Goal: Task Accomplishment & Management: Use online tool/utility

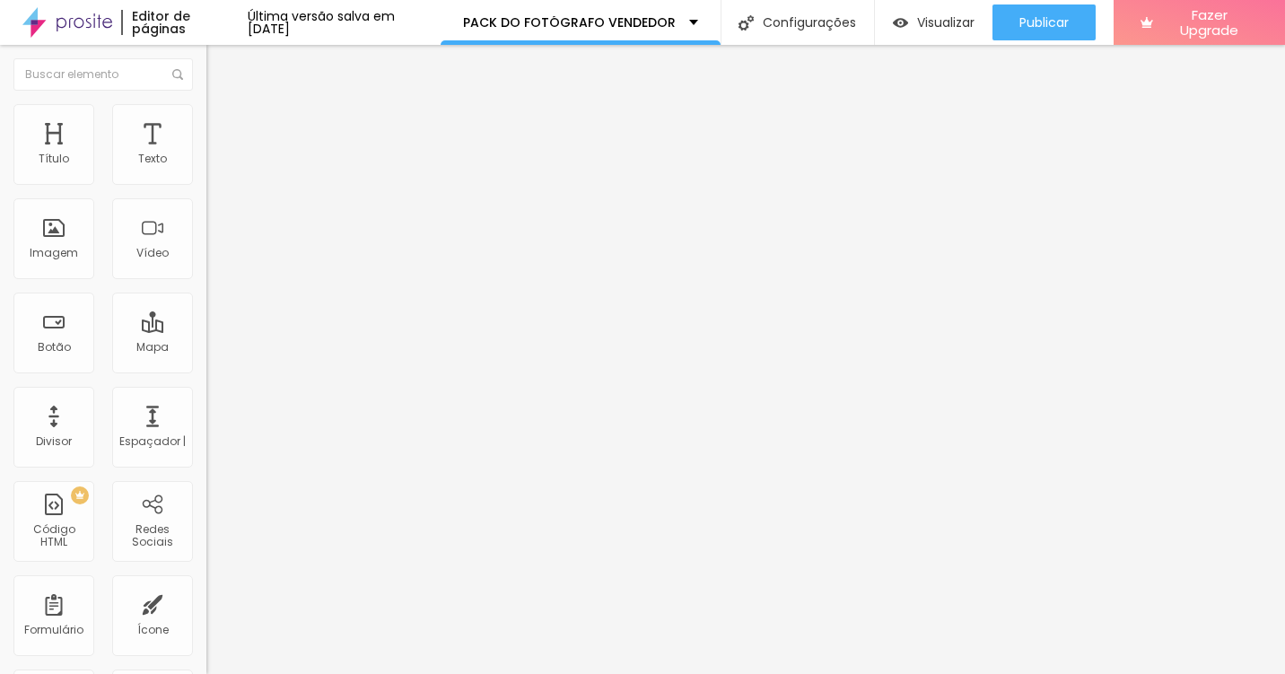
click at [206, 170] on span "Título 2" at bounding box center [235, 158] width 59 height 22
click at [206, 186] on span "Título 3" at bounding box center [232, 175] width 52 height 21
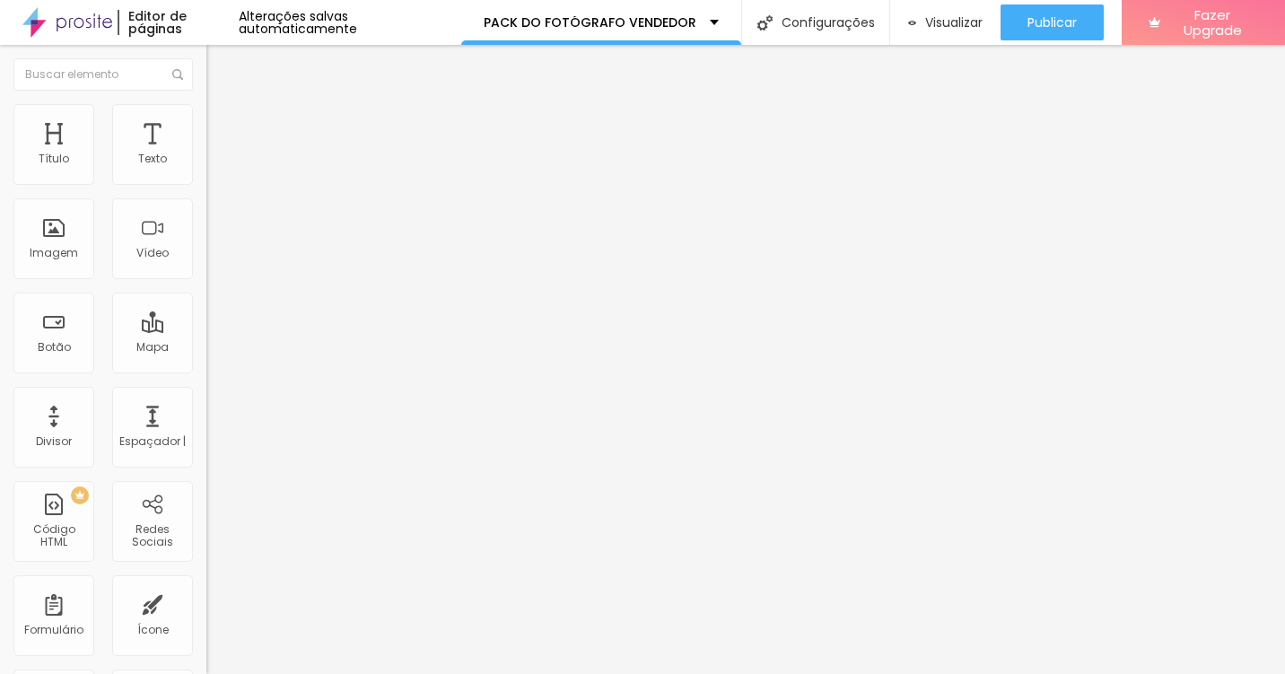
click at [206, 167] on div "Título 2 H2" at bounding box center [309, 159] width 206 height 16
click at [206, 154] on span "Título 1" at bounding box center [236, 141] width 60 height 25
type input "70"
type input "69"
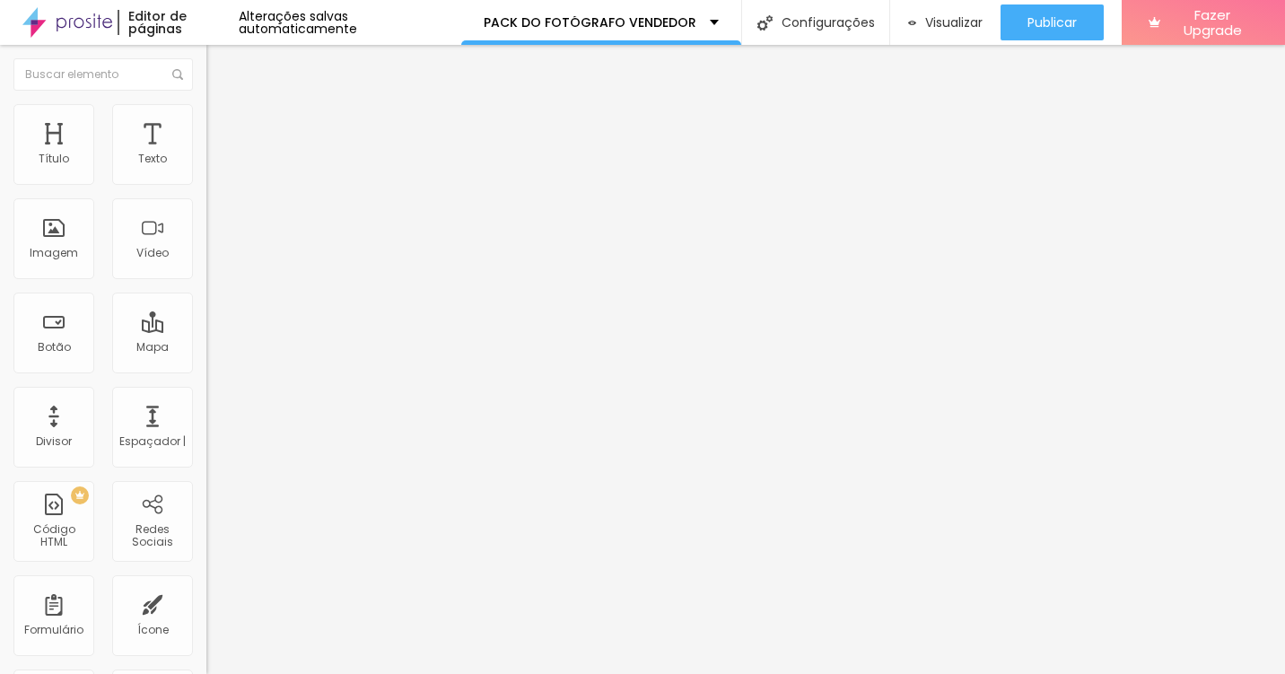
type input "69"
type input "68"
type input "67"
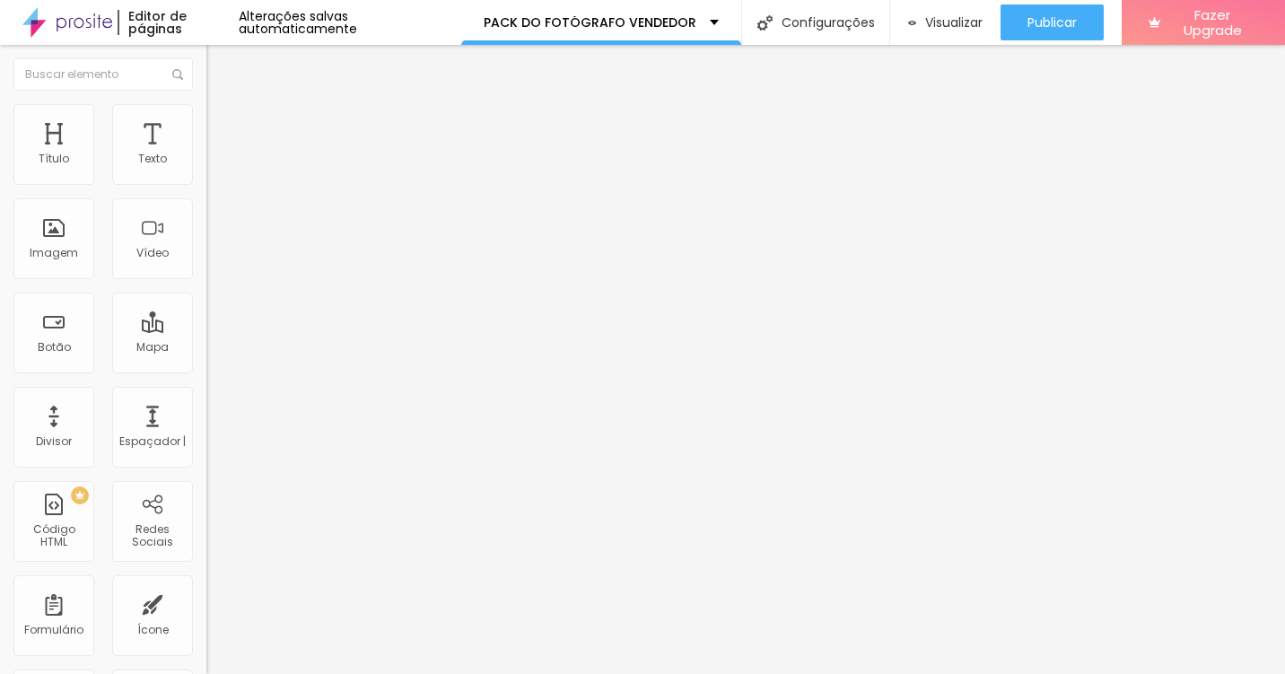
type input "66"
type input "65"
type input "59"
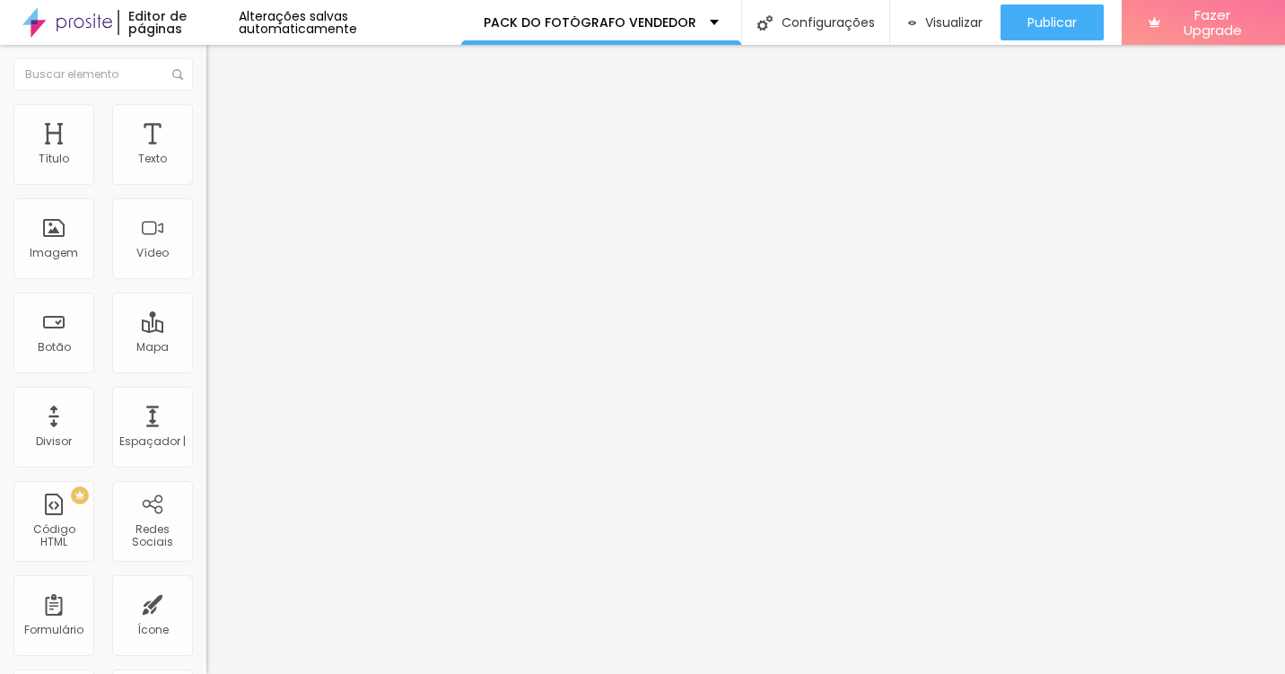
type input "59"
type input "57"
type input "56"
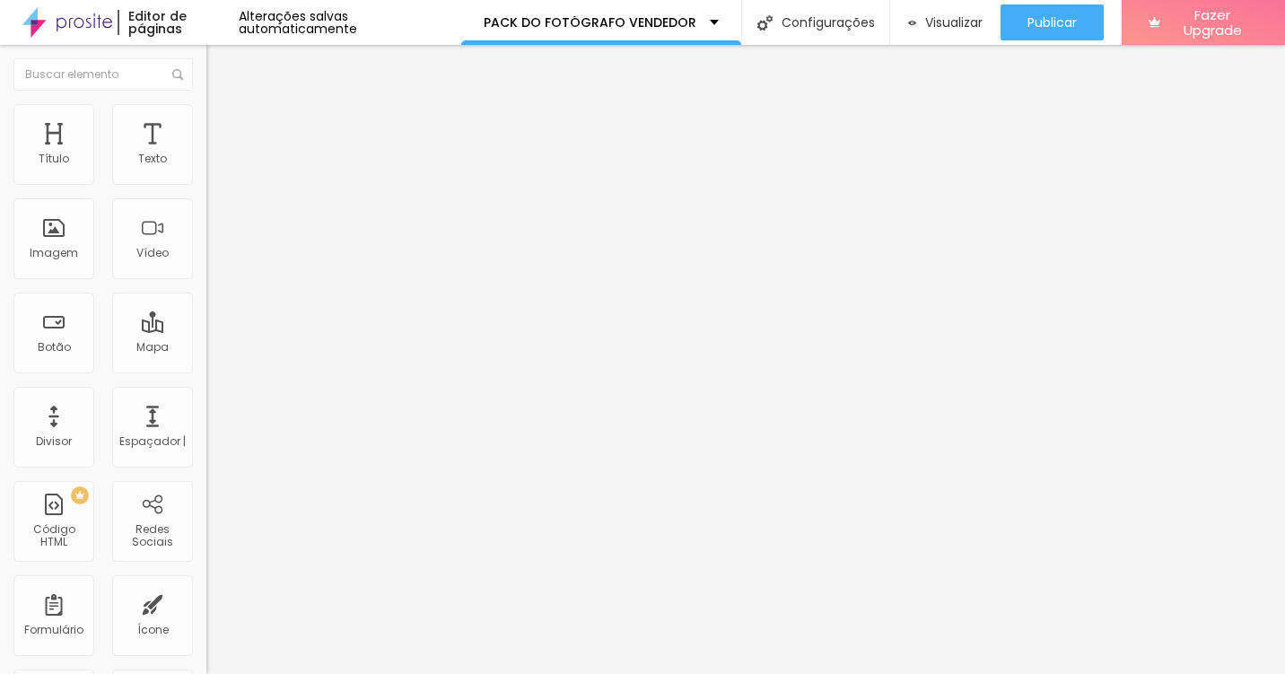
type input "55"
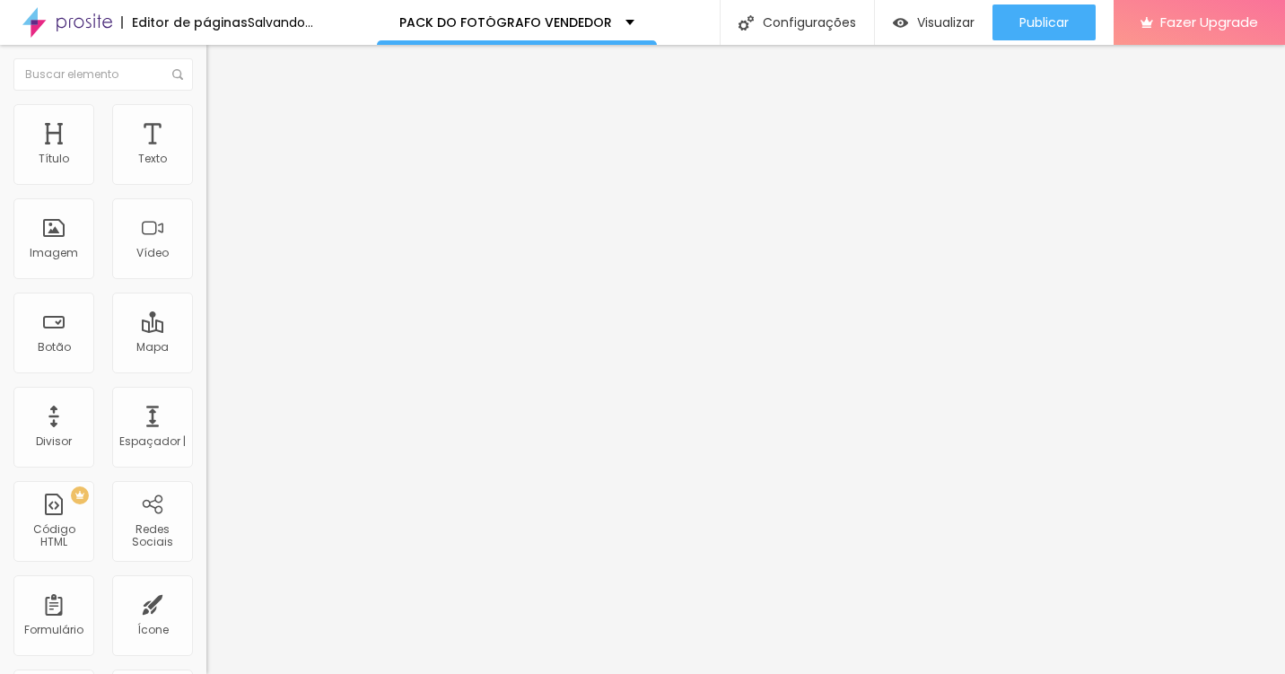
type input "56"
type input "58"
type input "59"
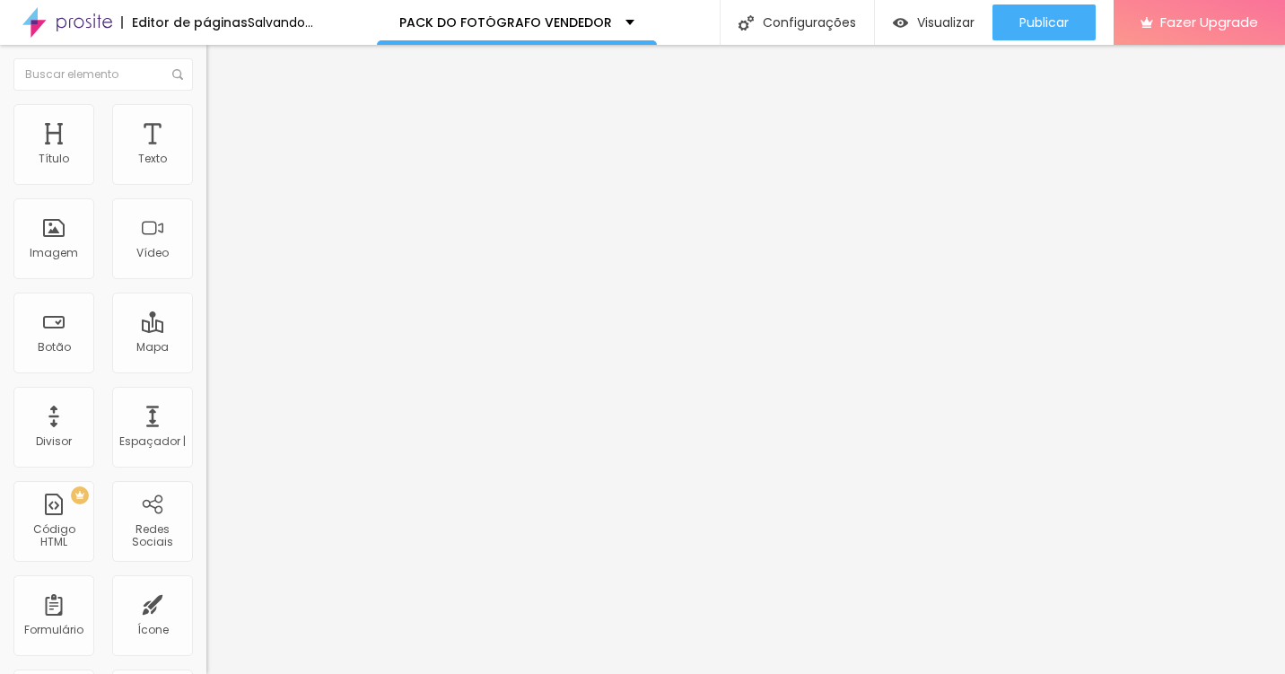
type input "59"
type input "62"
type input "65"
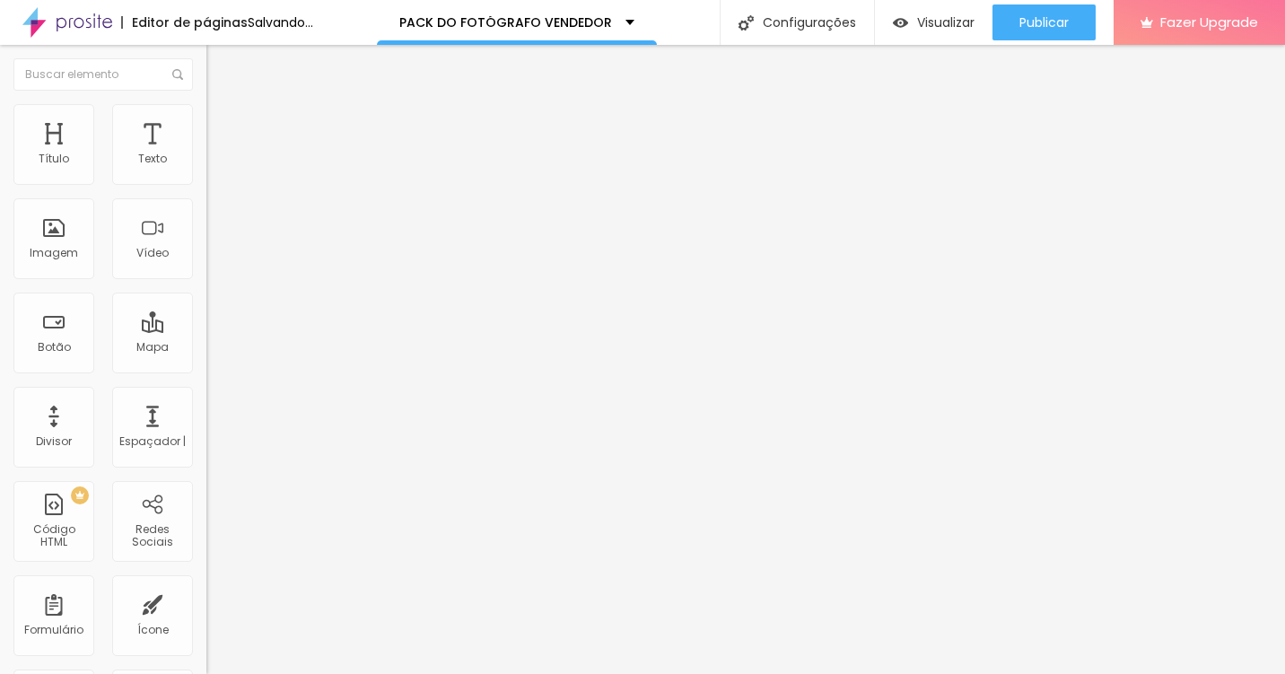
type input "73"
type input "78"
type input "79"
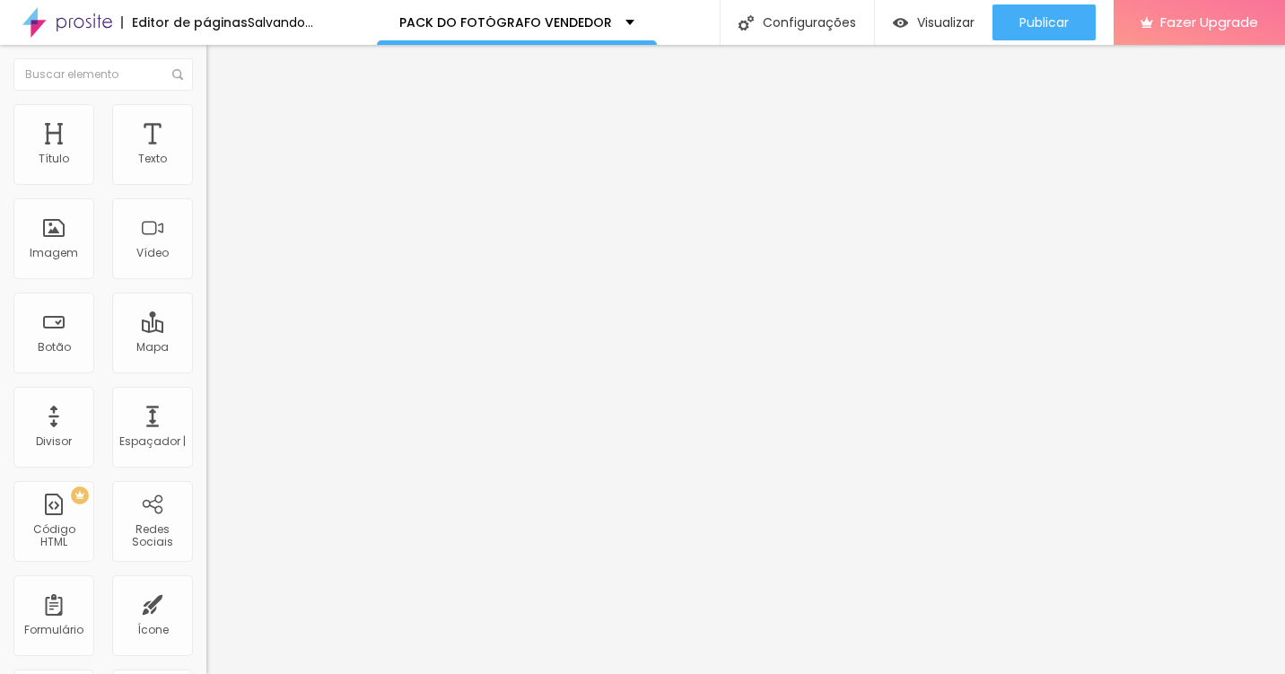
type input "79"
type input "80"
type input "81"
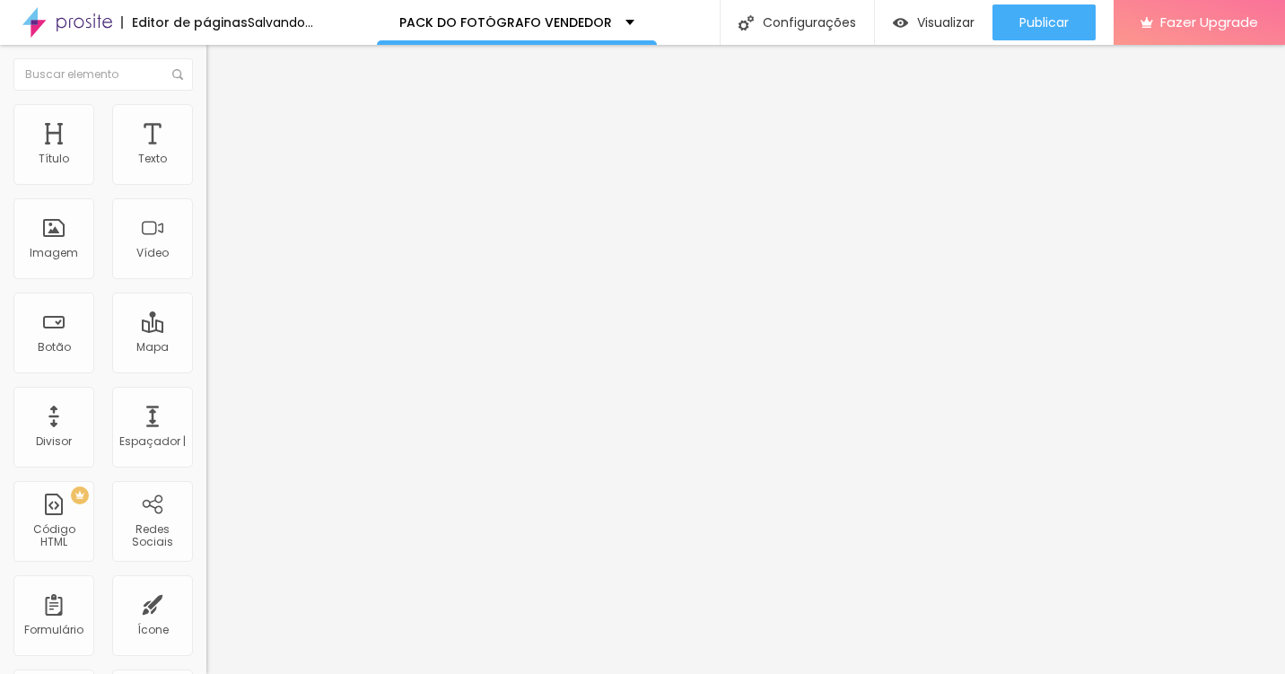
type input "82"
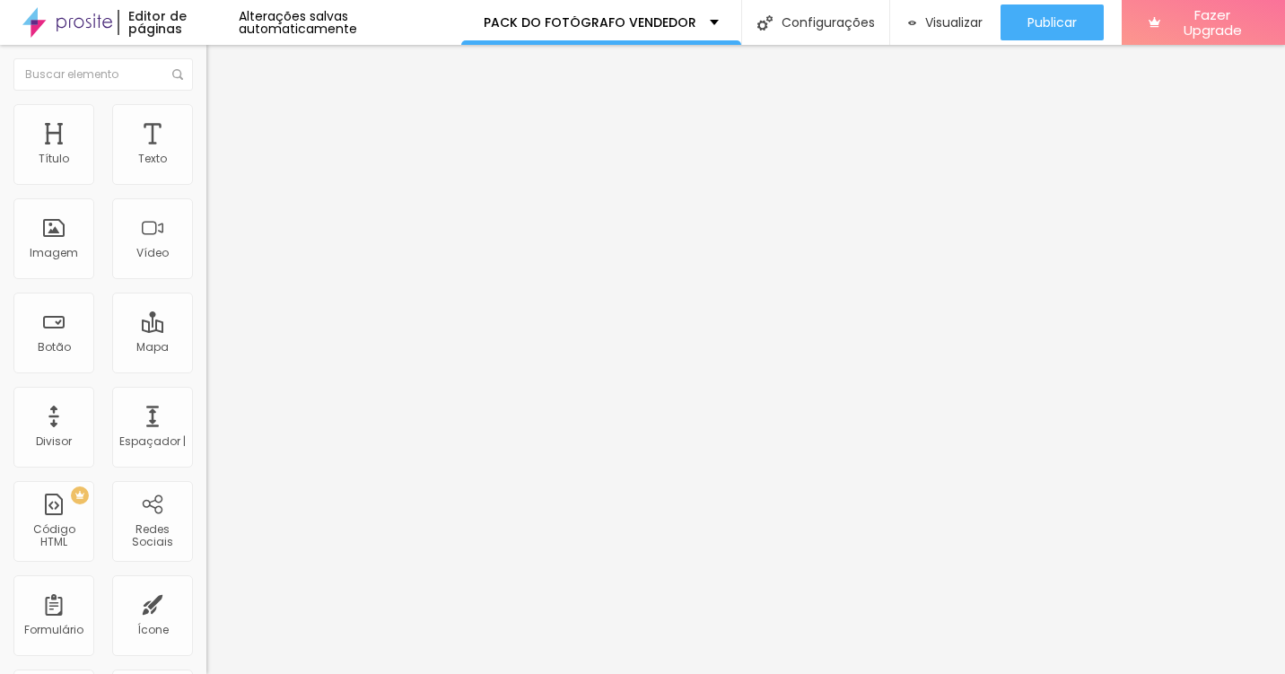
type input "81"
type input "80"
type input "79"
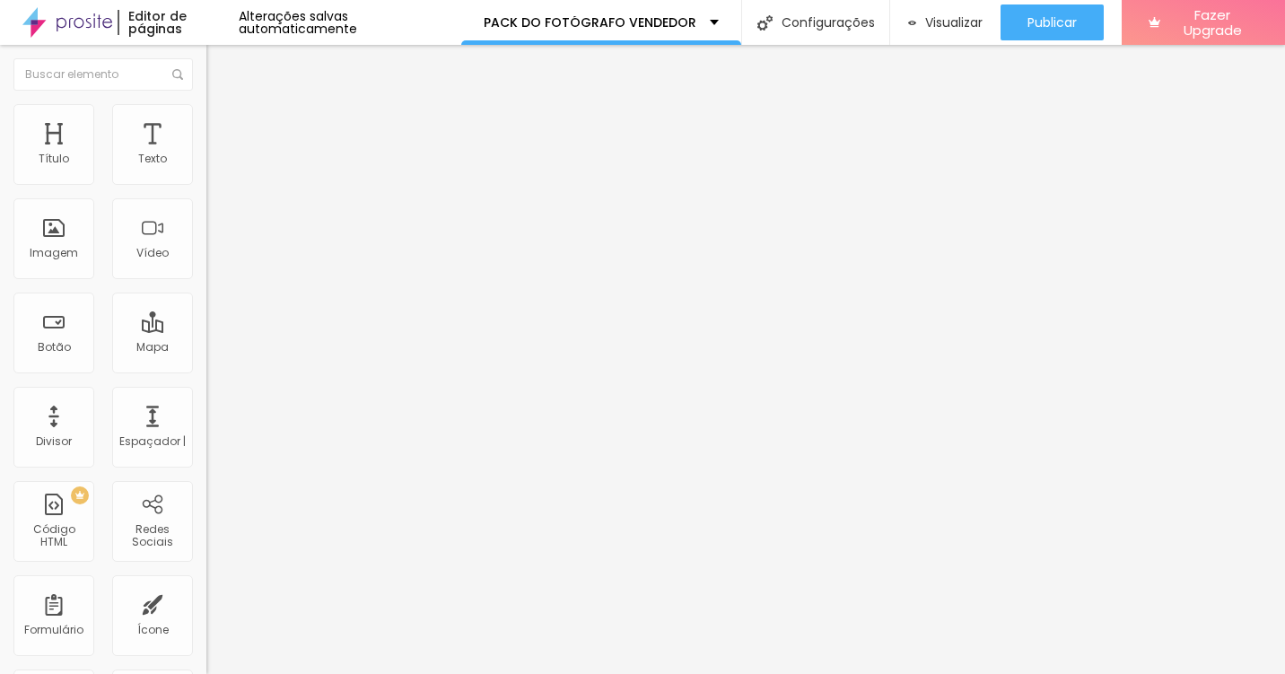
type input "79"
type input "77"
type input "75"
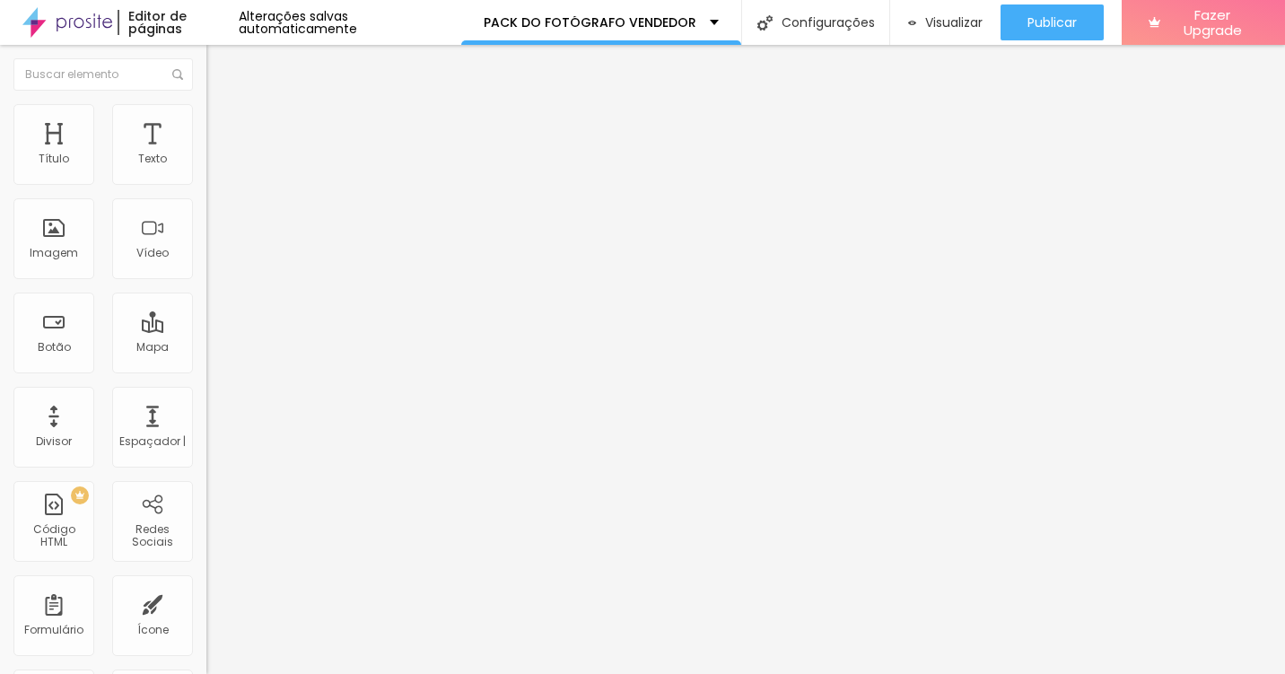
type input "70"
type input "67"
type input "66"
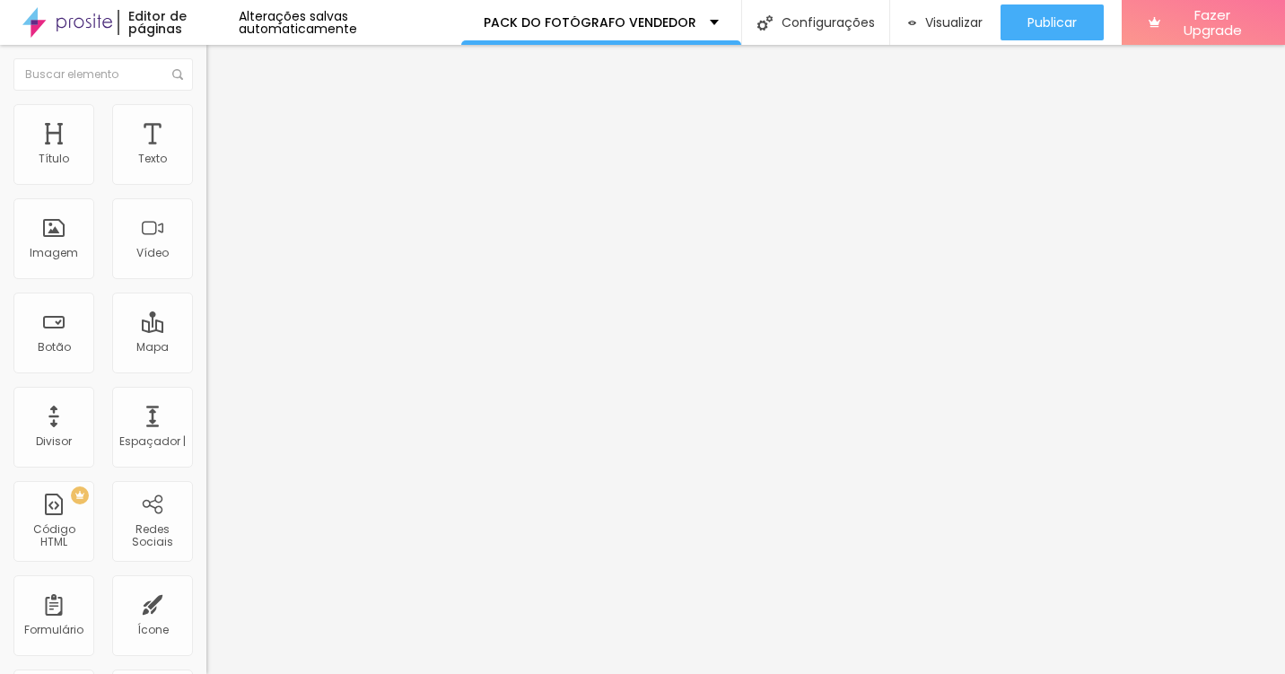
type input "66"
type input "65"
type input "64"
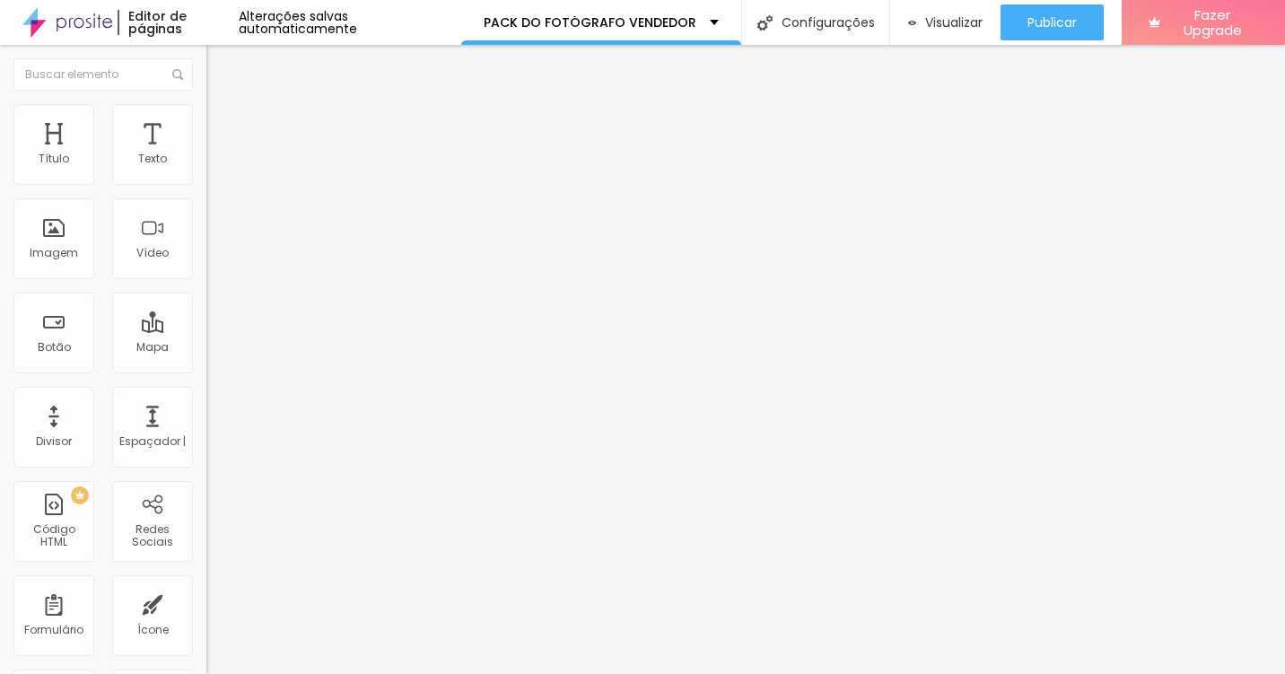
type input "63"
type input "64"
type input "65"
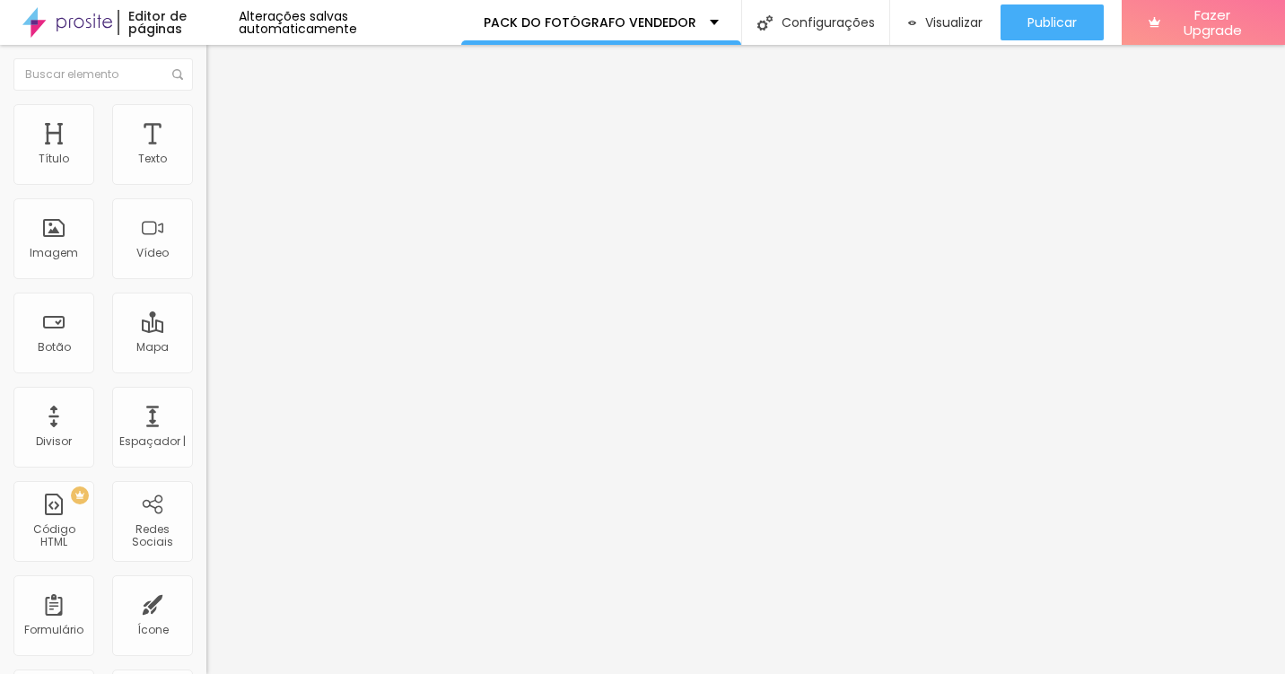
type input "65"
type input "67"
type input "79"
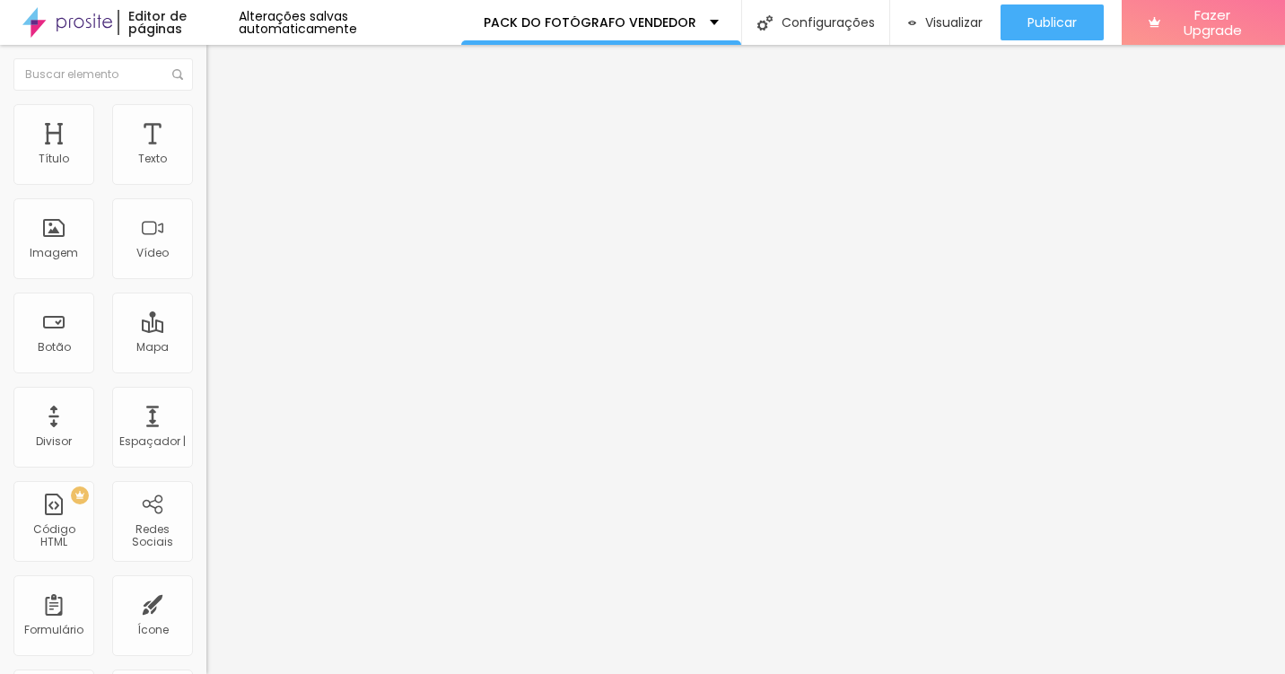
type input "80"
type input "81"
type input "82"
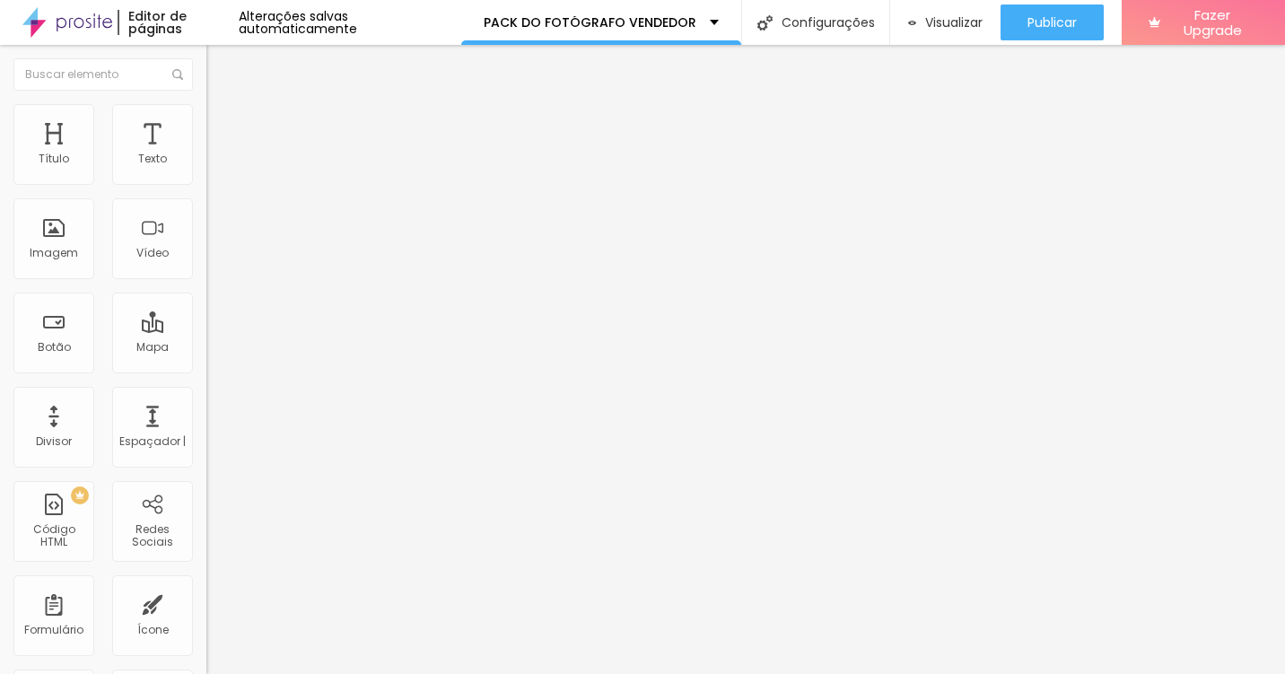
type input "82"
type input "83"
type input "84"
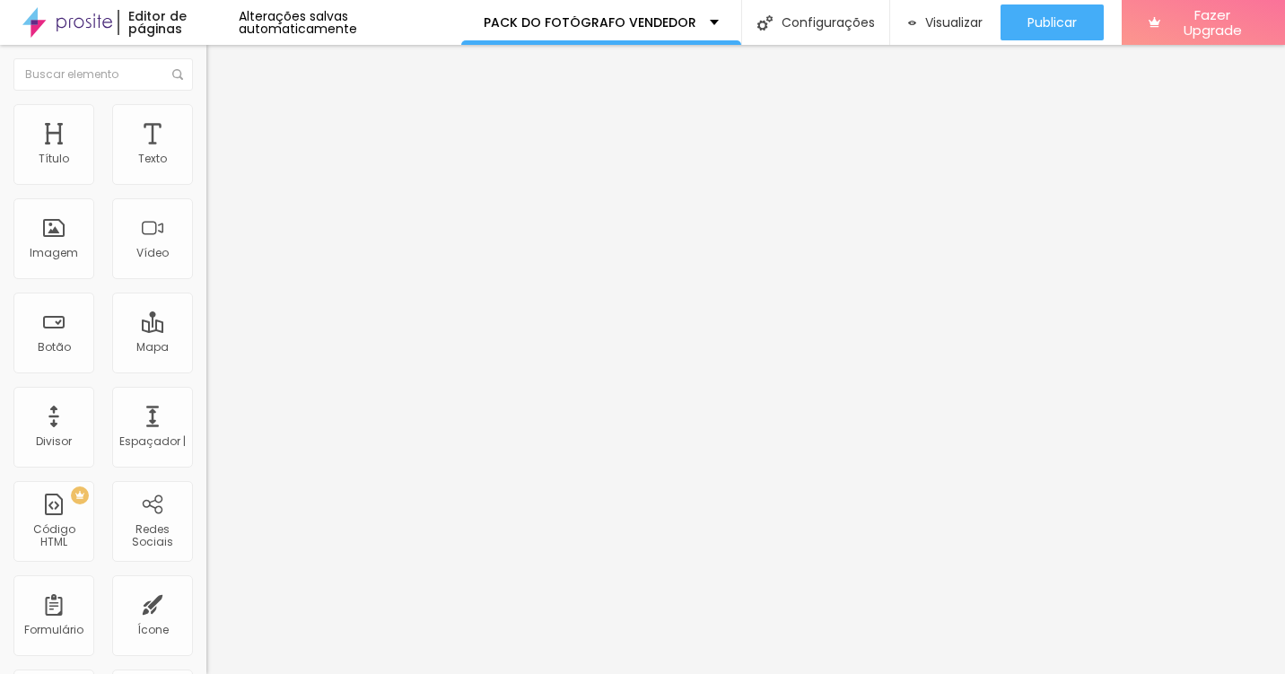
type input "85"
type input "86"
type input "87"
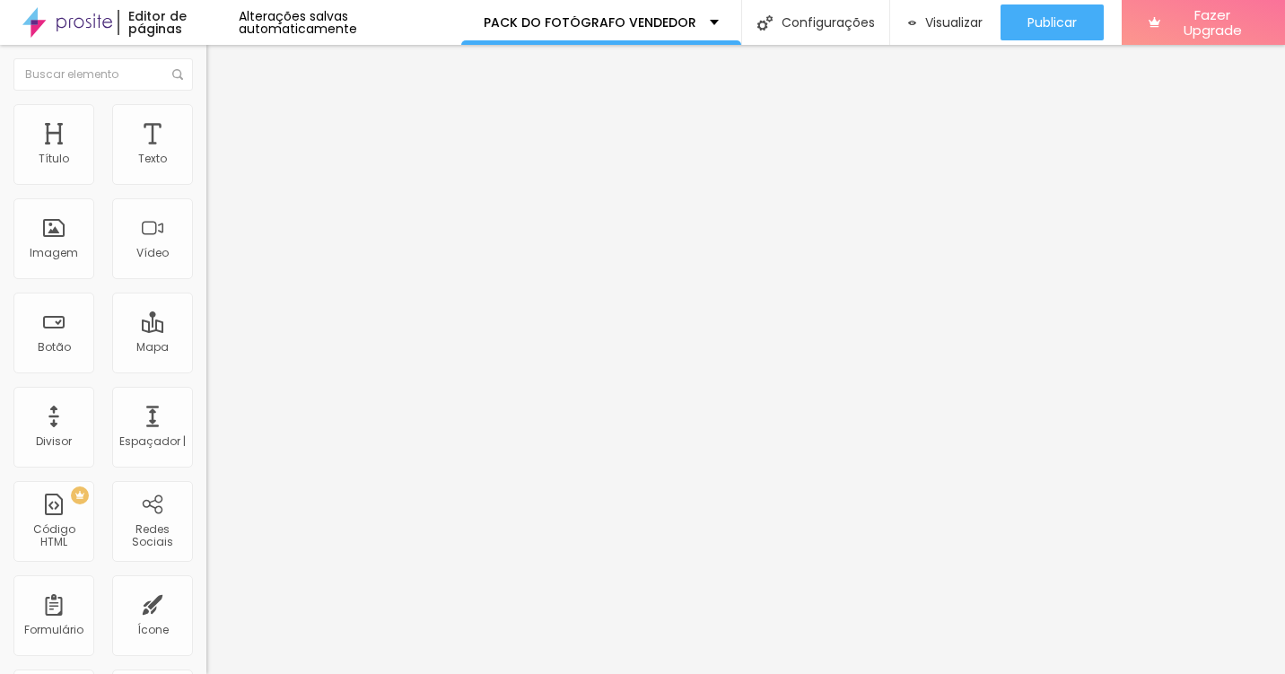
type input "87"
type input "88"
type input "89"
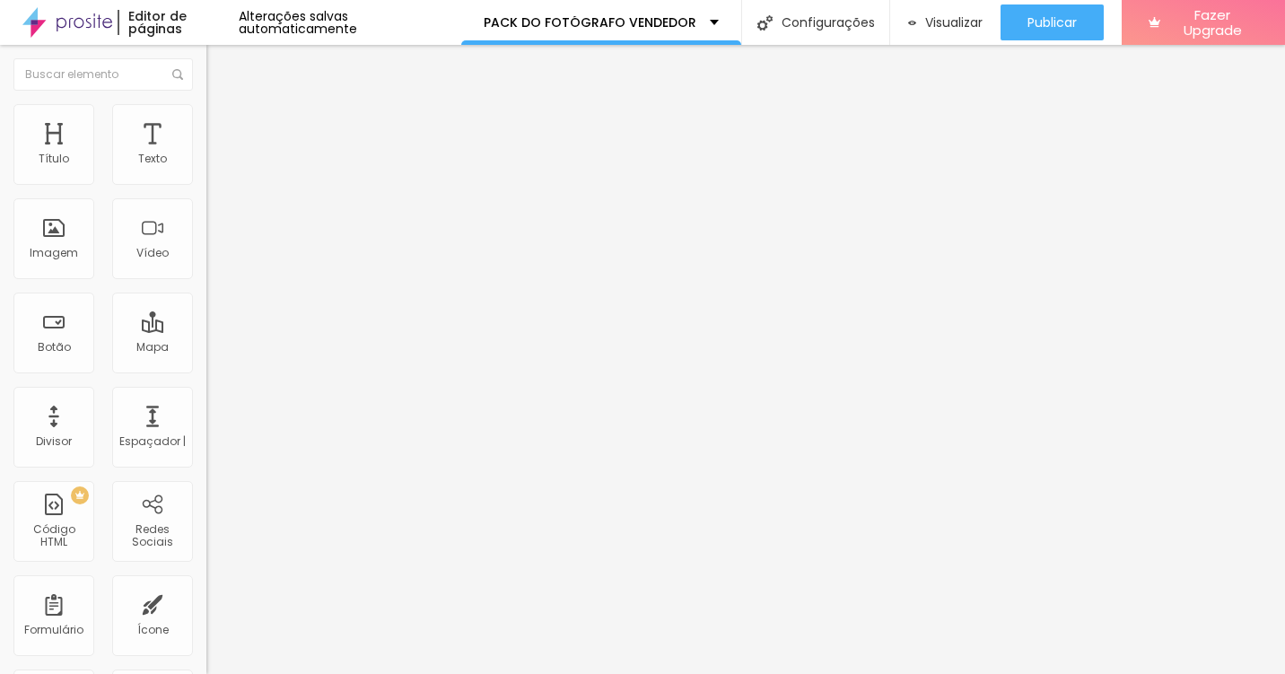
type input "92"
type input "94"
type input "100"
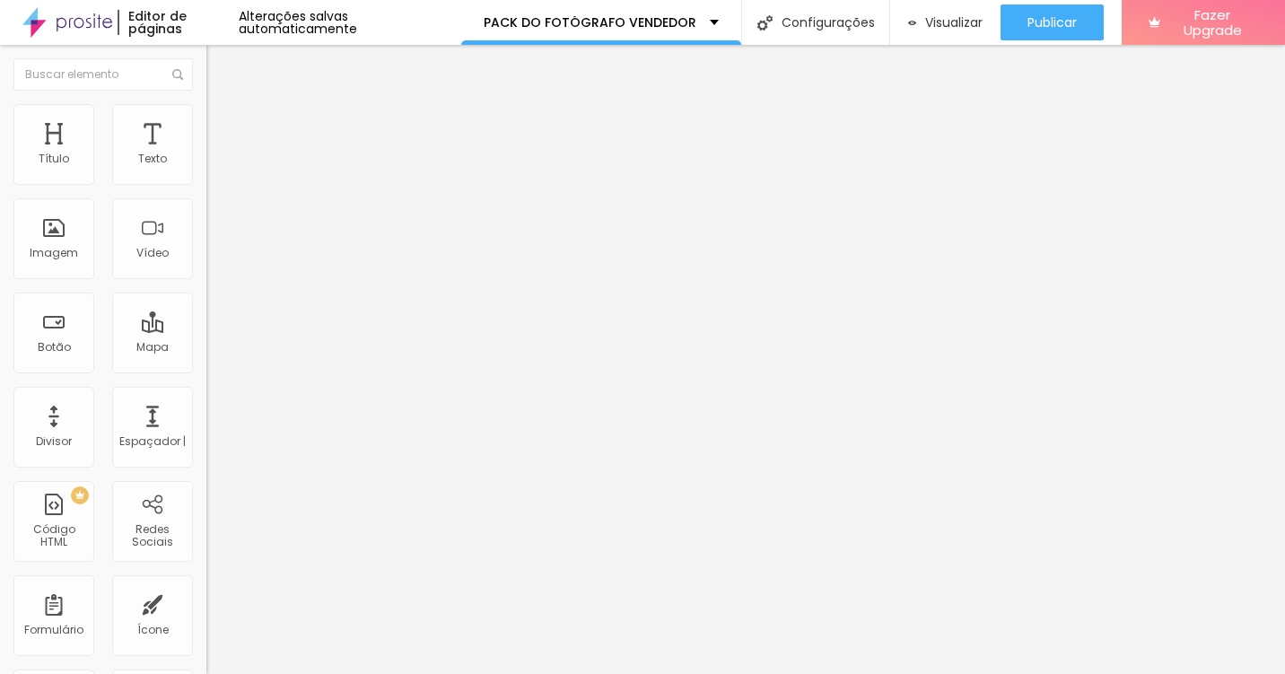
type input "100"
type input "98"
type input "73"
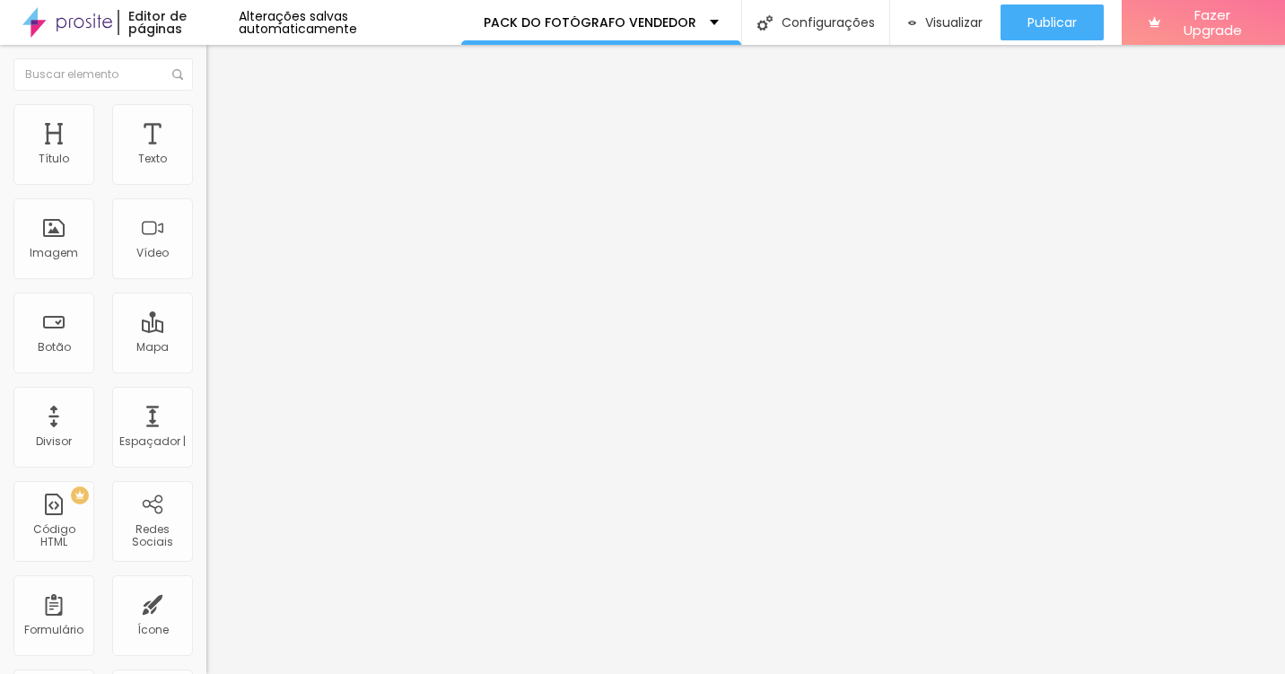
type input "66"
type input "61"
type input "58"
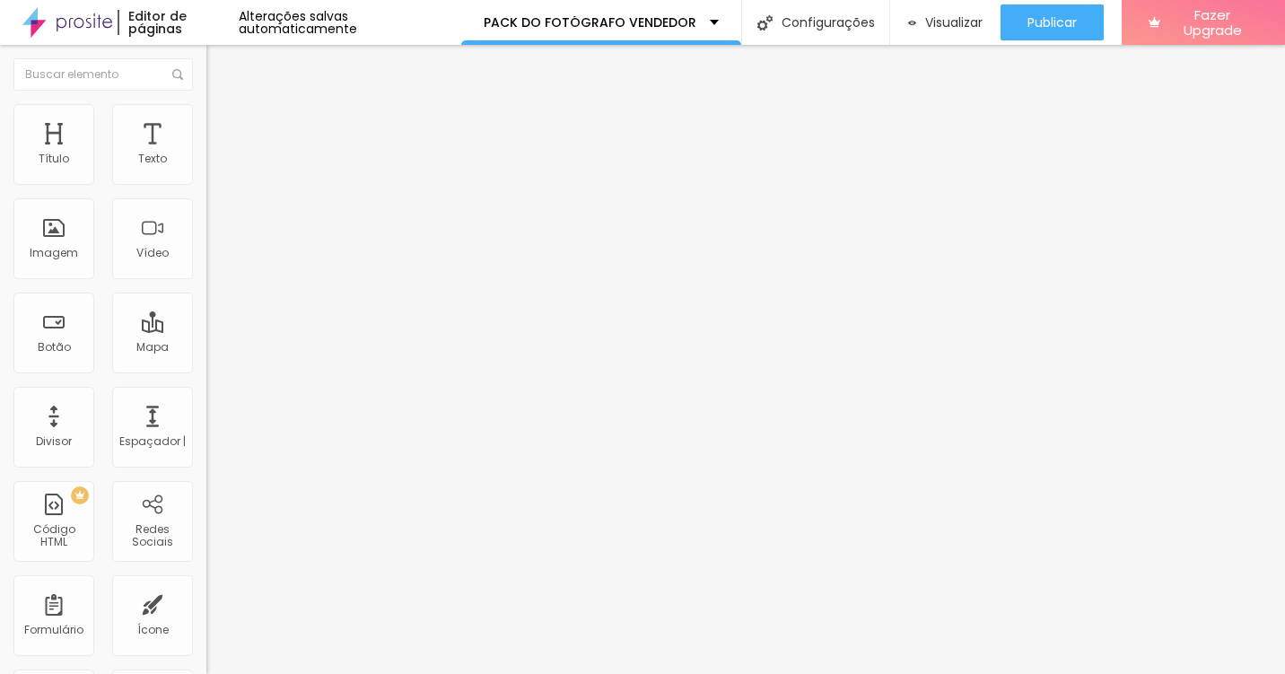
type input "58"
type input "57"
type input "55"
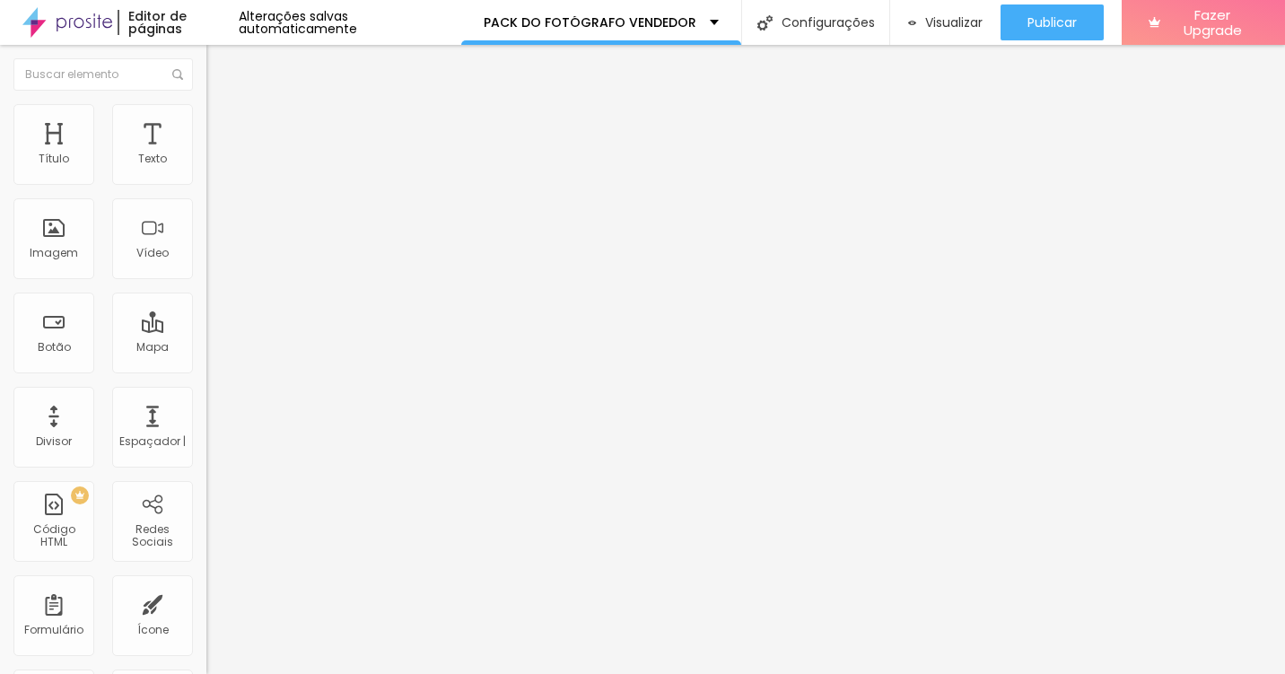
type input "53"
type input "52"
type input "51"
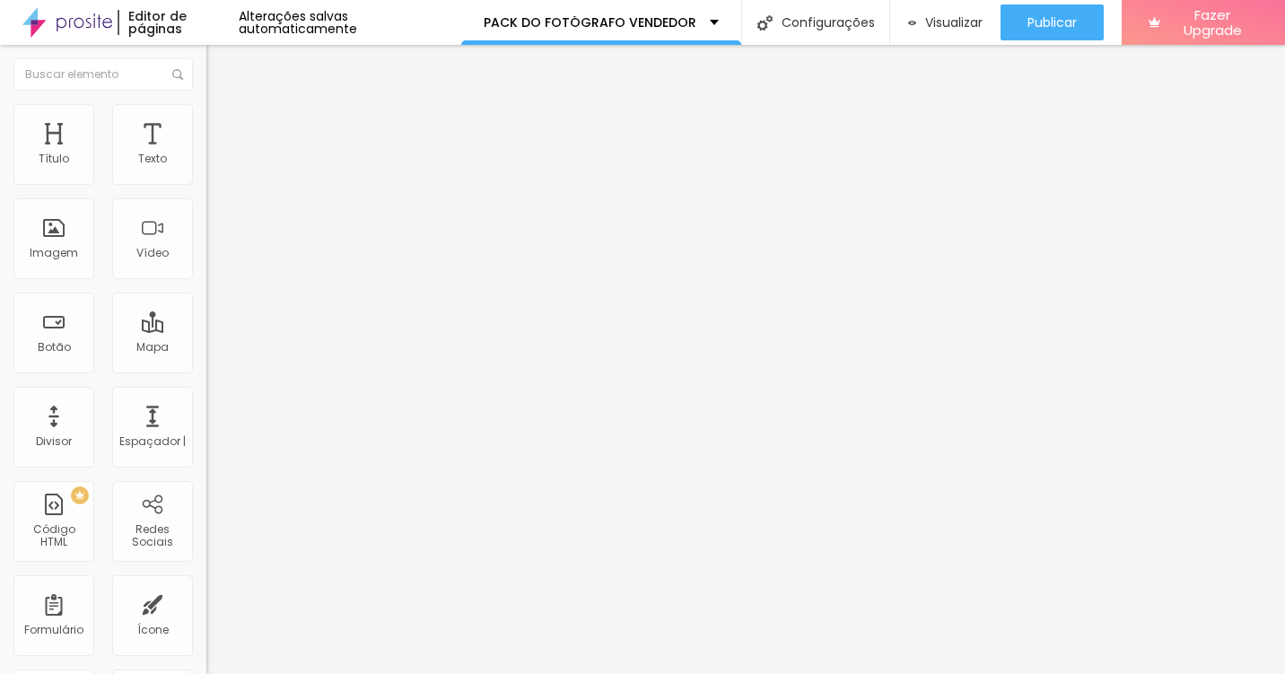
type input "51"
type input "50"
type input "49"
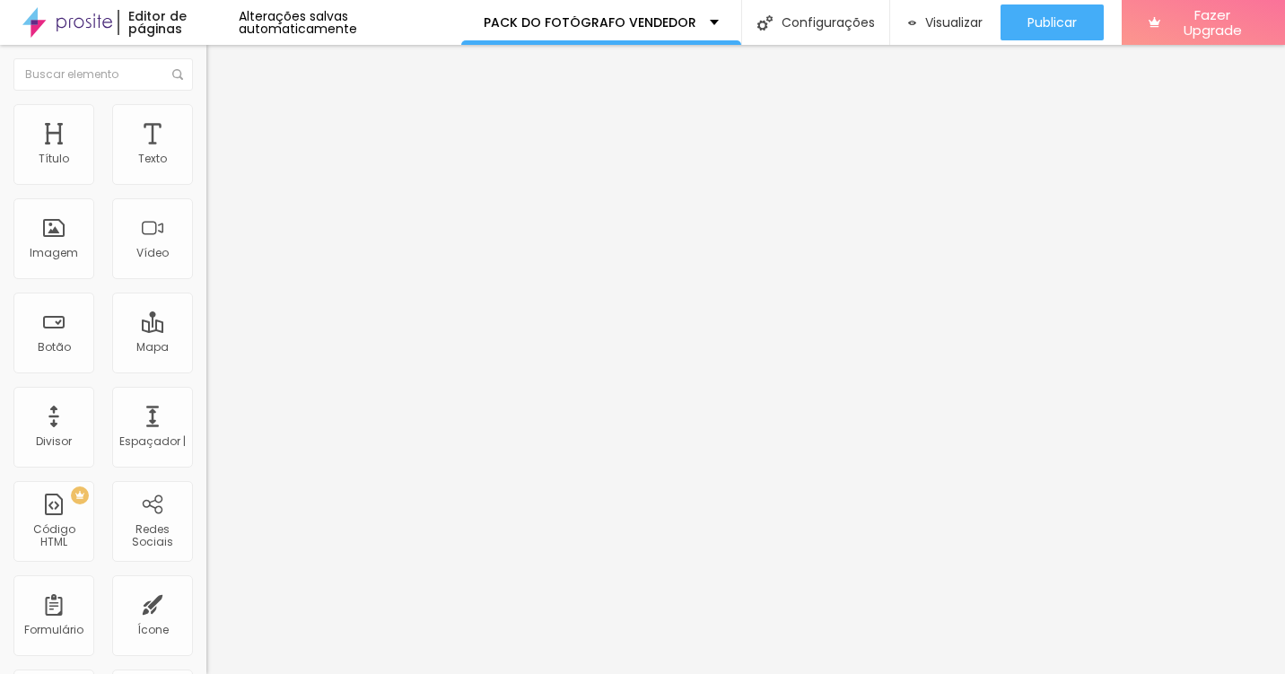
type input "48"
type input "47"
type input "46"
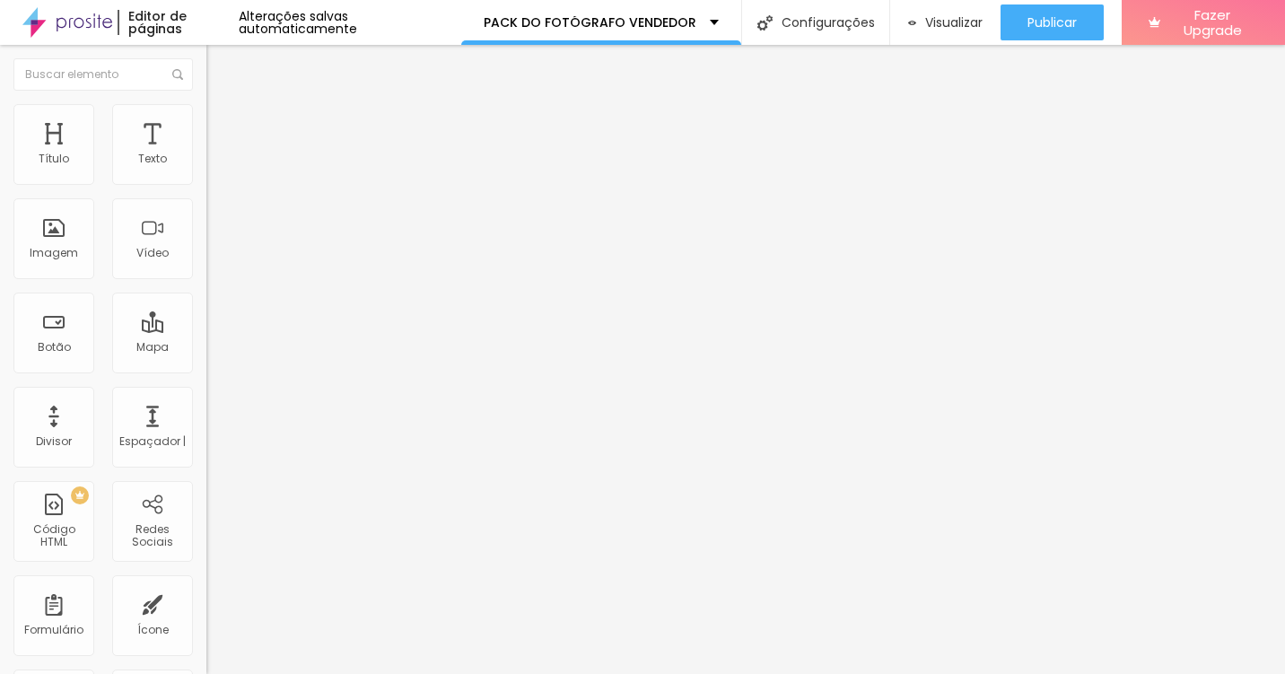
type input "46"
type input "45"
type input "44"
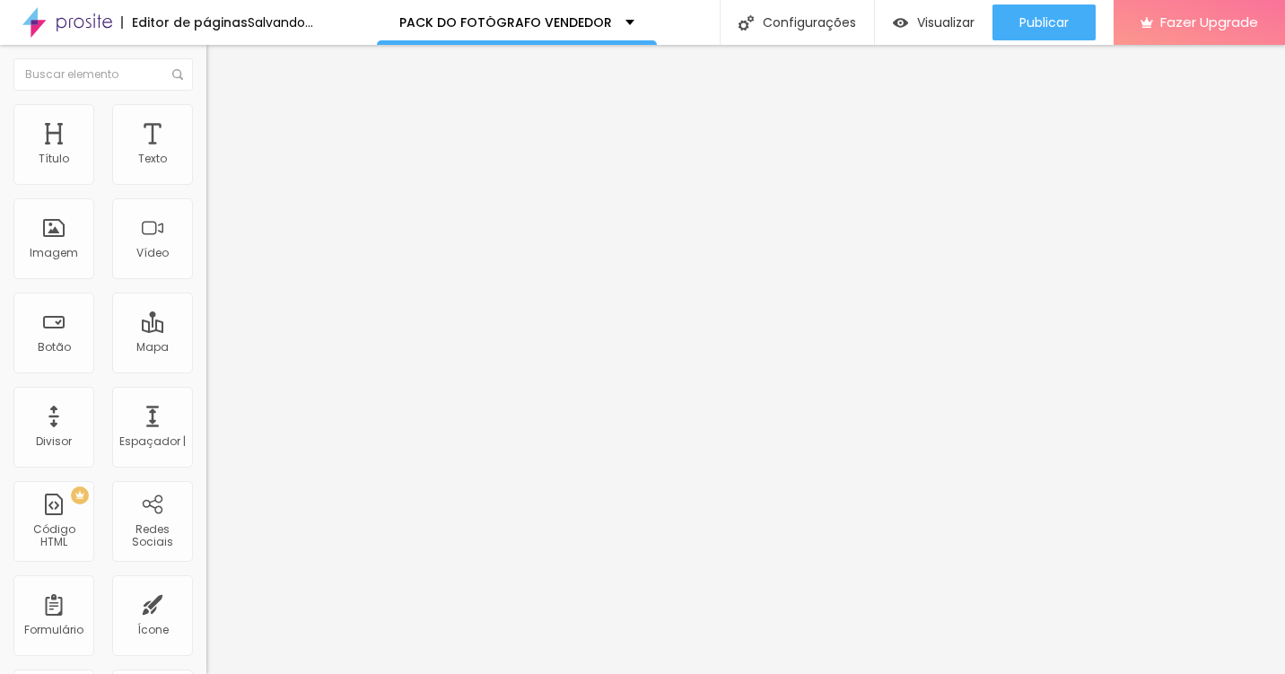
type input "43"
type input "42"
type input "41"
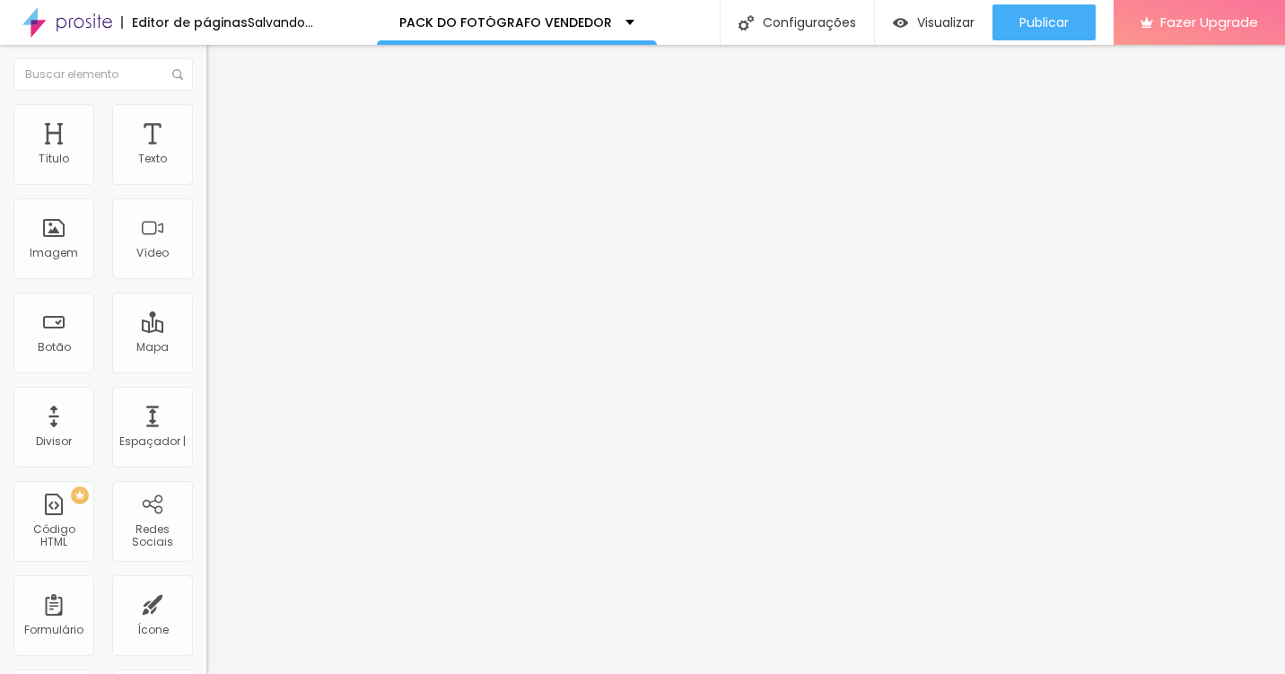
type input "41"
type input "40"
type input "38"
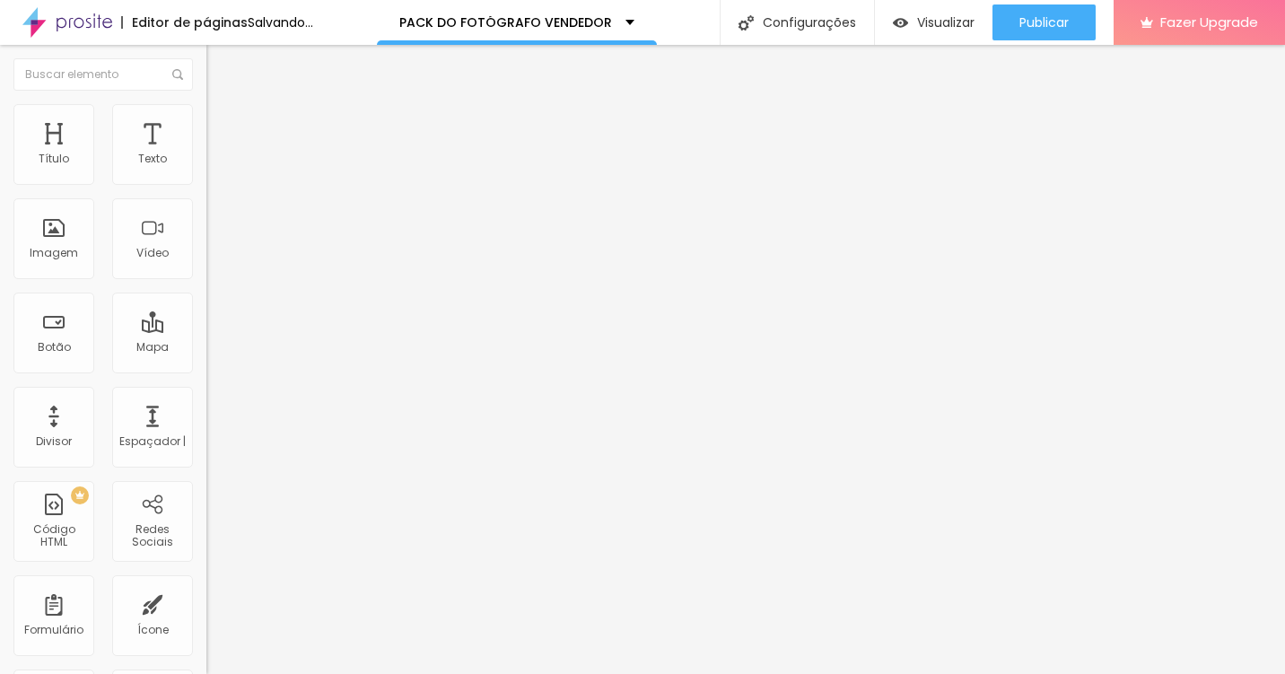
type input "36"
type input "35"
type input "36"
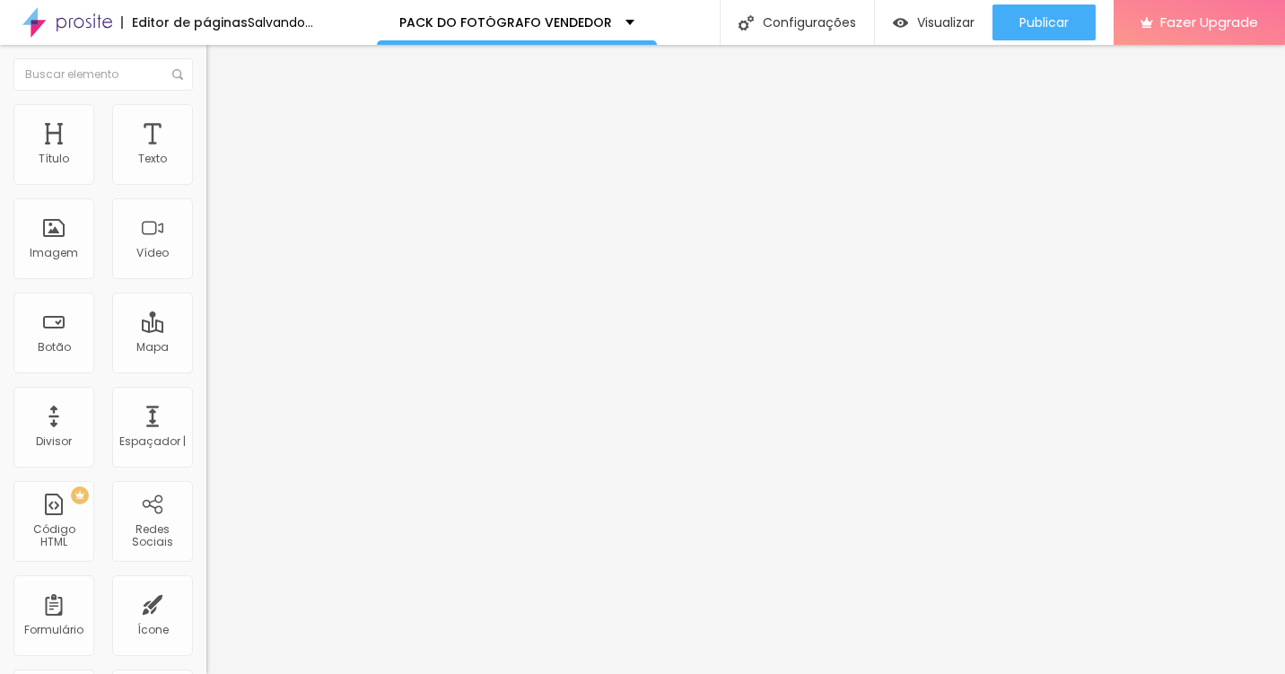
type input "36"
type input "38"
type input "39"
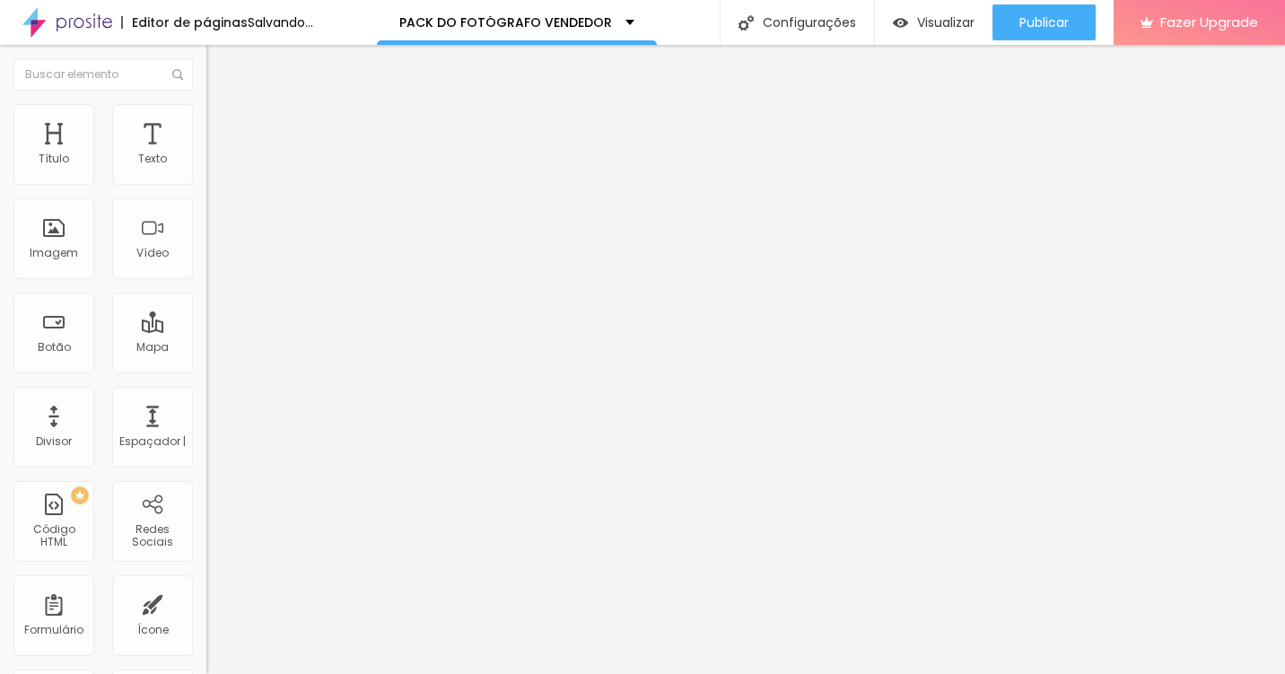
type input "41"
type input "43"
type input "45"
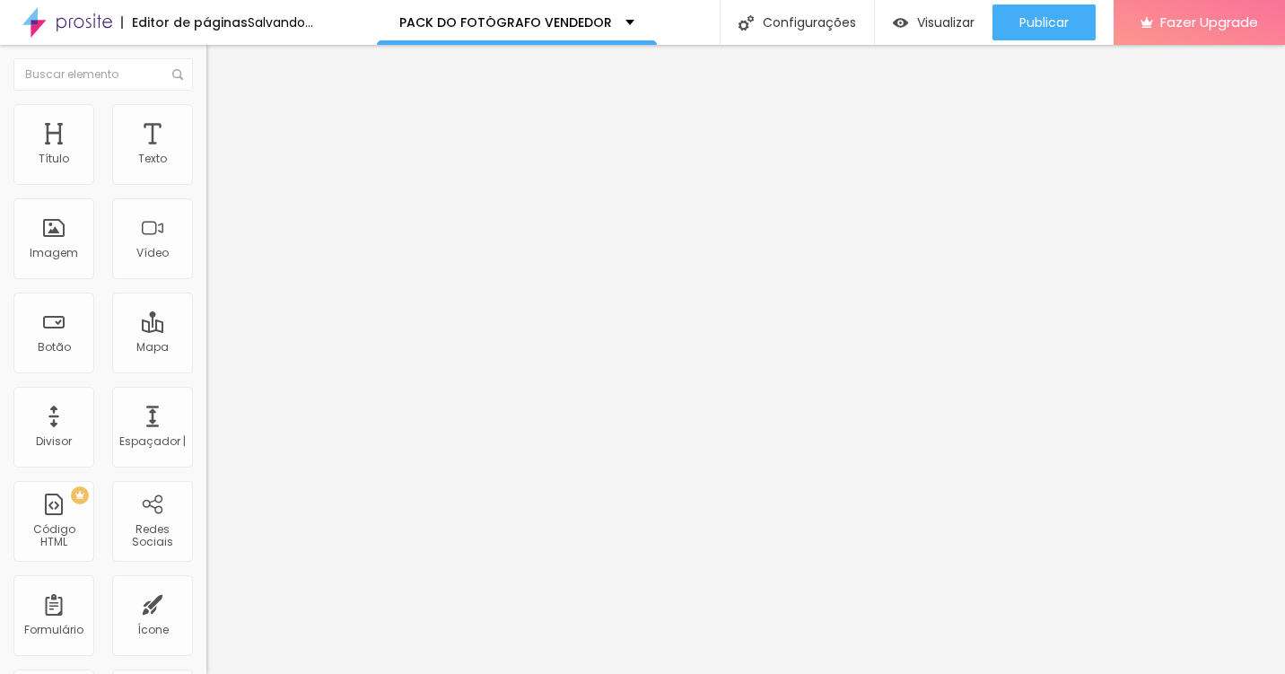
type input "45"
type input "46"
type input "49"
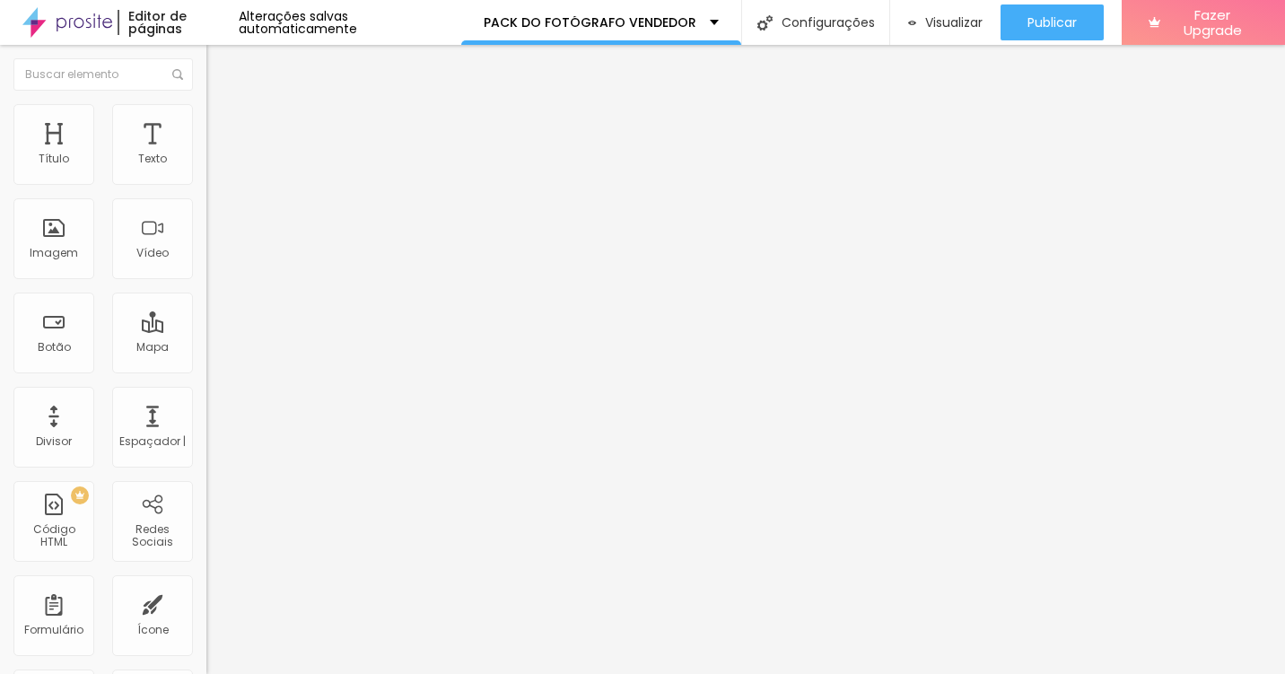
type input "51"
type input "52"
type input "53"
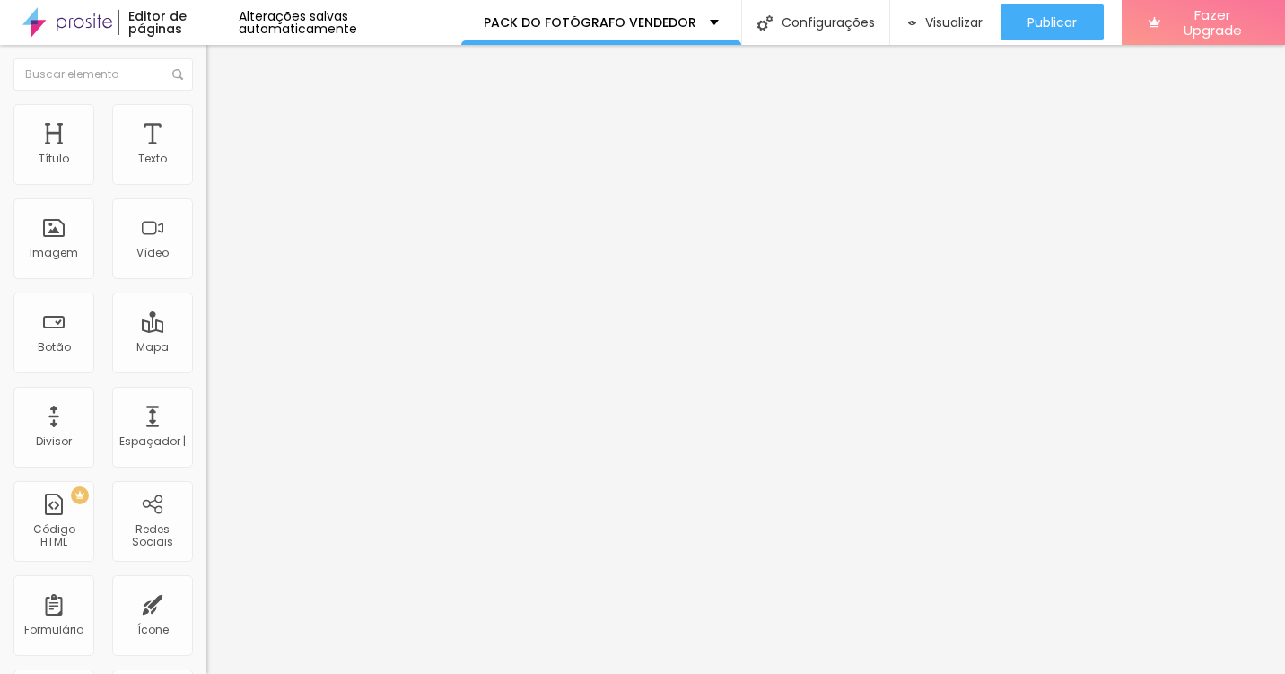
type input "53"
type input "54"
type input "56"
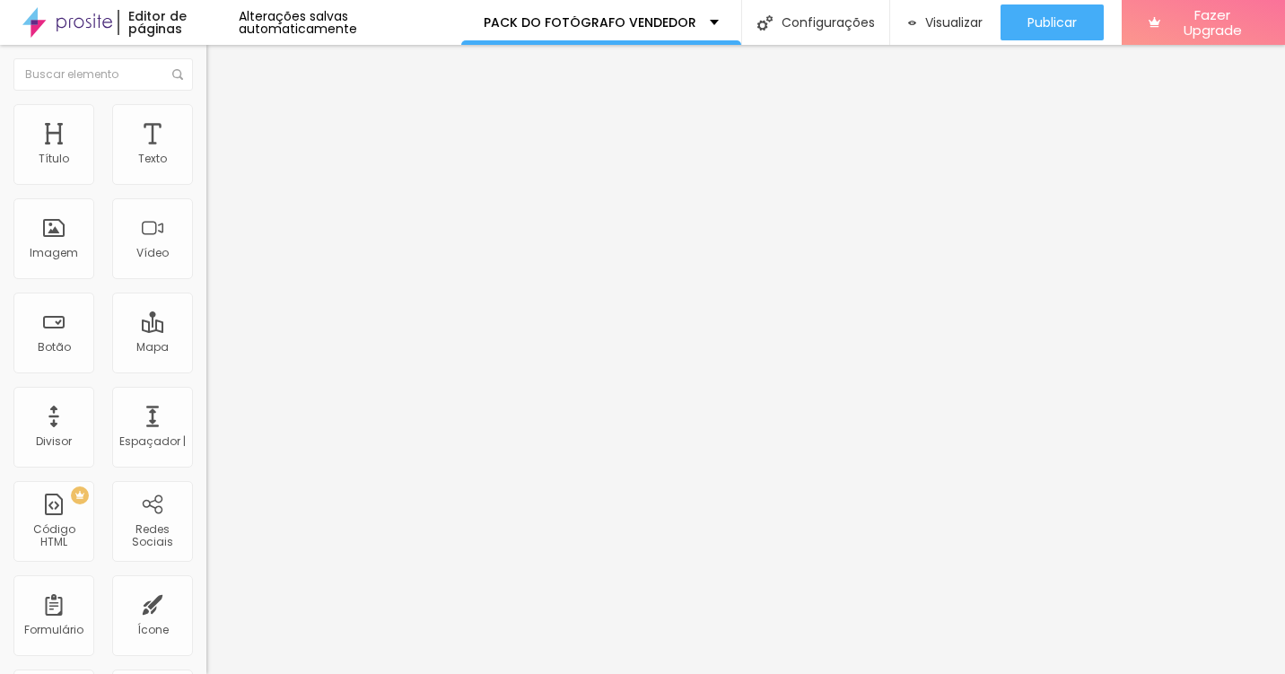
type input "58"
type input "59"
type input "60"
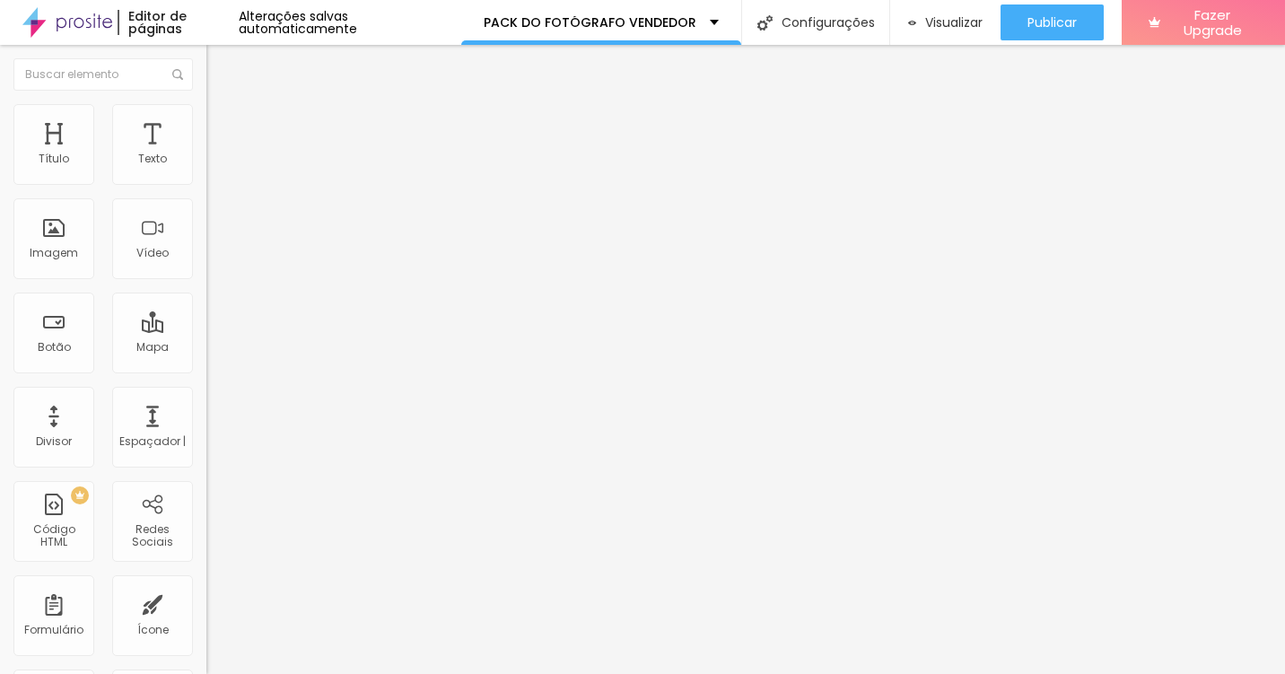
type input "60"
type input "61"
type input "62"
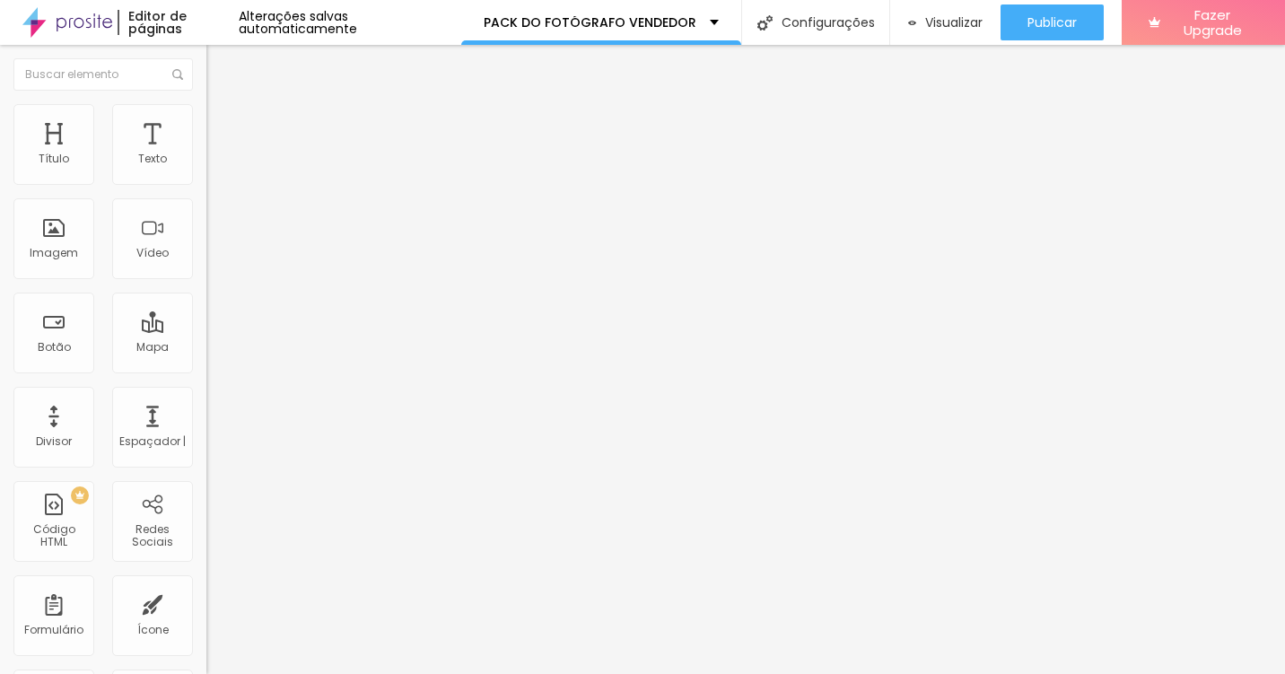
type input "63"
type input "64"
type input "65"
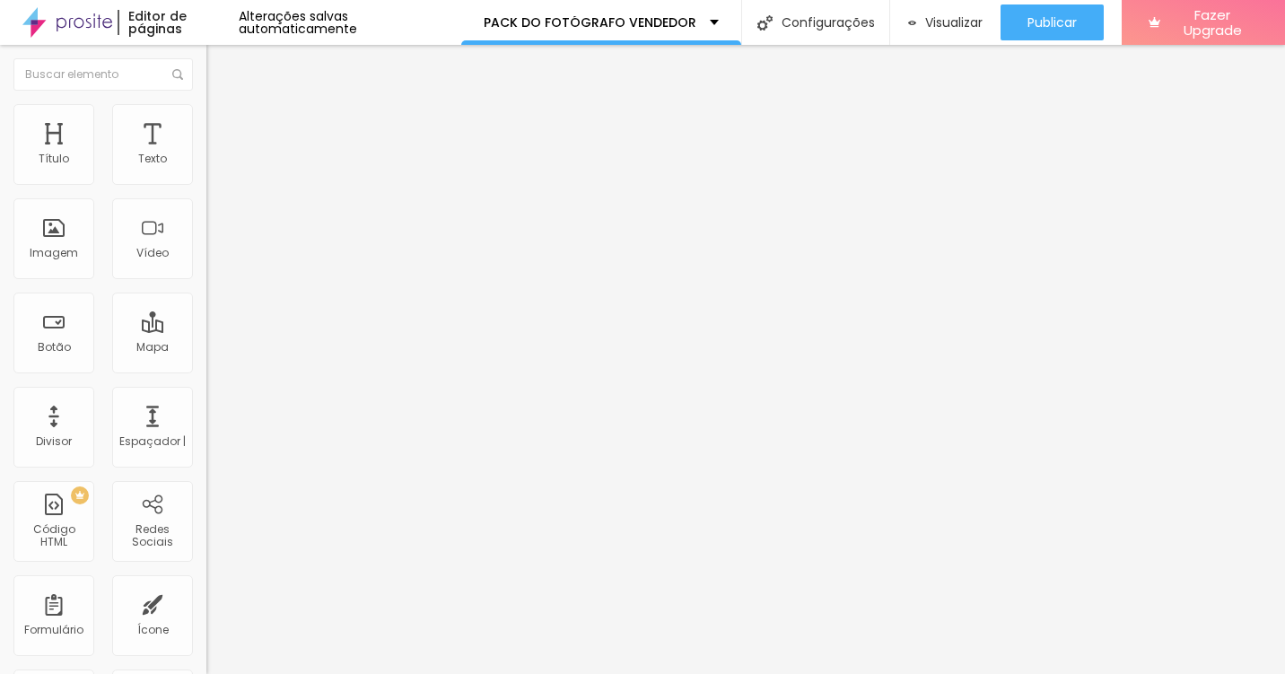
type input "65"
type input "67"
type input "68"
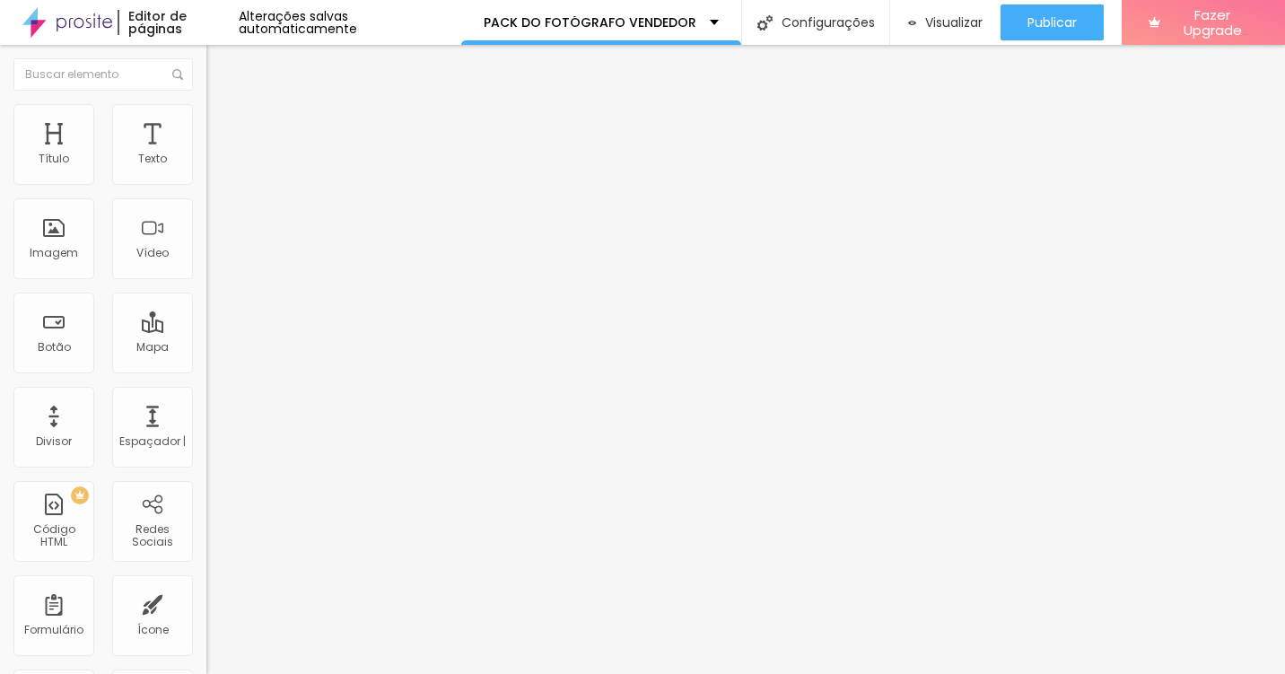
type input "69"
type input "70"
type input "71"
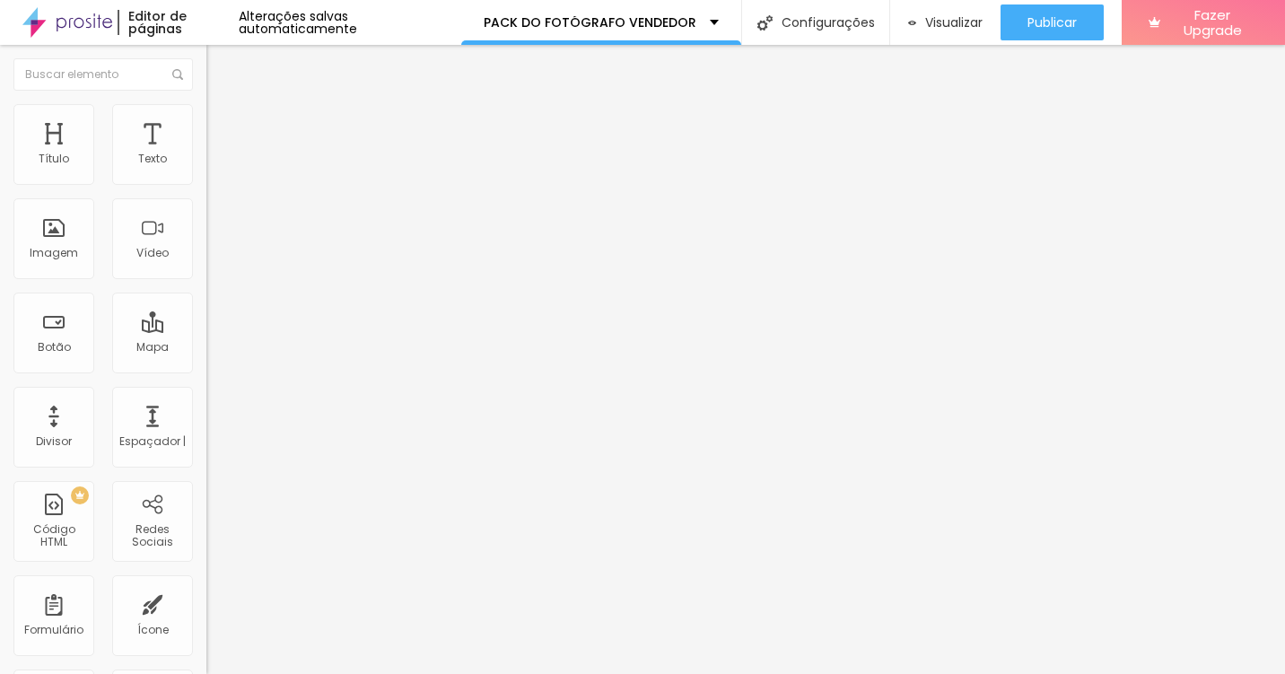
type input "71"
type input "72"
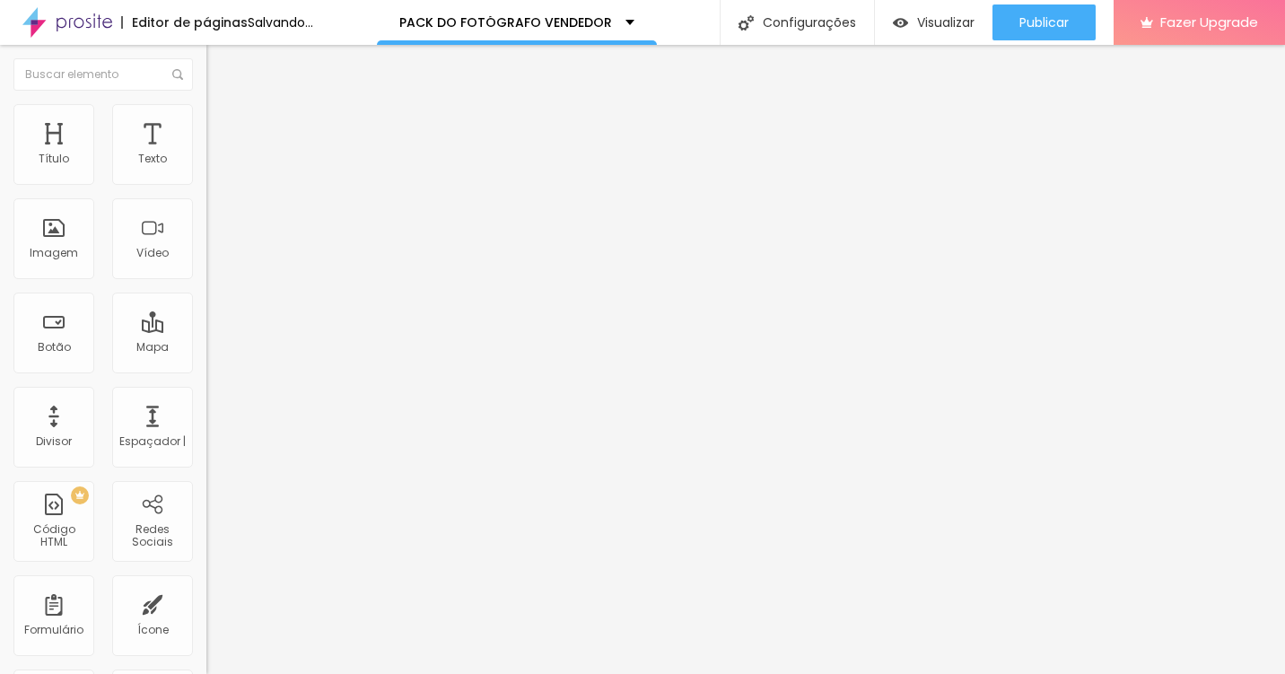
click at [206, 424] on input "range" at bounding box center [264, 431] width 116 height 14
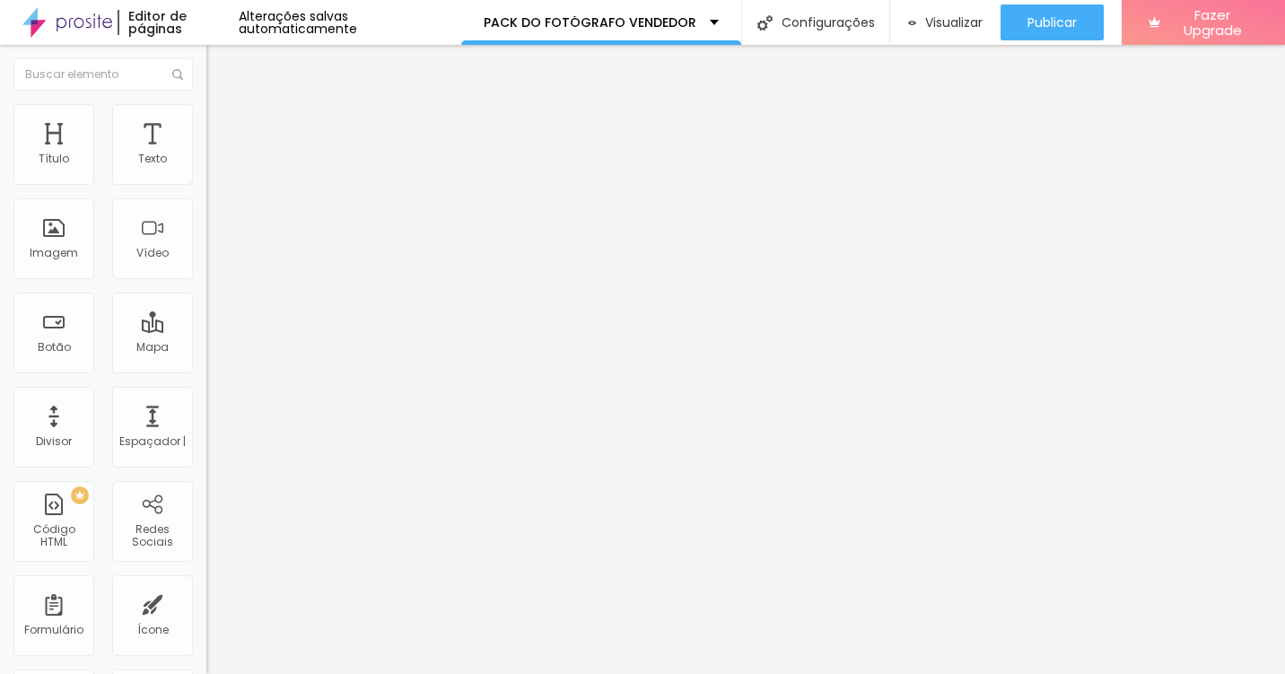
click at [206, 110] on img at bounding box center [214, 112] width 16 height 16
click at [206, 104] on li "Estilo" at bounding box center [309, 95] width 206 height 18
click at [206, 74] on button "Editar Título" at bounding box center [309, 65] width 206 height 41
click at [141, 146] on div "Texto" at bounding box center [152, 144] width 81 height 81
click at [138, 147] on div "Texto" at bounding box center [152, 144] width 81 height 81
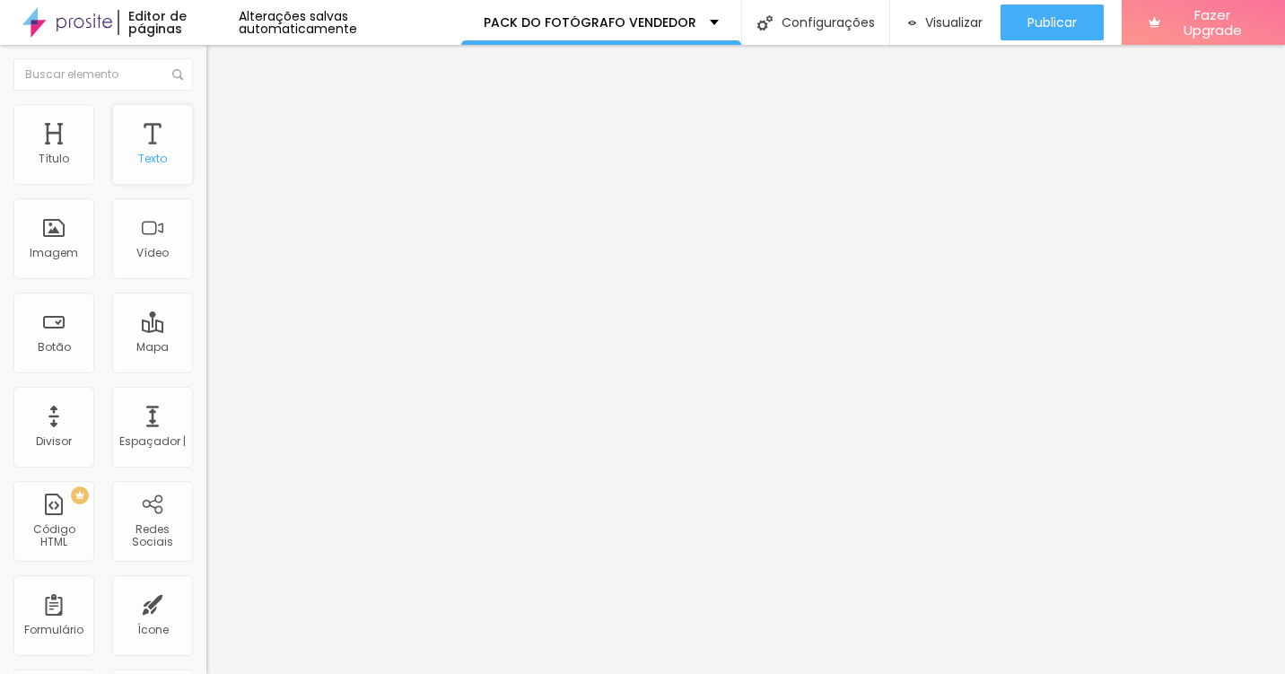
click at [141, 145] on div "Texto" at bounding box center [152, 144] width 81 height 81
click at [206, 116] on li "Avançado" at bounding box center [309, 113] width 206 height 18
click at [220, 60] on img "button" at bounding box center [227, 65] width 14 height 14
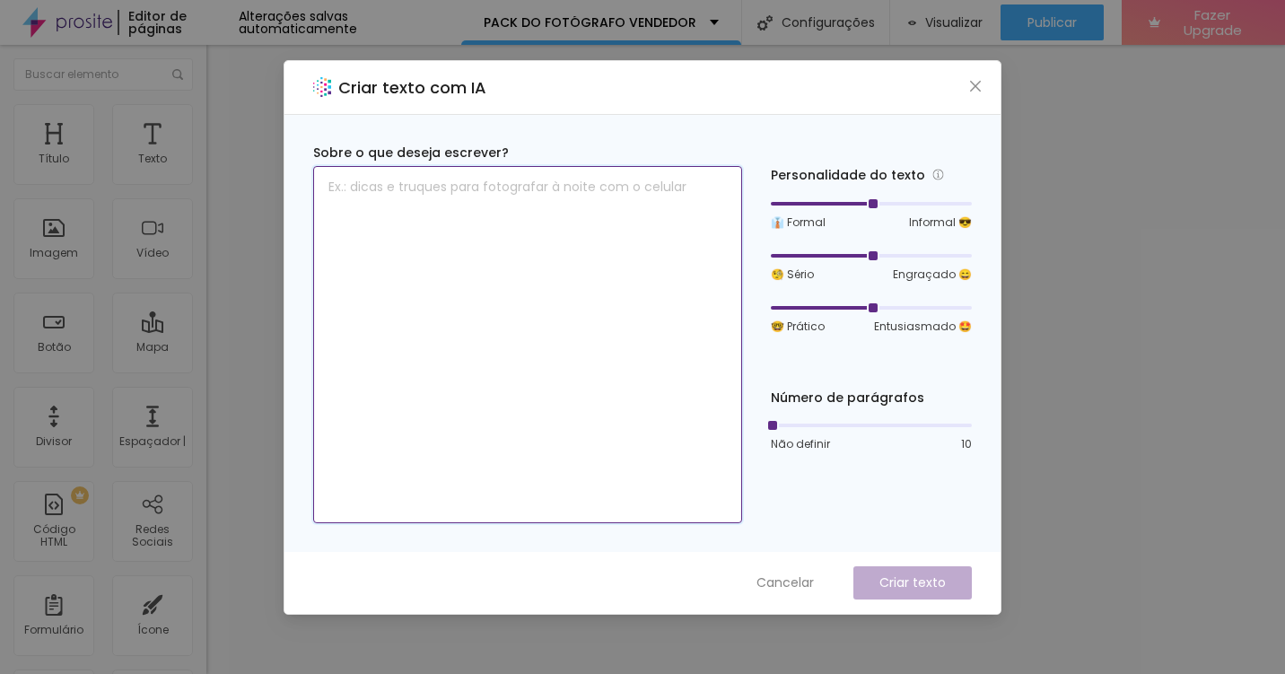
click at [365, 314] on textarea at bounding box center [527, 344] width 429 height 357
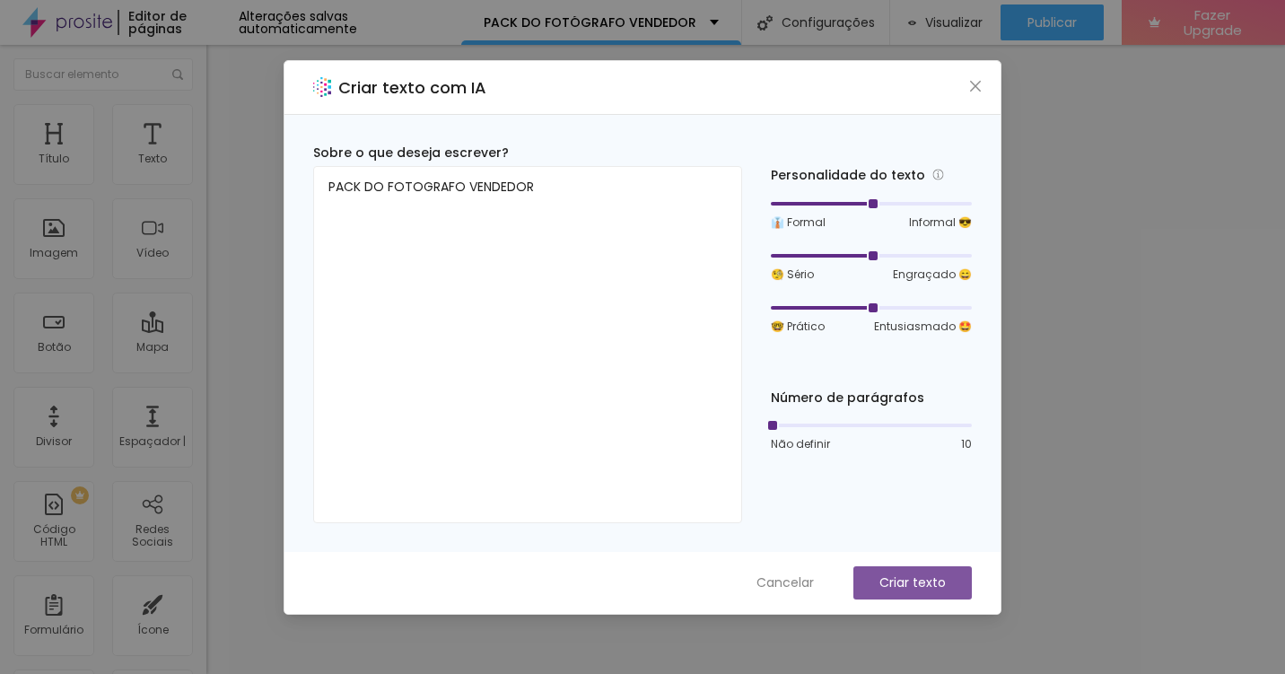
click at [926, 575] on p "Criar texto" at bounding box center [913, 583] width 66 height 19
click at [906, 583] on p "Criar texto" at bounding box center [913, 583] width 66 height 19
click at [801, 586] on span "Cancelar" at bounding box center [785, 583] width 57 height 19
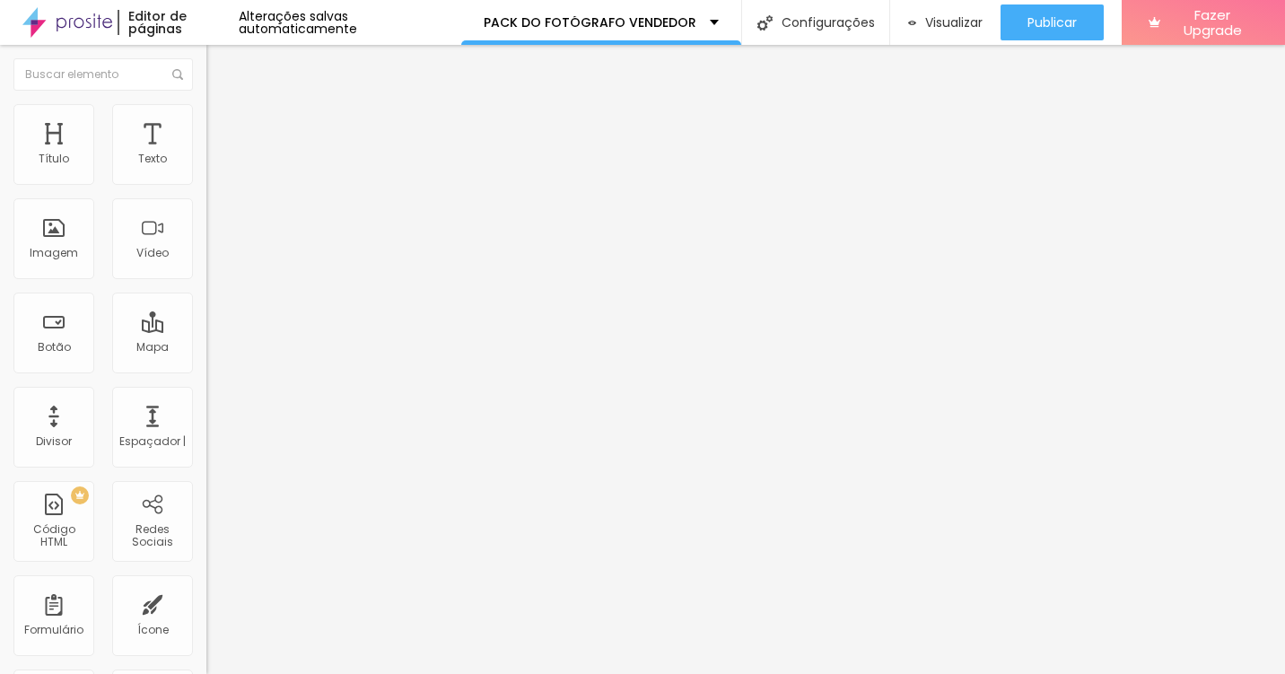
click at [223, 122] on span "Avançado" at bounding box center [252, 116] width 59 height 15
click at [220, 66] on img "button" at bounding box center [227, 65] width 14 height 14
click at [220, 59] on img "button" at bounding box center [227, 65] width 14 height 14
click at [206, 55] on button "Editar Título" at bounding box center [309, 65] width 206 height 41
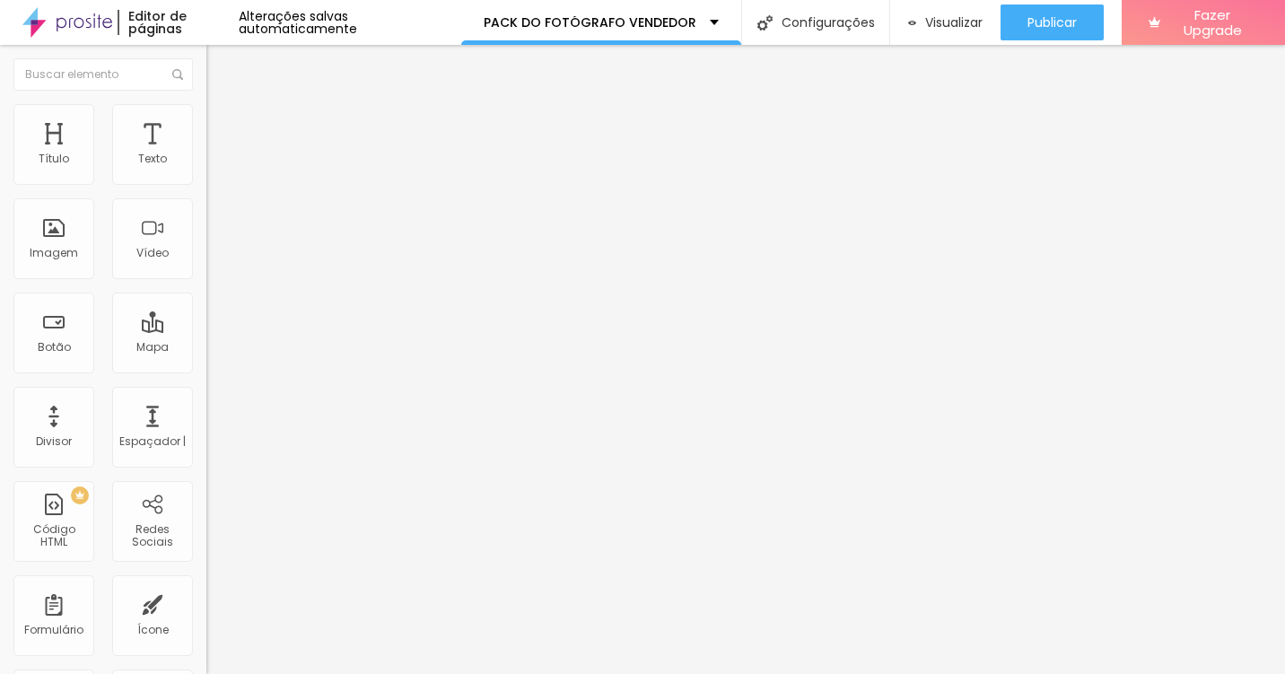
click at [206, 57] on button "Editar Título" at bounding box center [309, 65] width 206 height 41
click at [206, 56] on button "Editar Título" at bounding box center [309, 65] width 206 height 41
click at [206, 57] on button "Editar Título" at bounding box center [309, 65] width 206 height 41
click at [220, 60] on img "button" at bounding box center [227, 65] width 14 height 14
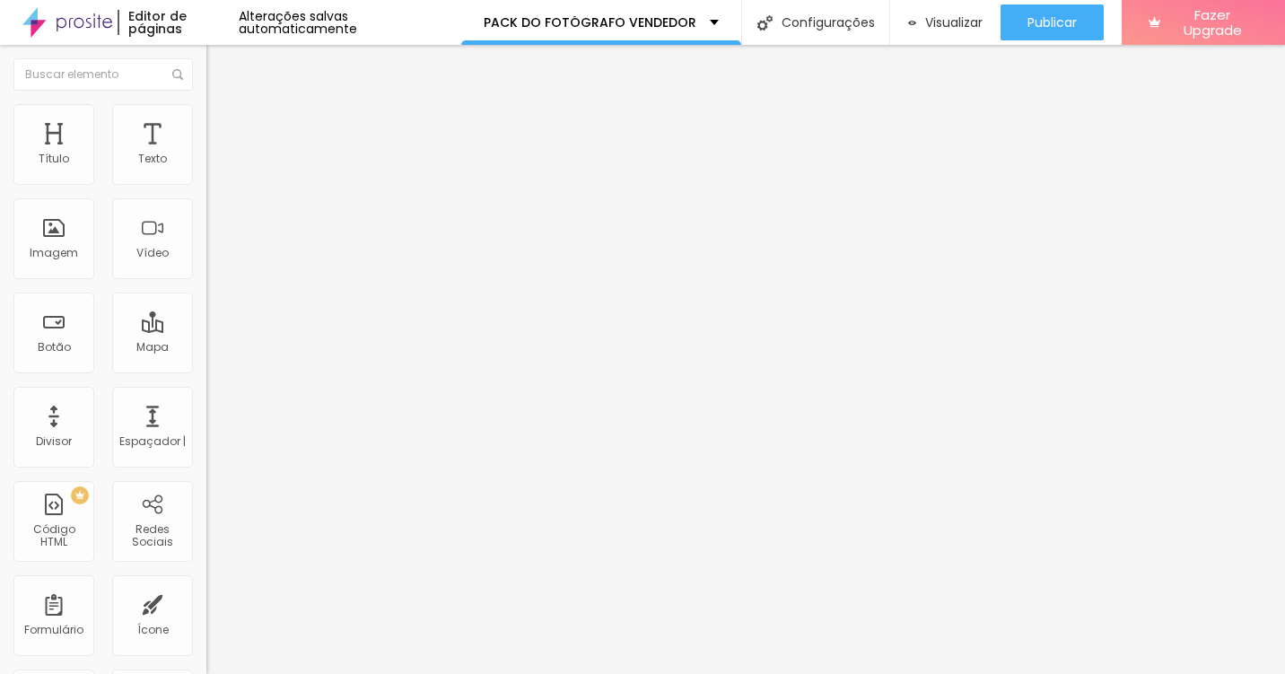
click at [248, 70] on font "Editar Título" at bounding box center [285, 65] width 74 height 14
click at [206, 102] on img at bounding box center [214, 94] width 16 height 16
click at [220, 66] on img "button" at bounding box center [227, 65] width 14 height 14
click at [248, 65] on font "Editar Título" at bounding box center [285, 65] width 74 height 14
click at [220, 65] on img "button" at bounding box center [227, 65] width 14 height 14
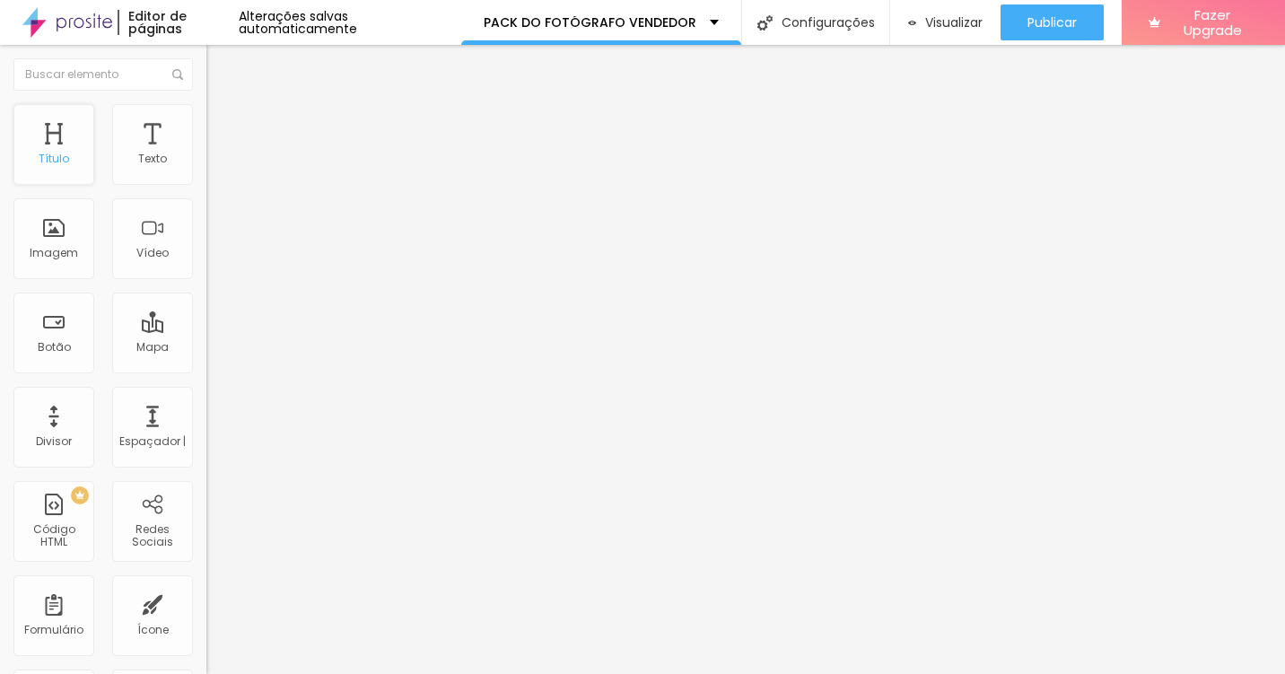
click at [47, 131] on div "Título" at bounding box center [53, 144] width 81 height 81
click at [222, 154] on span "Título 1" at bounding box center [252, 141] width 60 height 25
click at [206, 201] on div "Tamanho Título 1 H1 Título 2 H2 Título 3 H3 Título 4 H4 Título 5 H5 Título 6 H6…" at bounding box center [309, 224] width 206 height 204
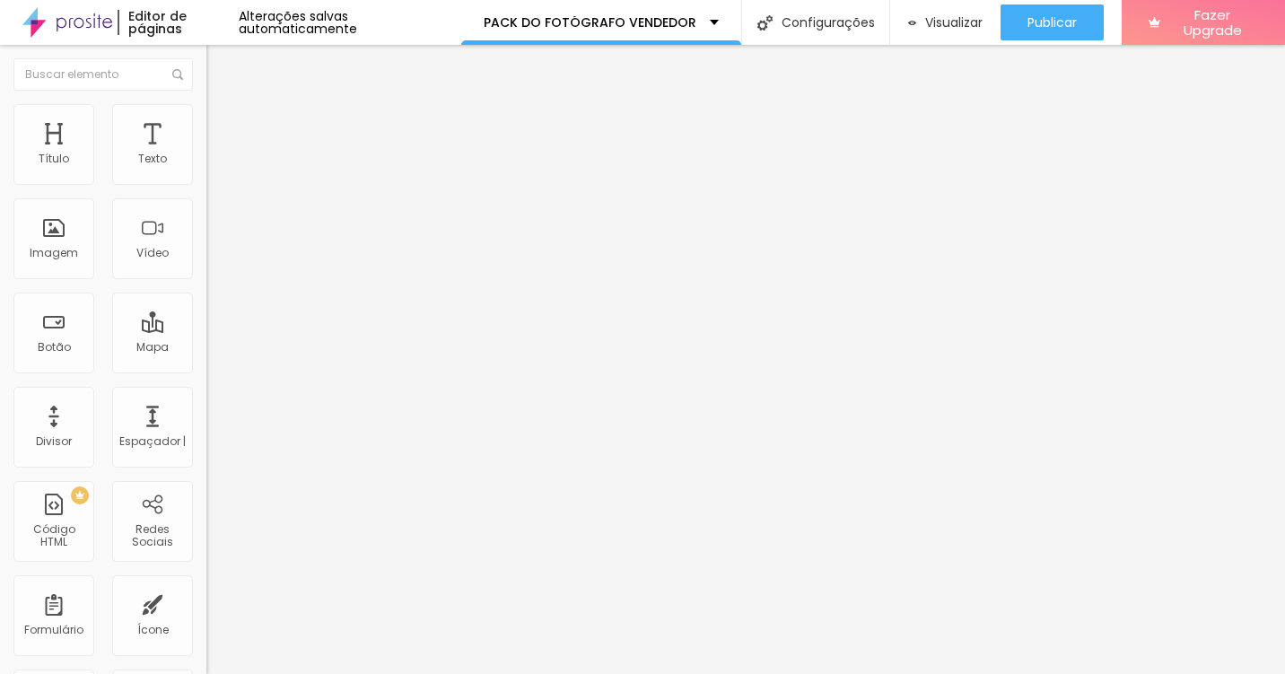
click at [282, 152] on span "H1" at bounding box center [287, 143] width 11 height 15
click at [206, 167] on div "Título 2 H2" at bounding box center [309, 159] width 206 height 16
click at [258, 184] on span "H3" at bounding box center [264, 176] width 13 height 15
click at [274, 186] on span "H3" at bounding box center [280, 178] width 13 height 15
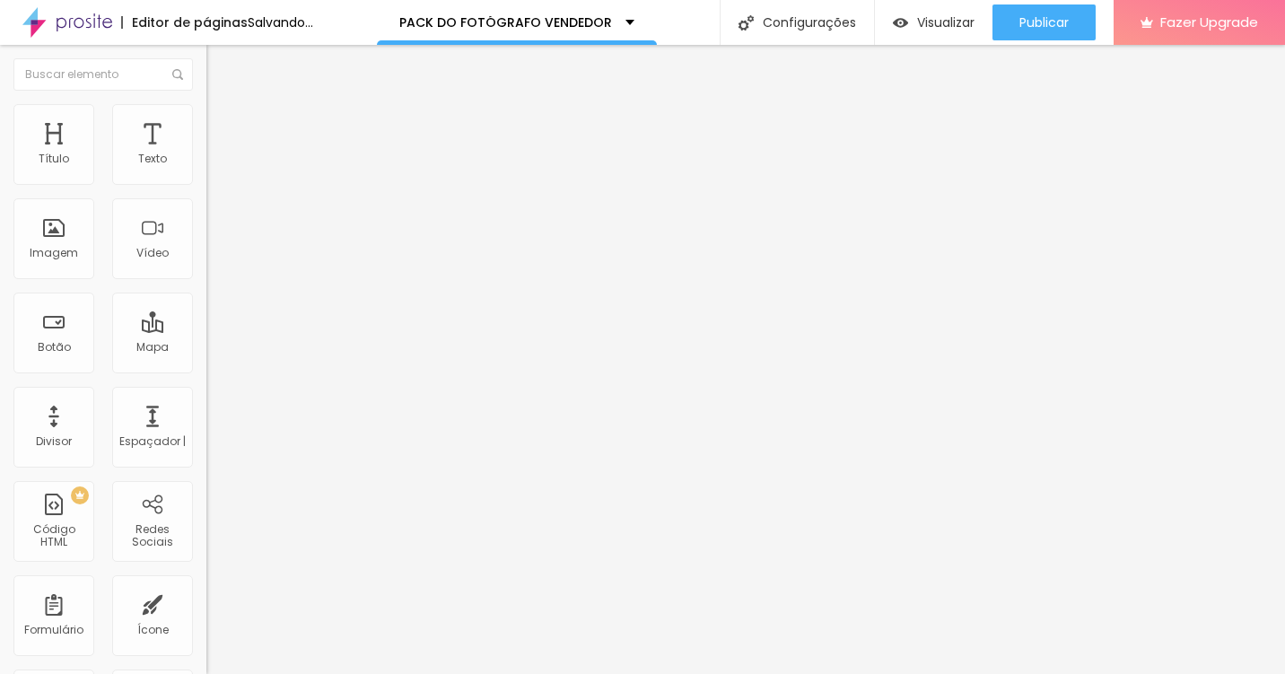
click at [206, 185] on div "Título 3 H3" at bounding box center [309, 176] width 206 height 18
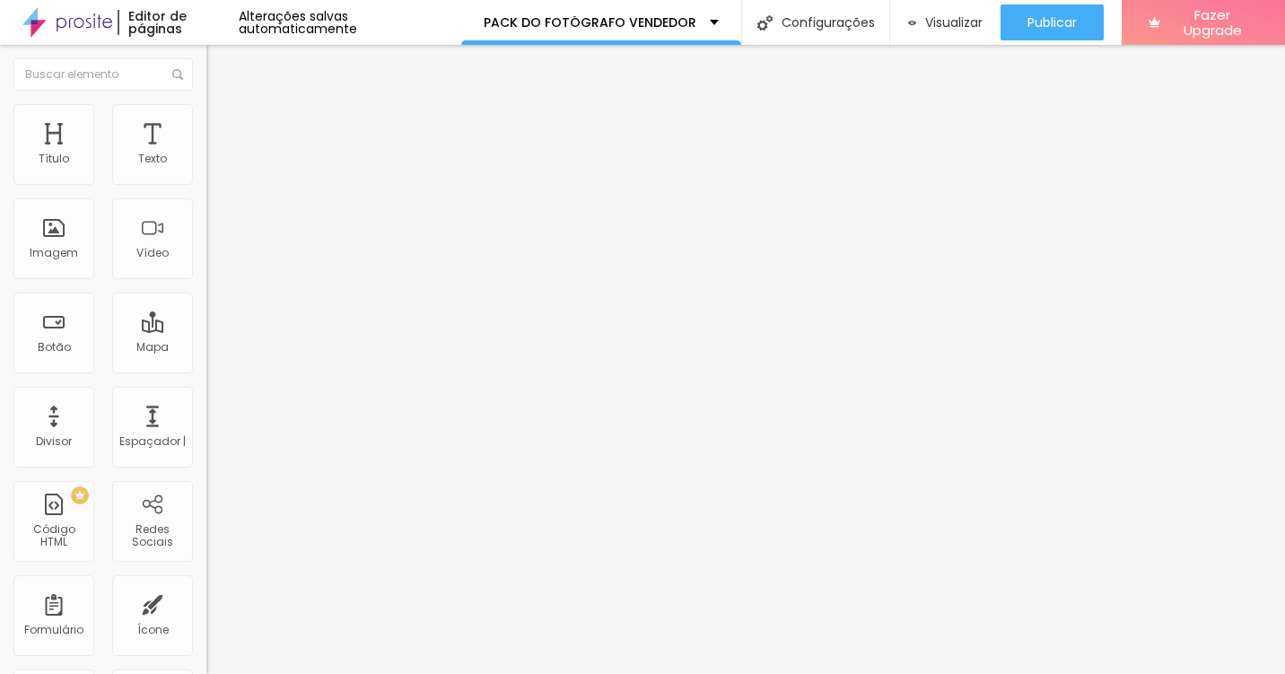
click at [206, 219] on div "Tamanho Título 1 H1 Título 2 H2 Título 3 H3 Título 4 H4 Título 5 H5 Título 6 H6" at bounding box center [309, 170] width 206 height 97
click at [206, 152] on span "Título 1" at bounding box center [236, 143] width 60 height 15
click at [215, 258] on icon "button" at bounding box center [218, 254] width 7 height 7
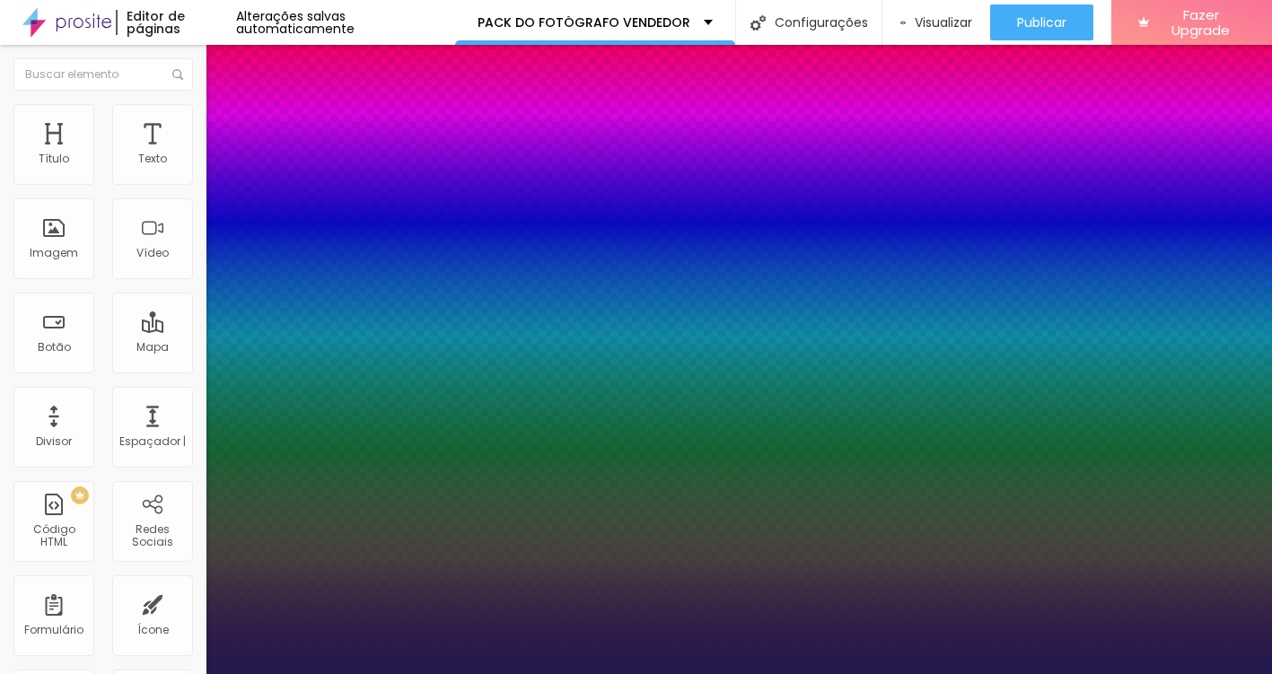
click at [910, 673] on div at bounding box center [636, 674] width 1272 height 0
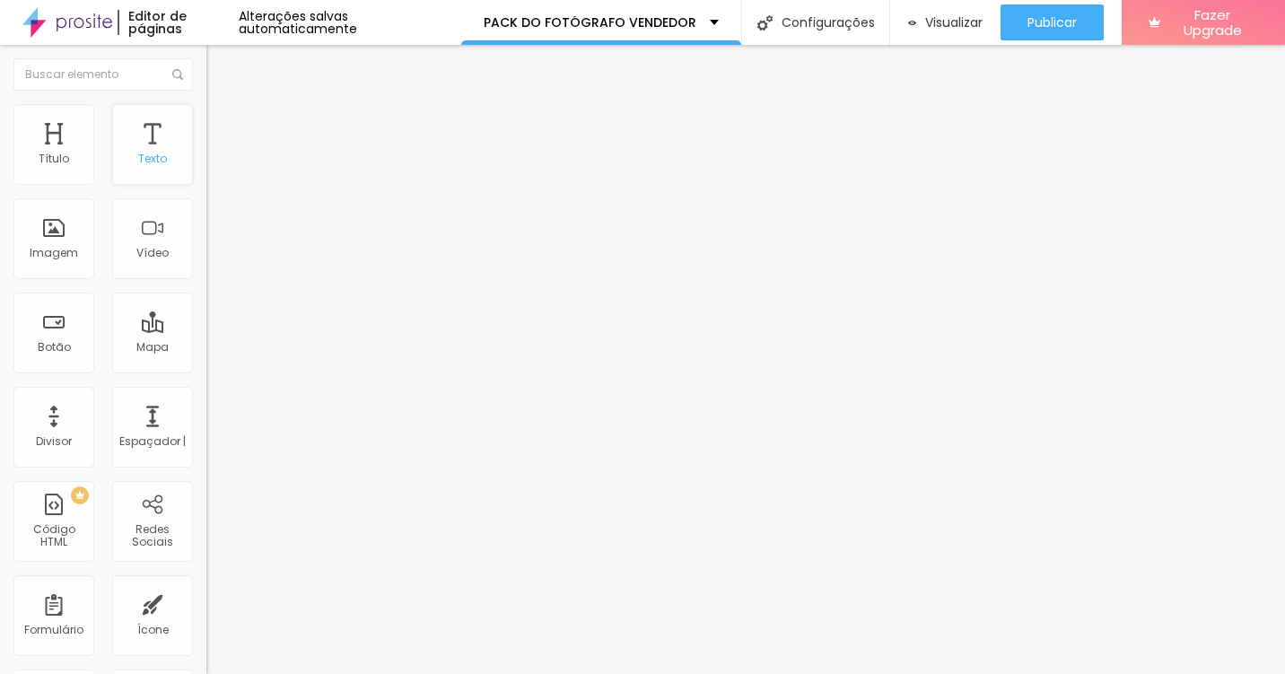
click at [140, 150] on div "Texto" at bounding box center [152, 144] width 81 height 81
click at [206, 110] on li "Avançado" at bounding box center [309, 113] width 206 height 18
click at [214, 260] on icon "button" at bounding box center [219, 255] width 11 height 11
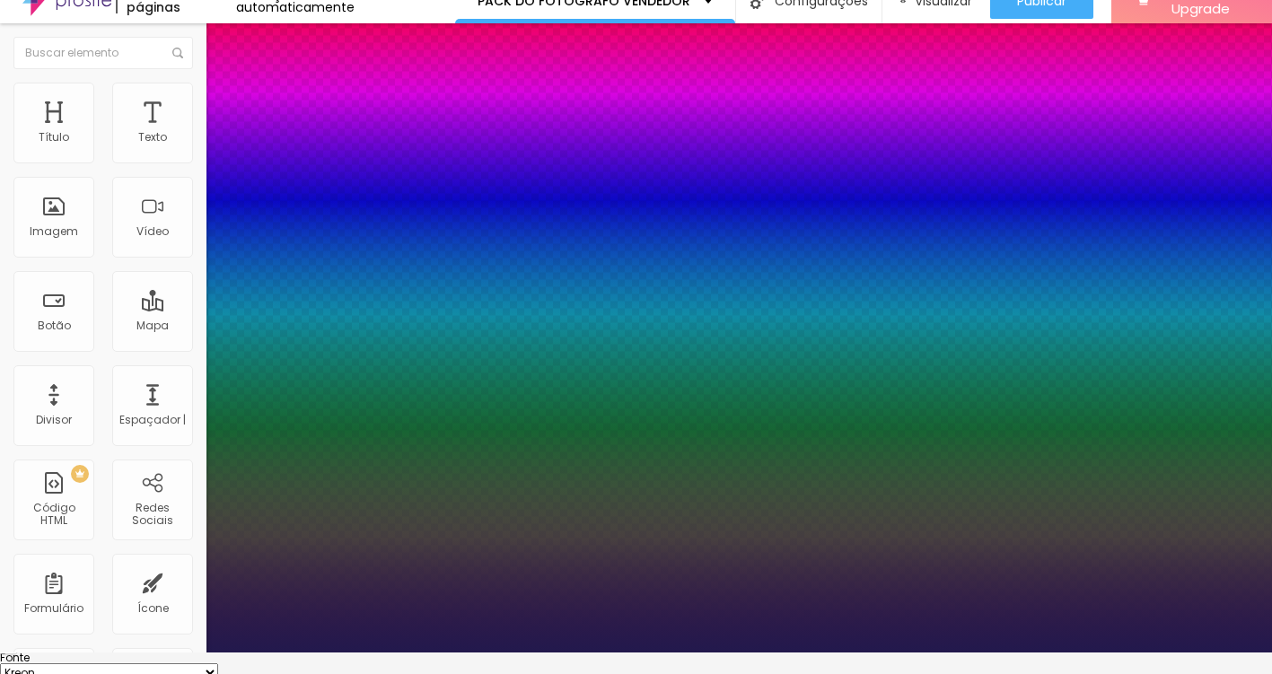
scroll to position [115, 0]
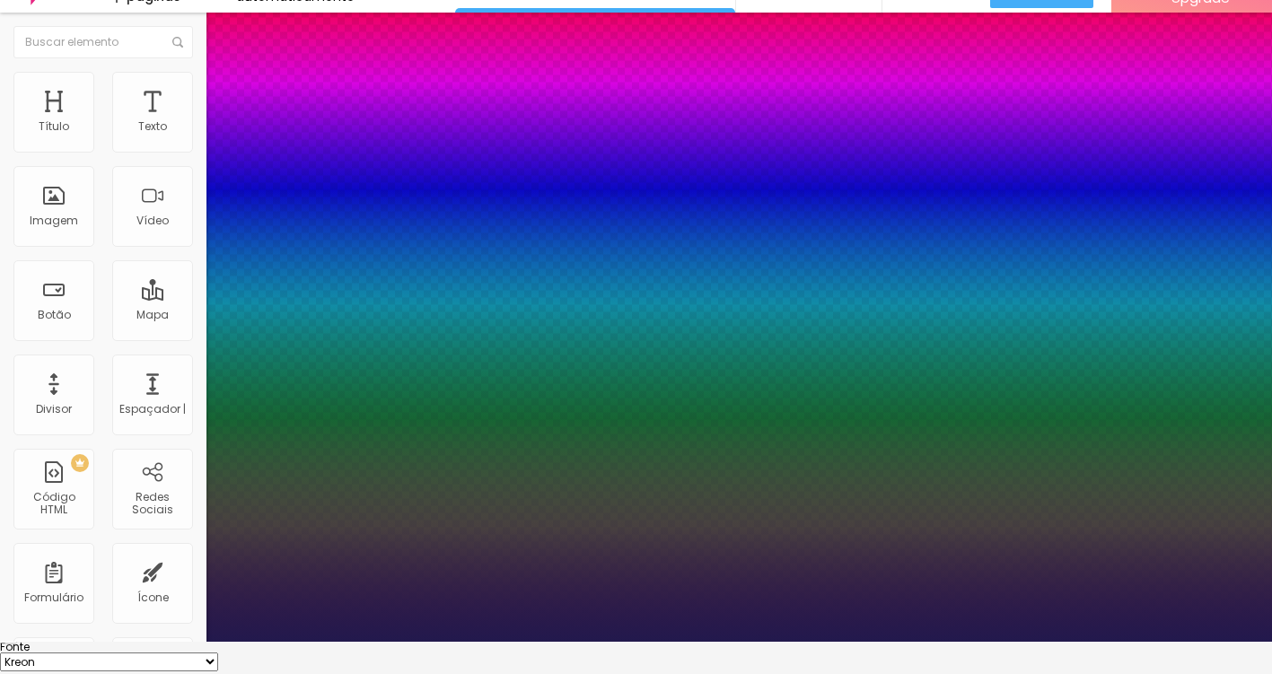
scroll to position [33, 0]
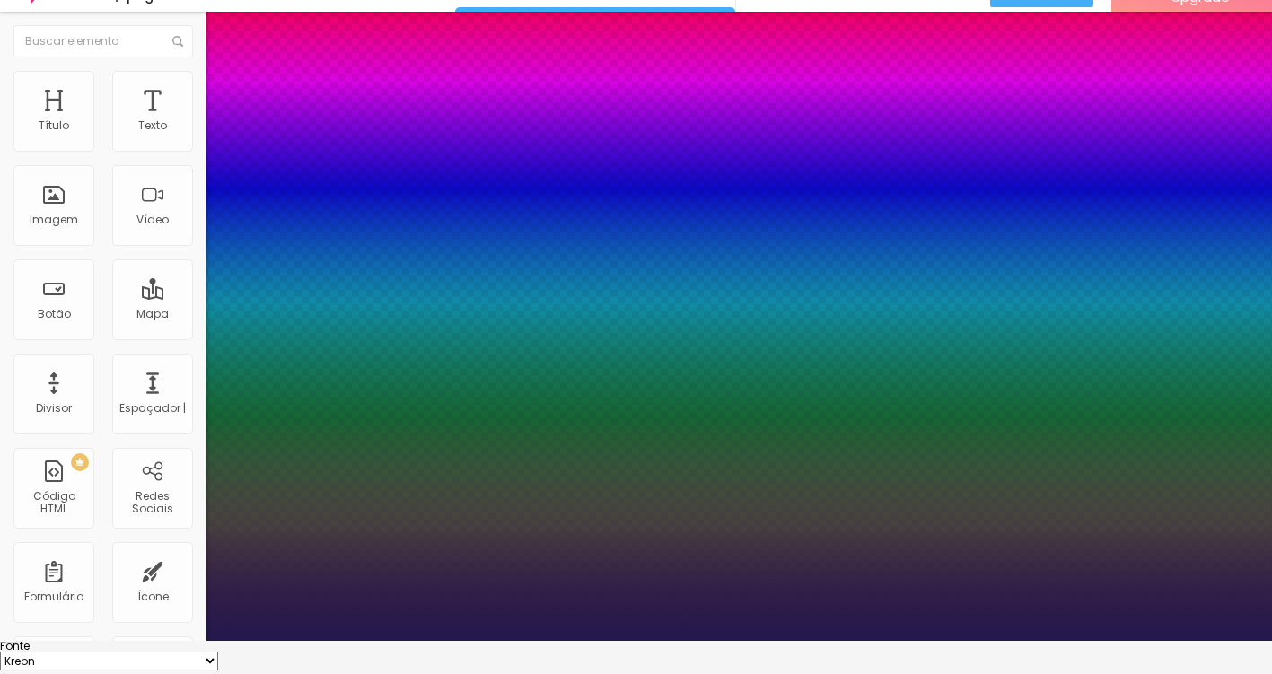
click at [218, 652] on select "AbrilFatface-Regular Ator-Regular Alegreya AlegreyaBlack Alice Allan-Negrito Al…" at bounding box center [109, 661] width 218 height 19
click at [191, 652] on select "AbrilFatface-Regular Ator-Regular Alegreya AlegreyaBlack Alice Allan-Negrito Al…" at bounding box center [109, 661] width 218 height 19
click at [1006, 641] on div at bounding box center [636, 641] width 1272 height 0
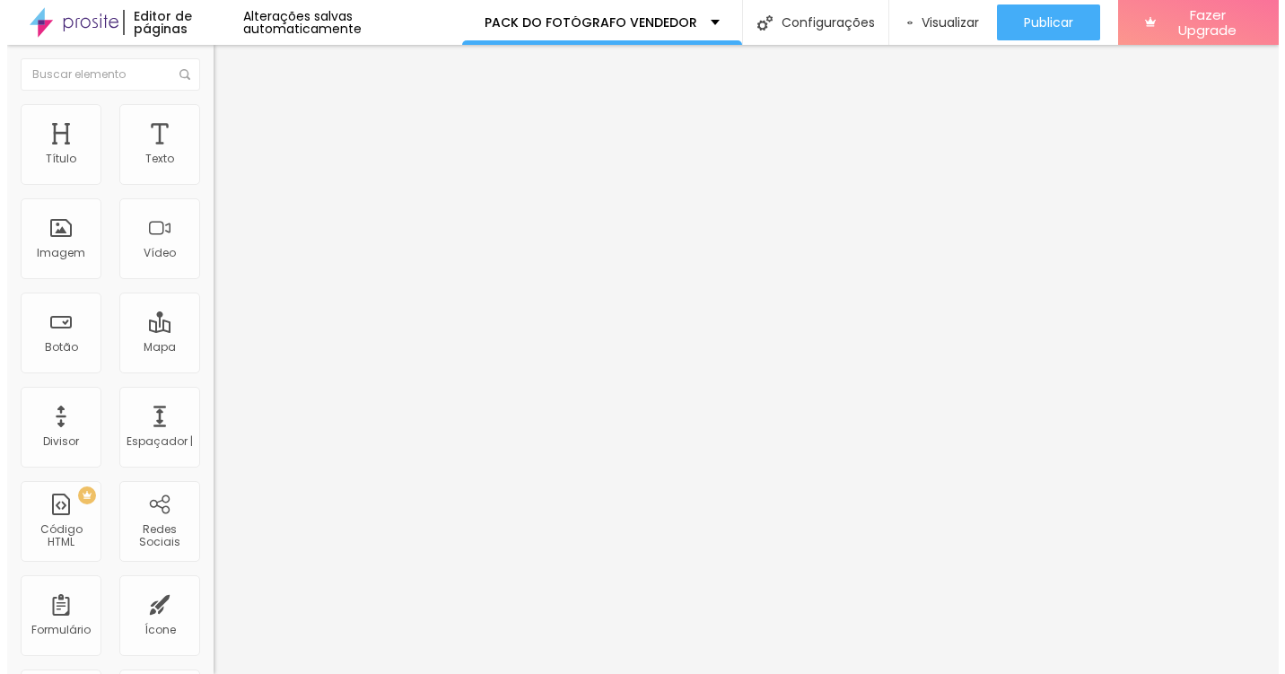
scroll to position [0, 0]
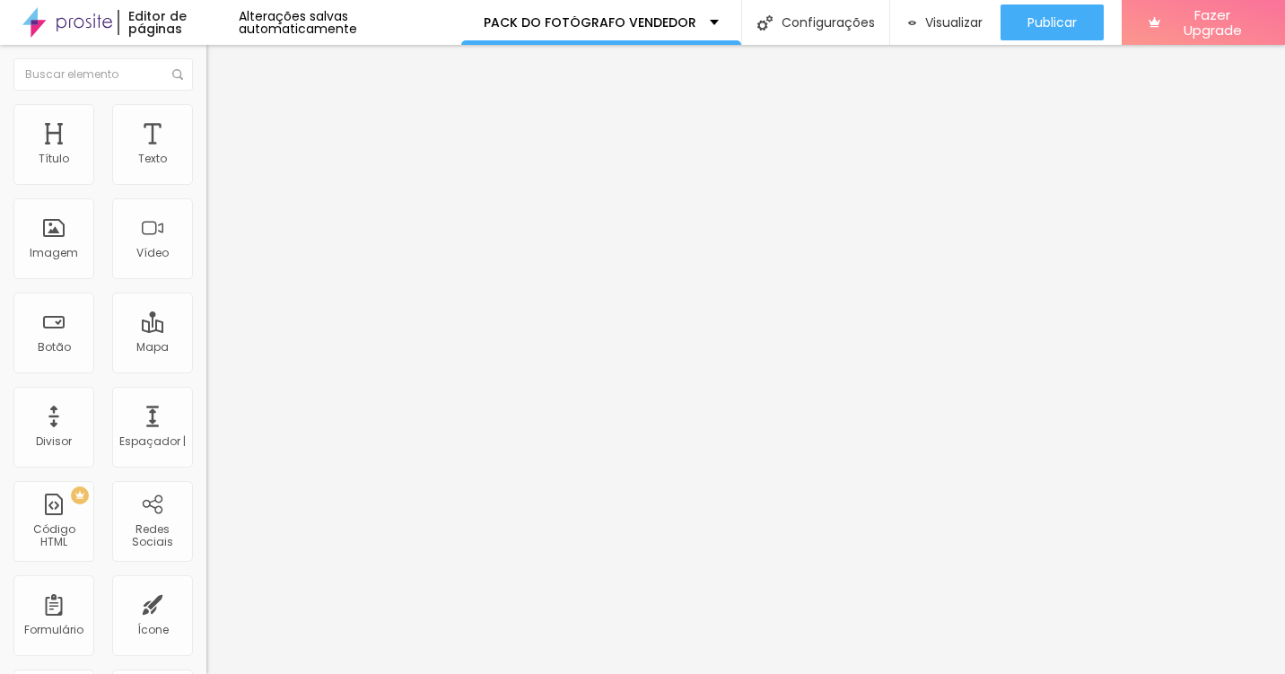
click at [222, 154] on span "Título 1" at bounding box center [252, 141] width 60 height 25
click at [206, 119] on li "Avançado" at bounding box center [309, 113] width 206 height 18
click at [206, 120] on li "Avançado" at bounding box center [309, 113] width 206 height 18
click at [206, 102] on img at bounding box center [214, 94] width 16 height 16
click at [206, 118] on li "Avançado" at bounding box center [309, 113] width 206 height 18
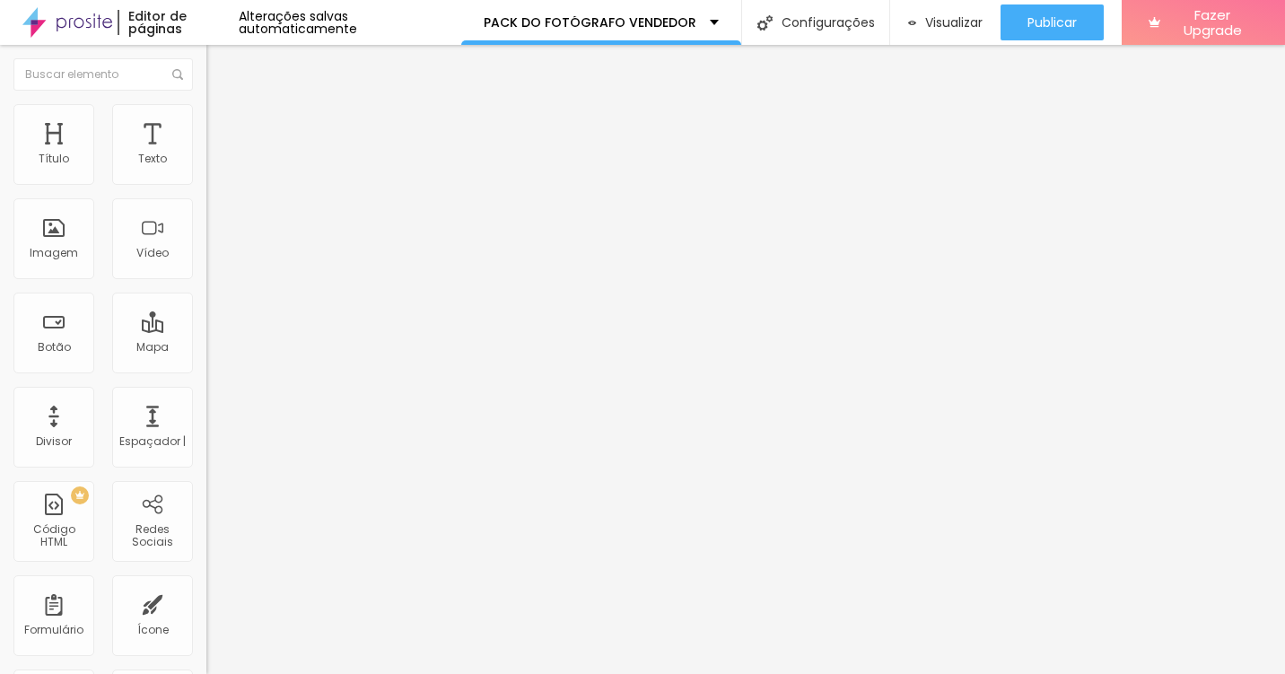
click at [206, 104] on li "Estilo" at bounding box center [309, 95] width 206 height 18
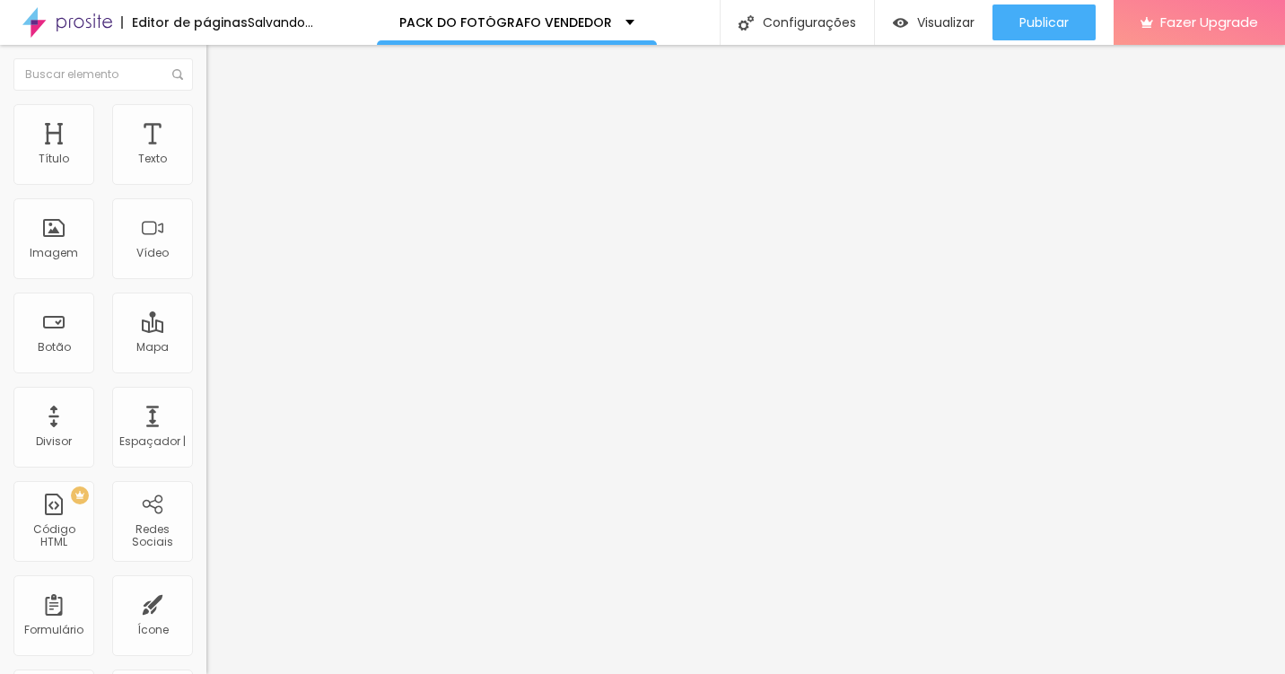
drag, startPoint x: 136, startPoint y: 245, endPoint x: 124, endPoint y: 243, distance: 12.7
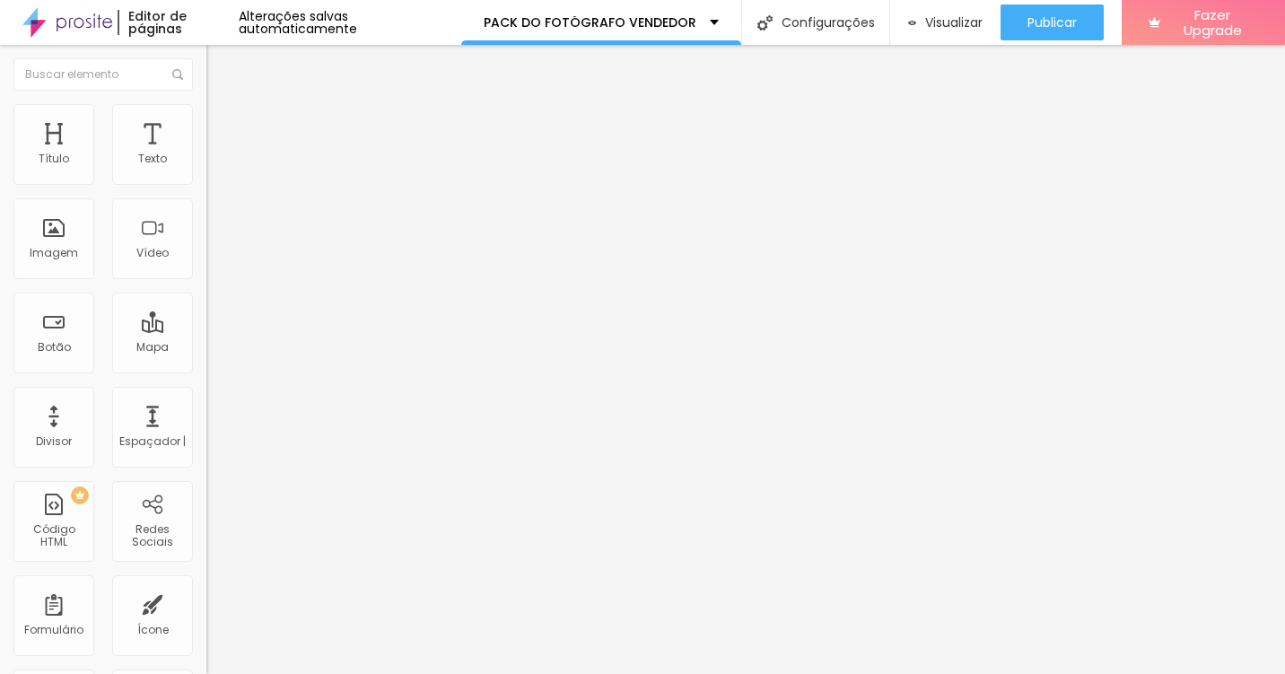
click at [206, 330] on input "range" at bounding box center [264, 337] width 116 height 14
click at [223, 124] on span "Avançado" at bounding box center [252, 116] width 59 height 15
click at [220, 68] on img "button" at bounding box center [227, 65] width 14 height 14
click at [220, 63] on img "button" at bounding box center [227, 65] width 14 height 14
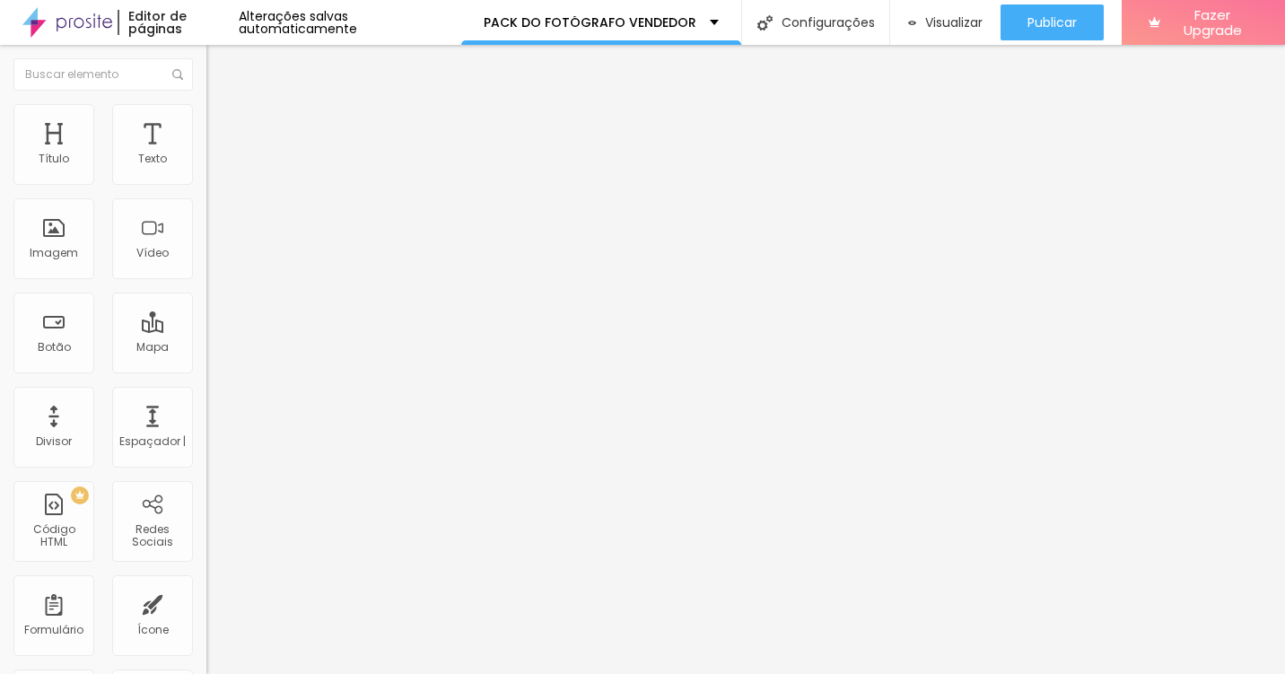
click at [248, 66] on font "Editar Texto" at bounding box center [285, 65] width 74 height 14
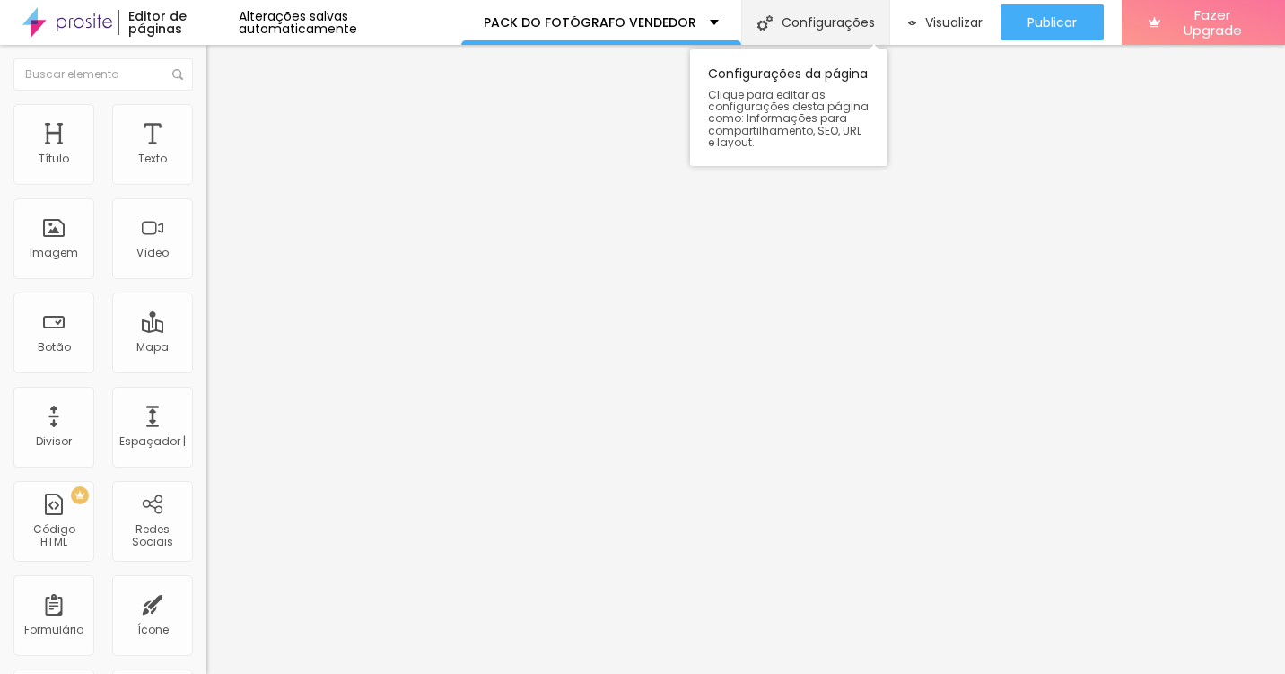
click at [819, 24] on font "Configurações" at bounding box center [828, 22] width 93 height 13
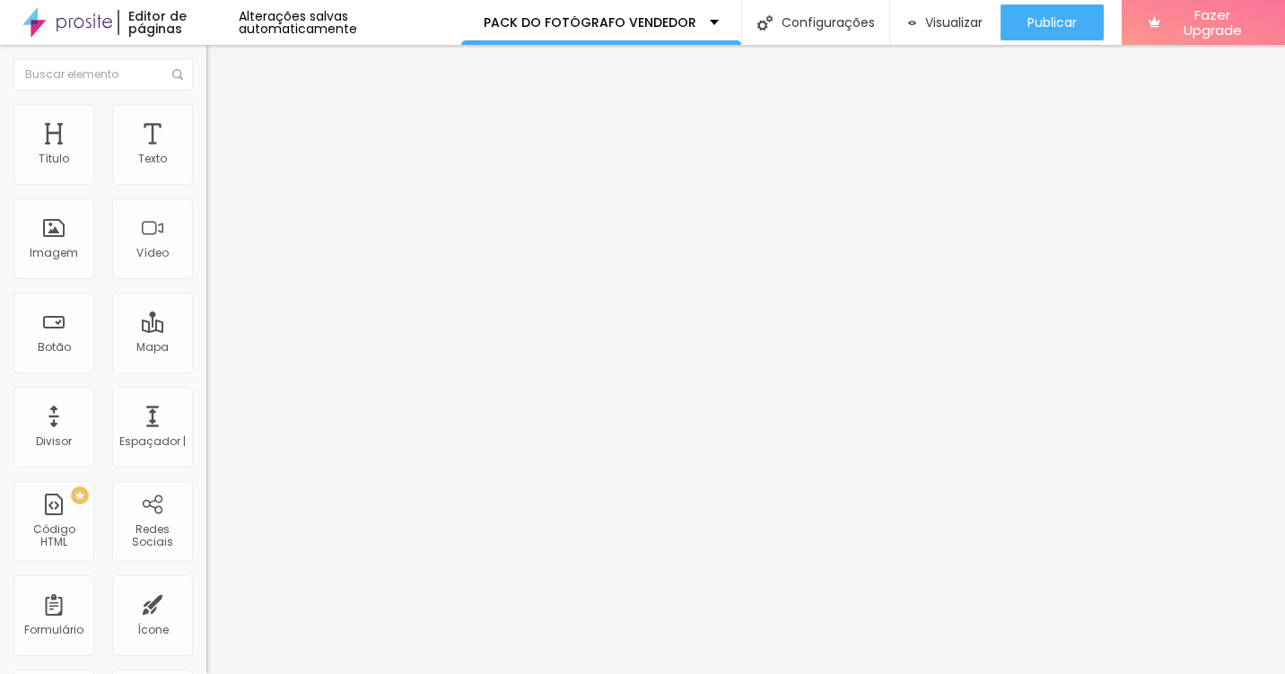
click at [220, 61] on img "button" at bounding box center [227, 65] width 14 height 14
click at [681, 21] on div "Pack do fotógrafo [PERSON_NAME]" at bounding box center [601, 22] width 242 height 13
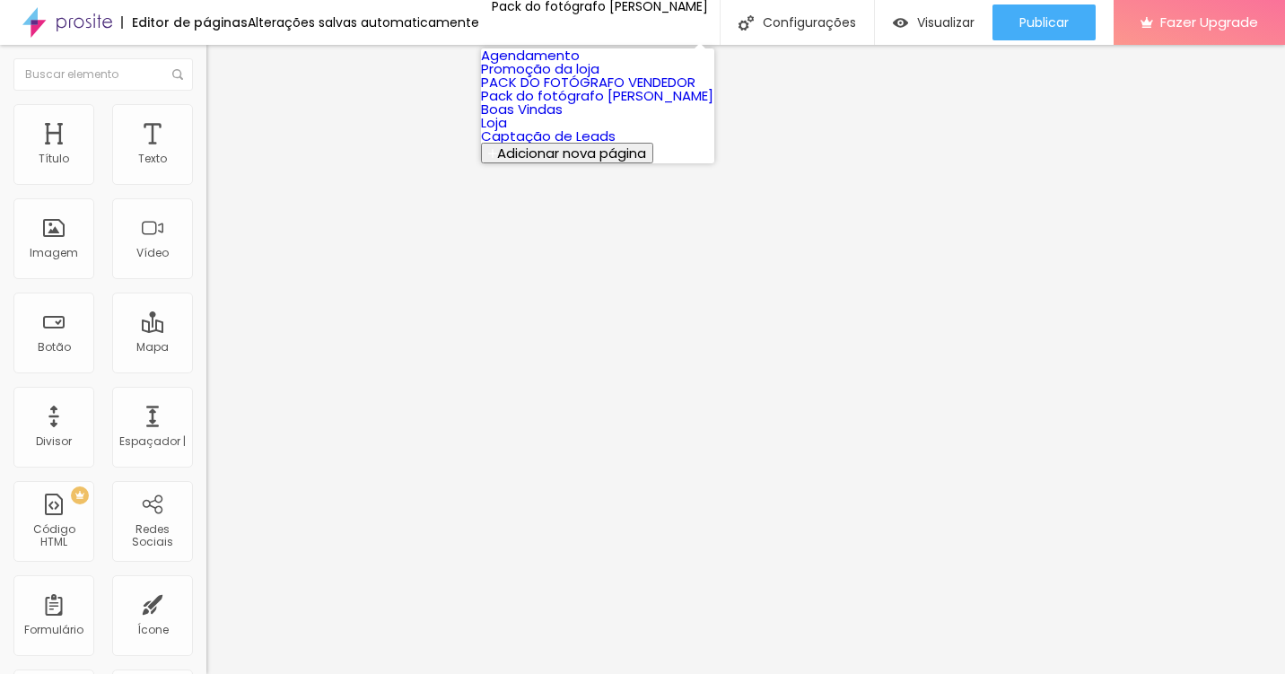
click at [70, 22] on img at bounding box center [67, 22] width 90 height 45
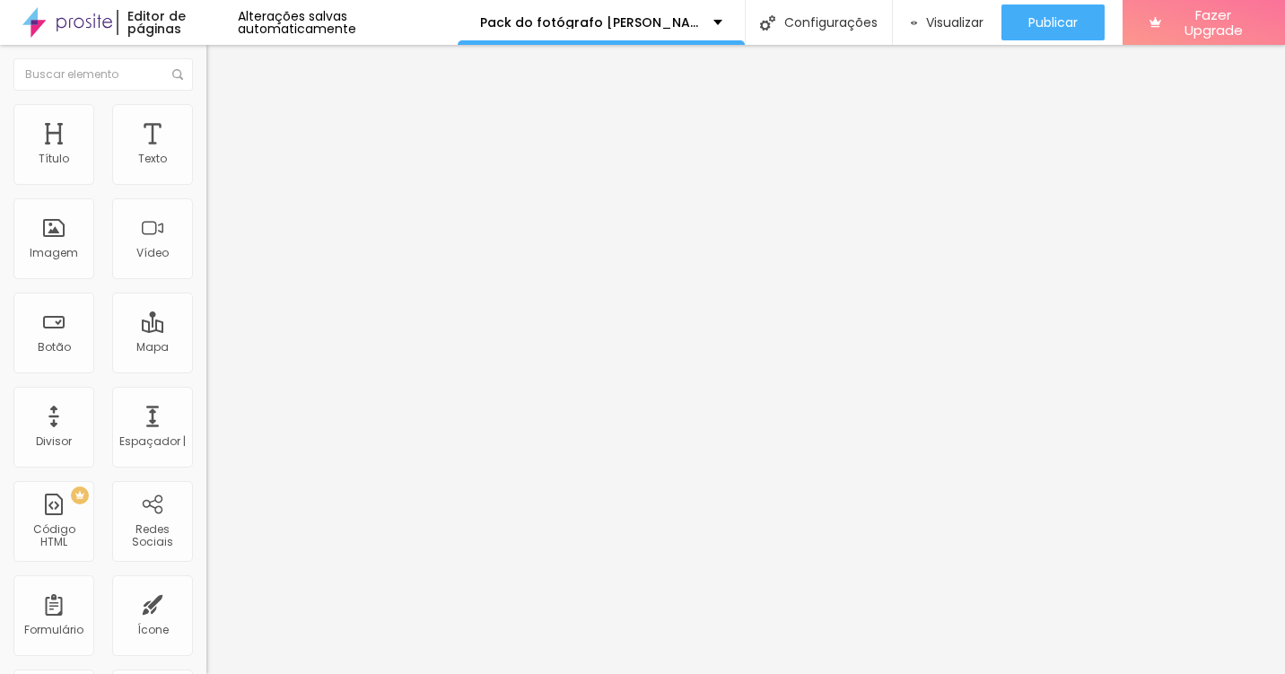
click at [206, 112] on img at bounding box center [214, 112] width 16 height 16
type input "5"
type input "10"
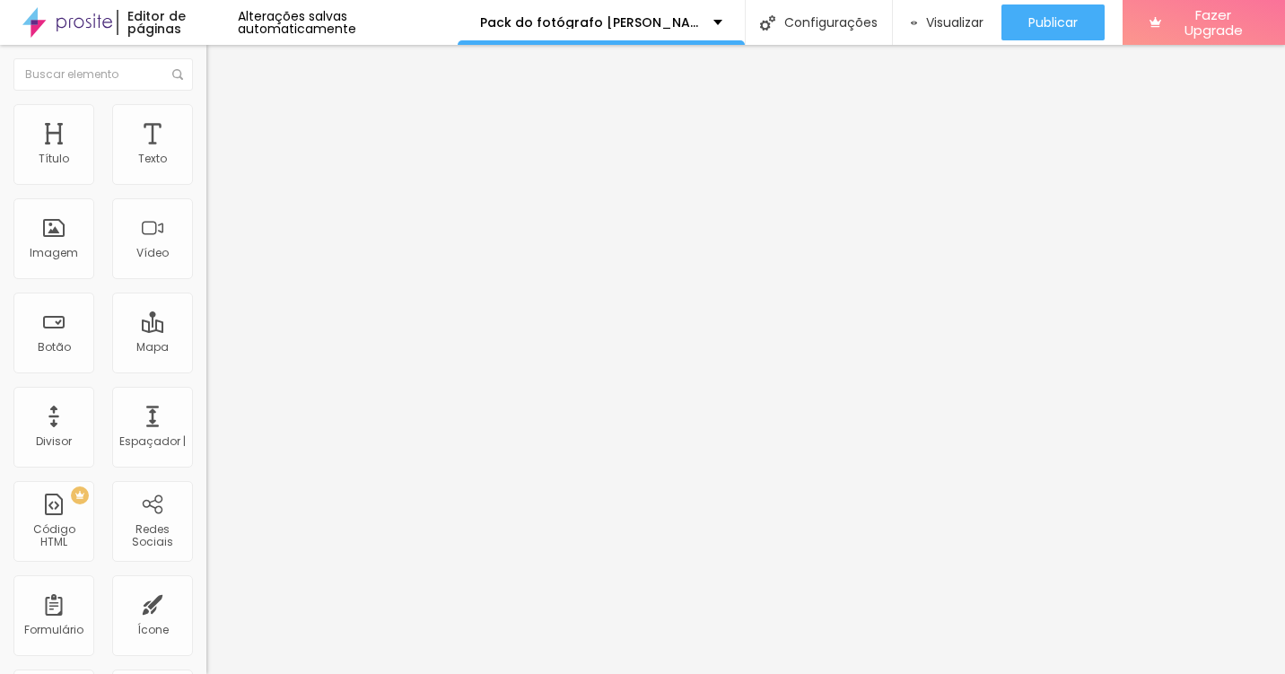
type input "11"
type input "12"
type input "13"
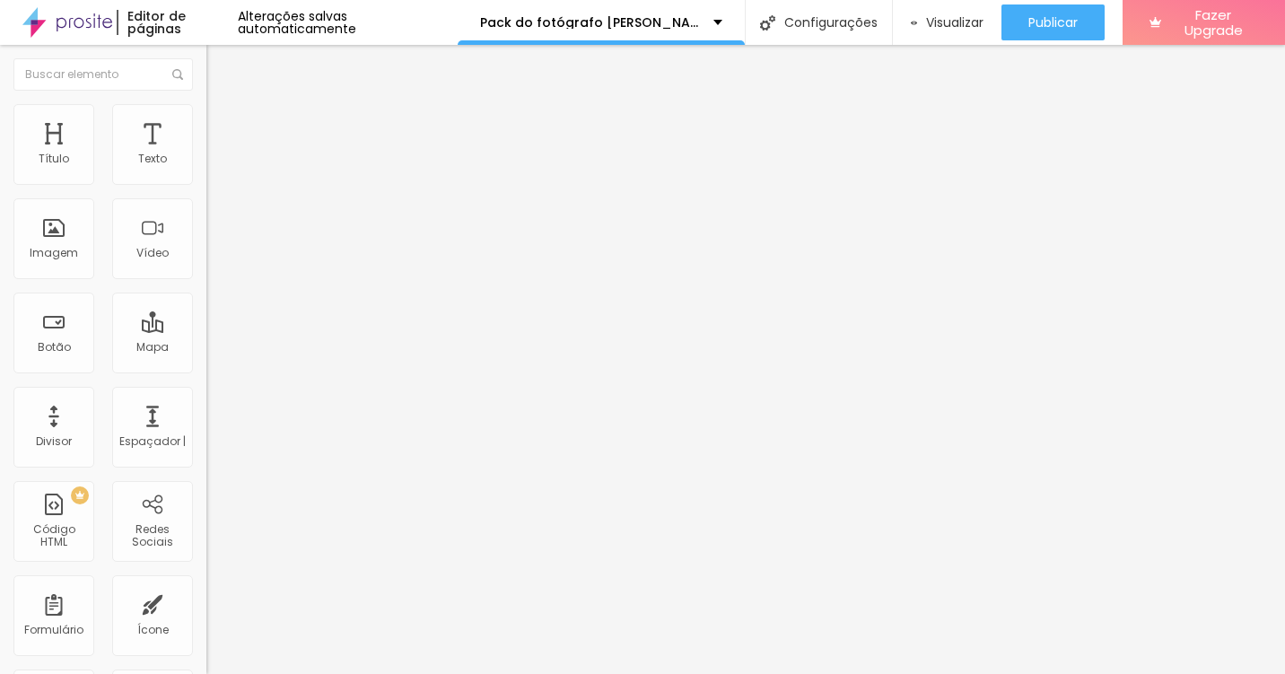
type input "13"
type input "14"
type input "15"
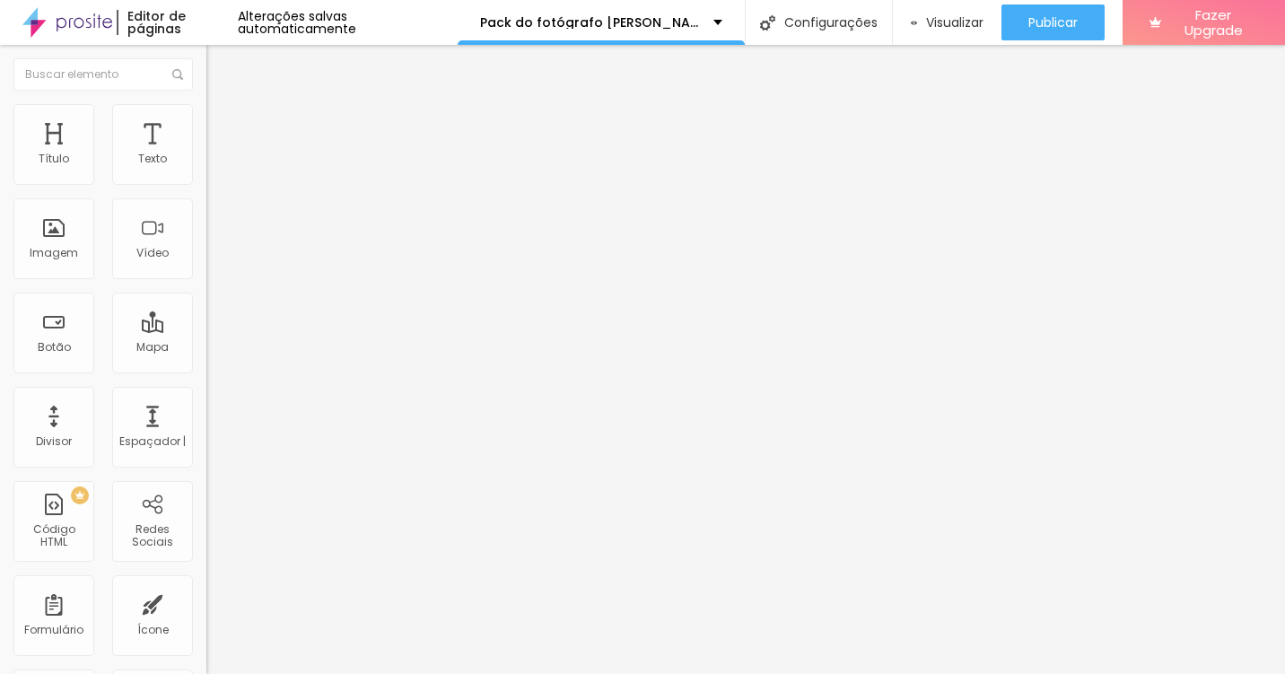
type input "16"
type input "17"
type input "18"
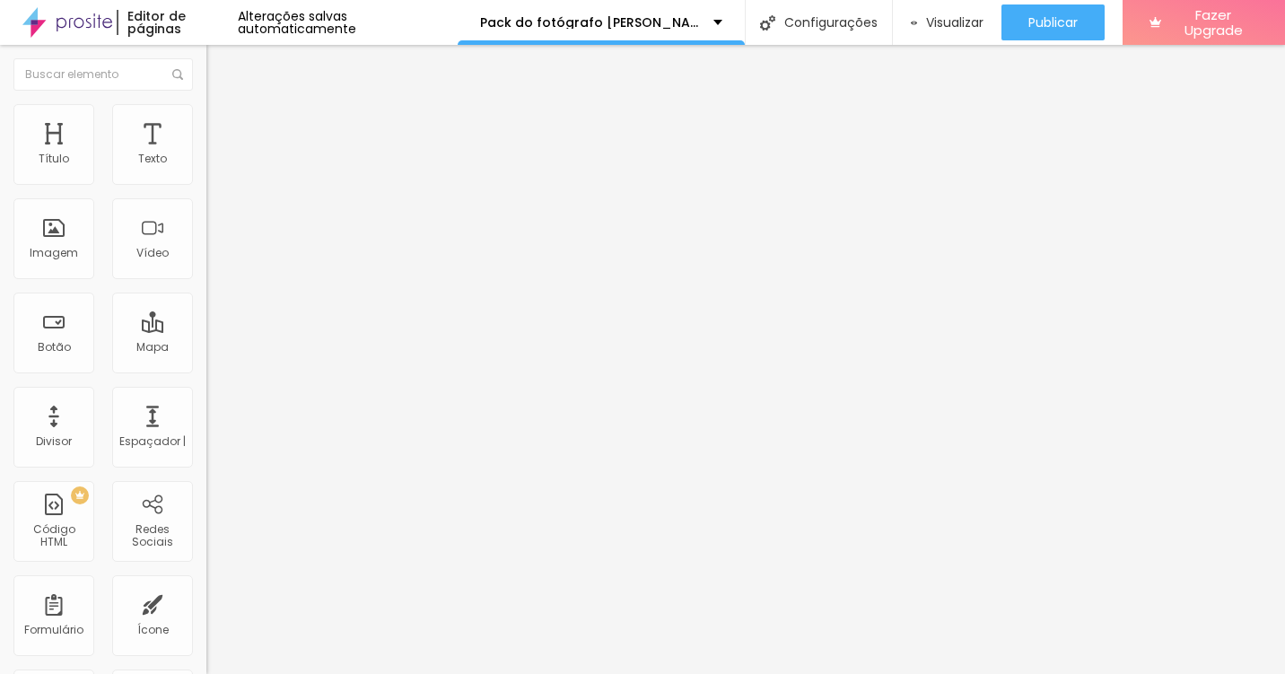
type input "18"
type input "19"
type input "20"
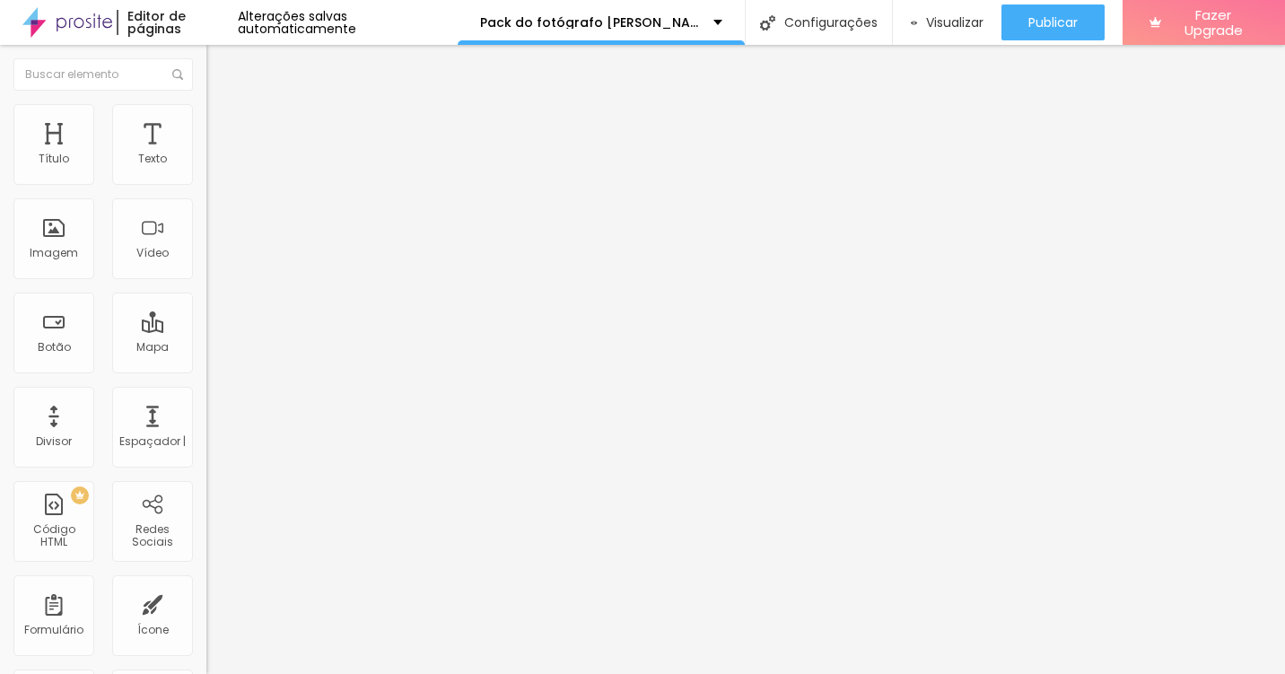
type input "21"
type input "20"
type input "19"
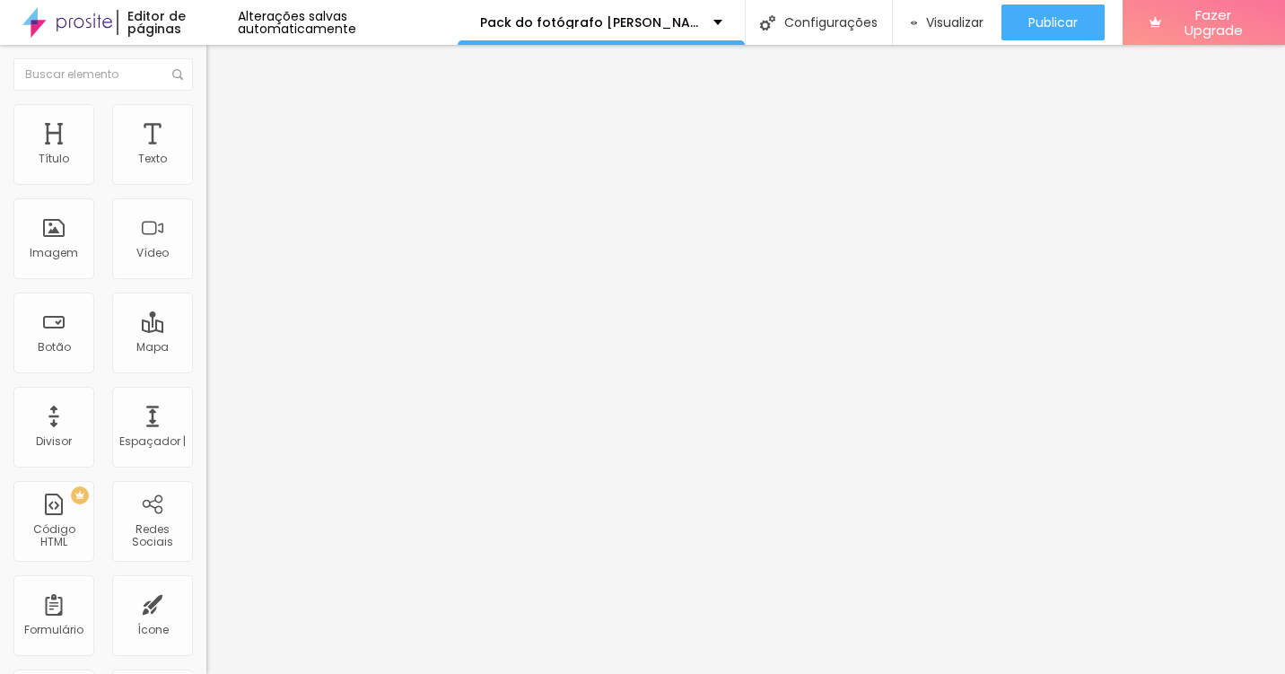
type input "19"
type input "18"
type input "17"
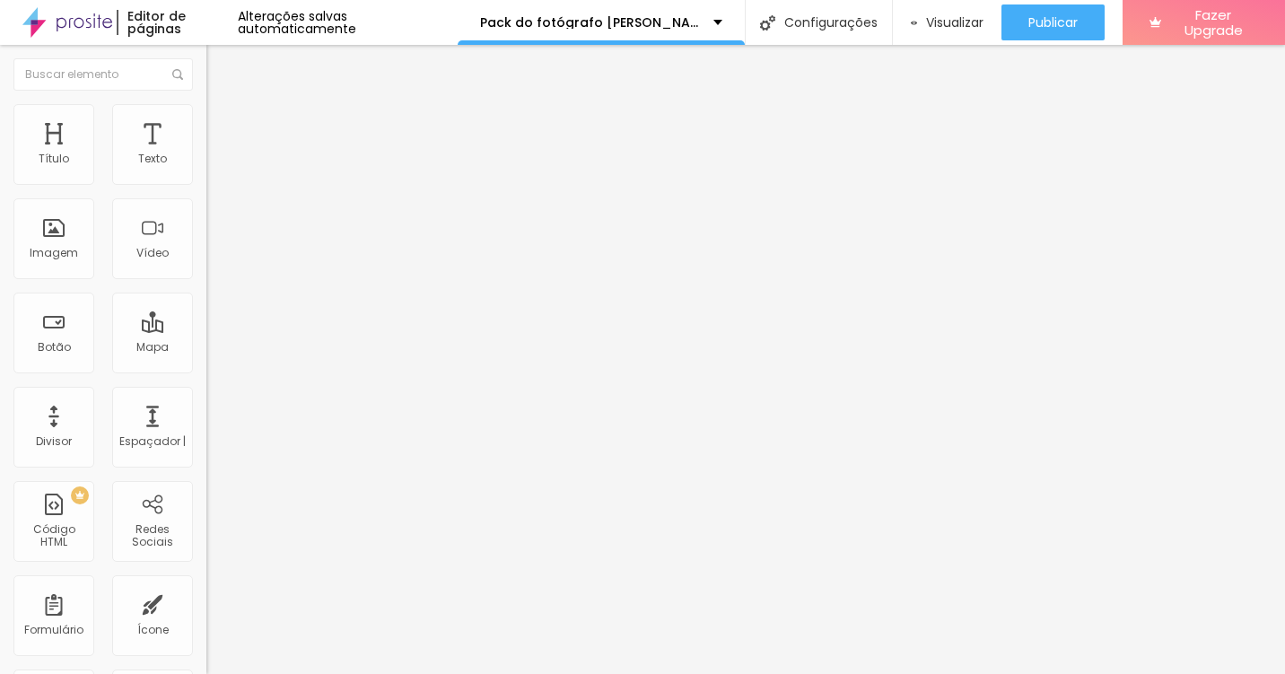
type input "16"
type input "15"
type input "14"
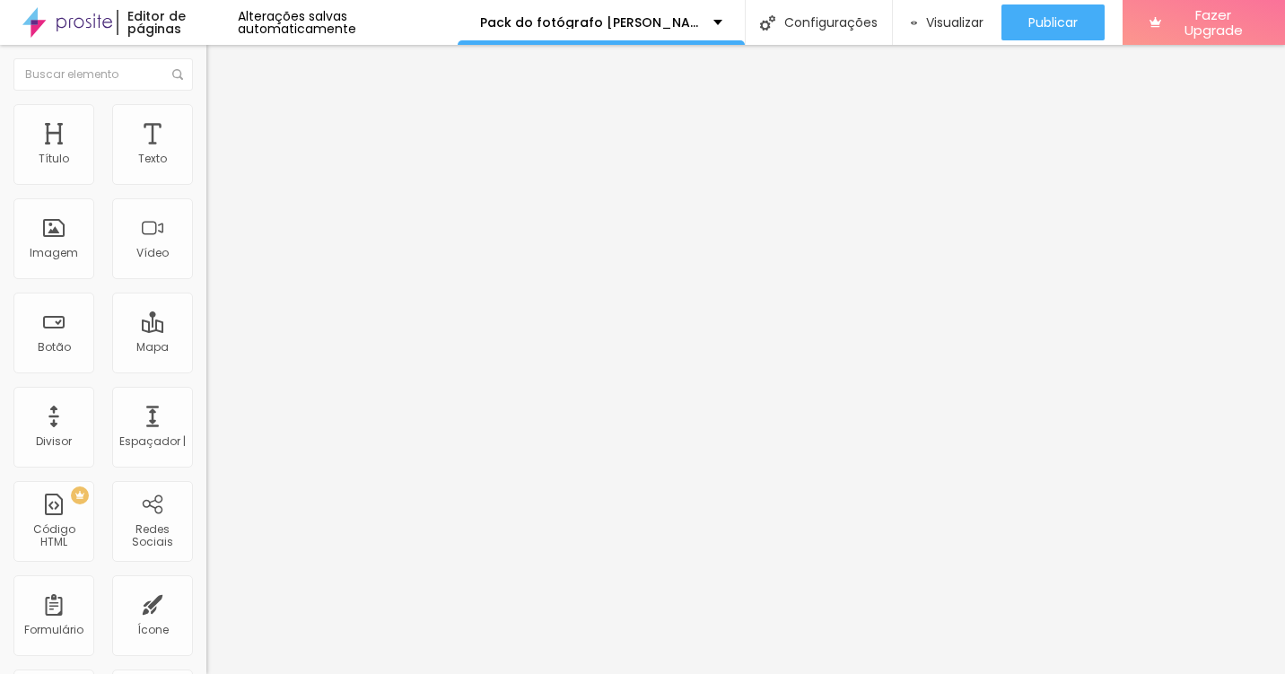
type input "14"
type input "13"
type input "12"
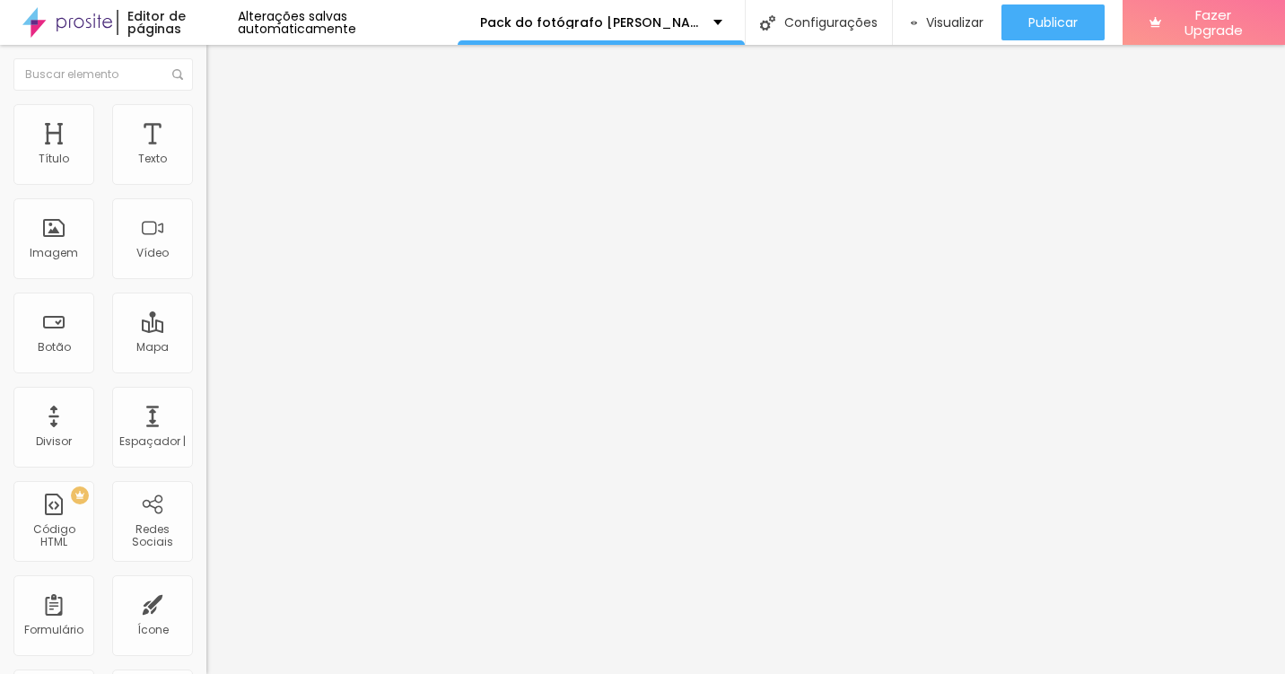
type input "11"
type input "10"
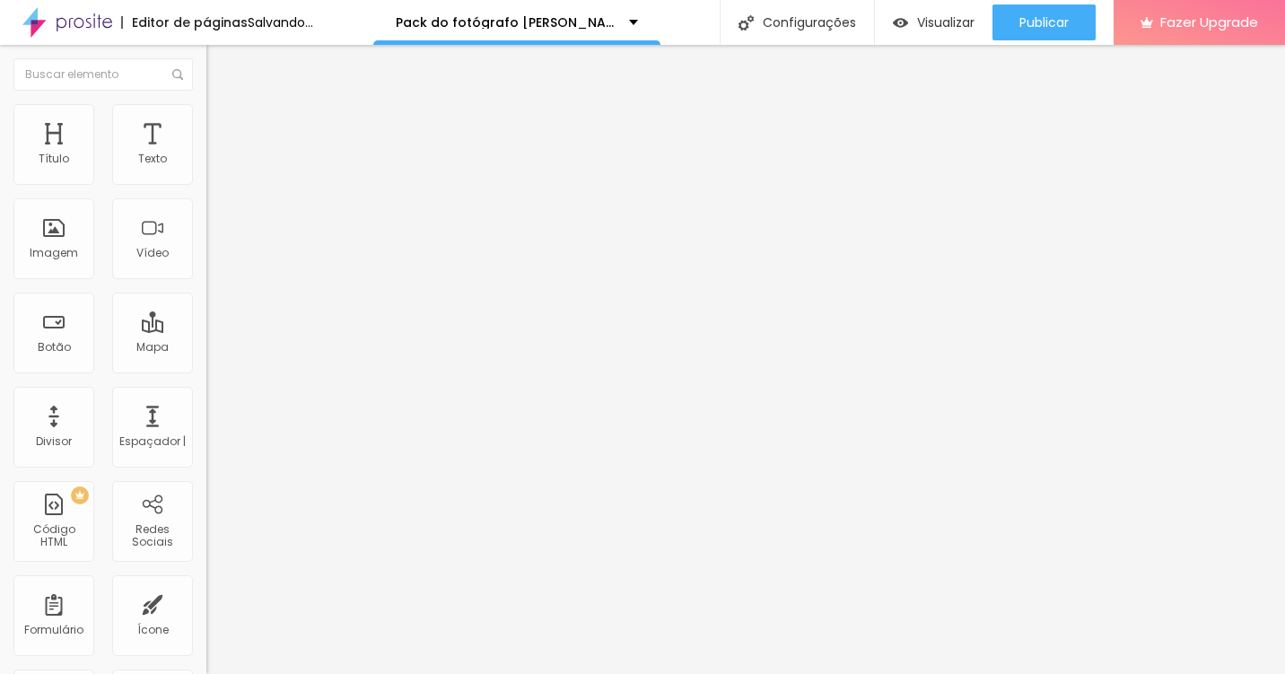
type input "9"
type input "8"
type input "7"
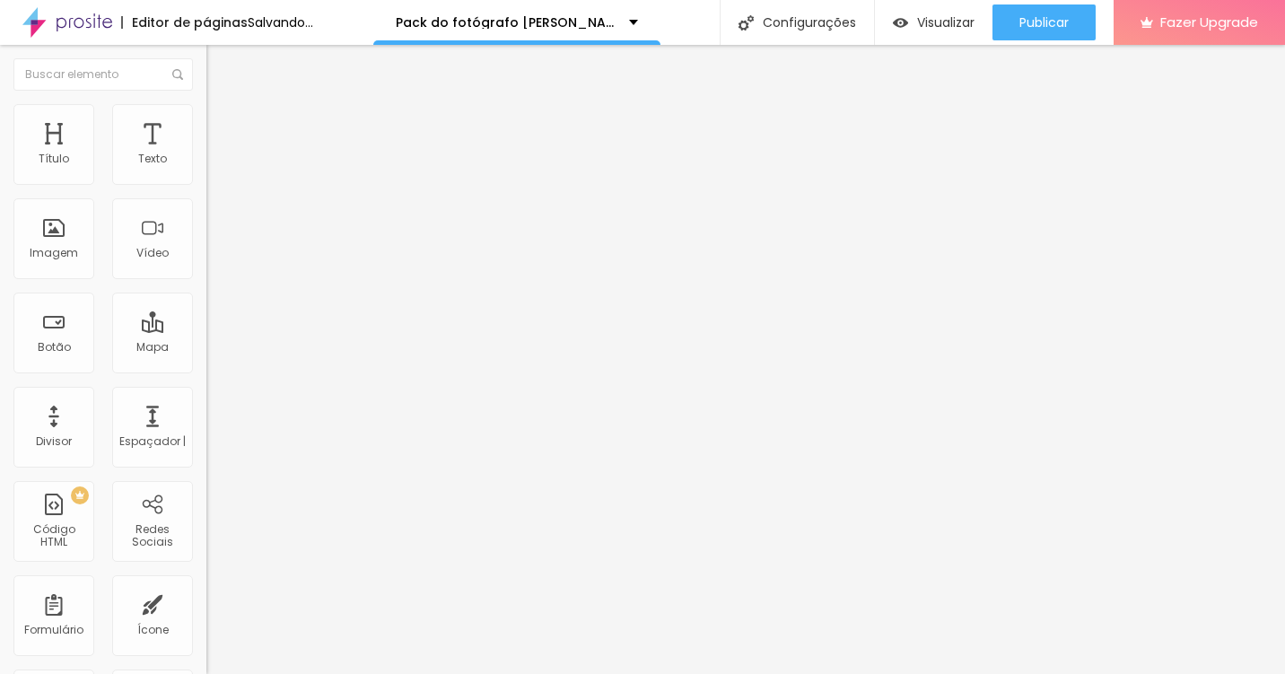
type input "7"
type input "6"
type input "5"
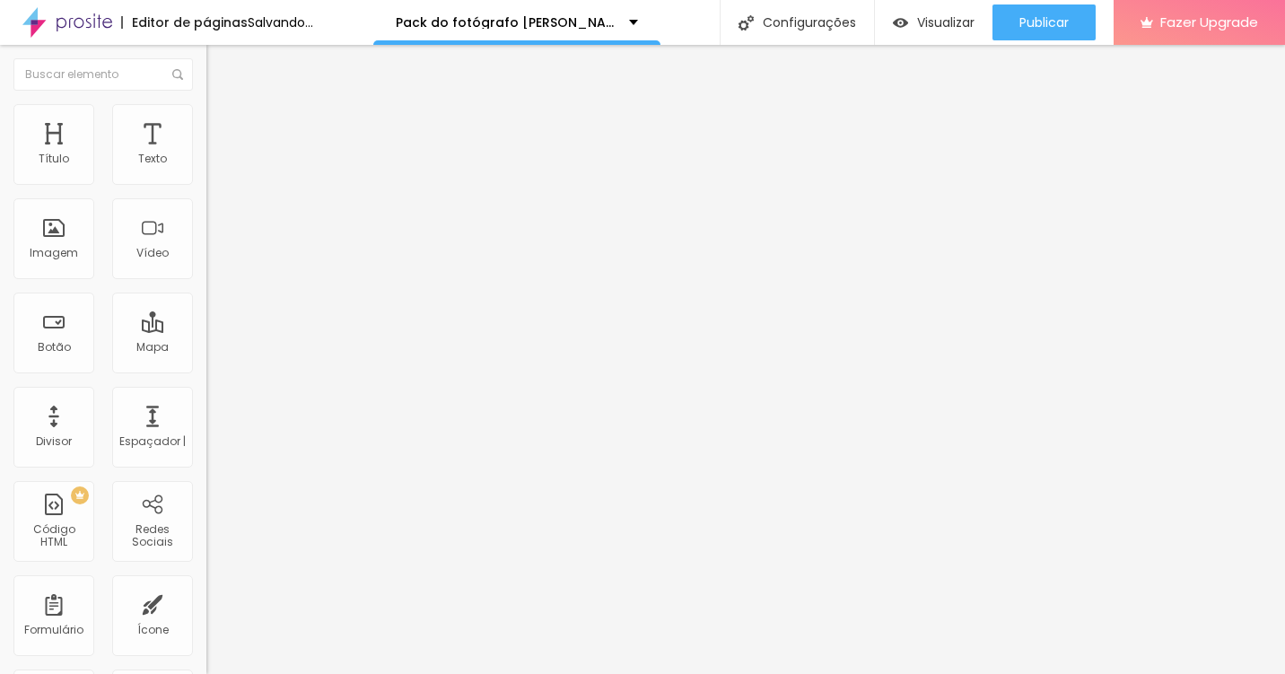
type input "4"
type input "3"
type input "2"
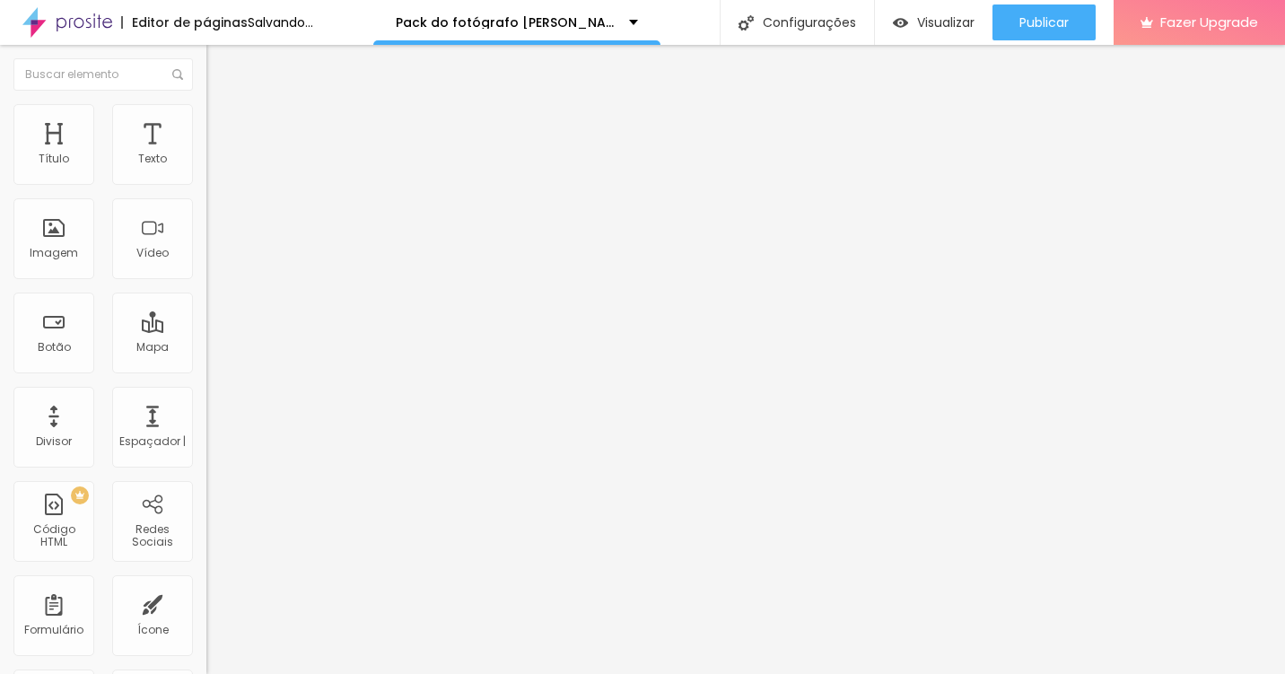
type input "2"
type input "1"
type input "0"
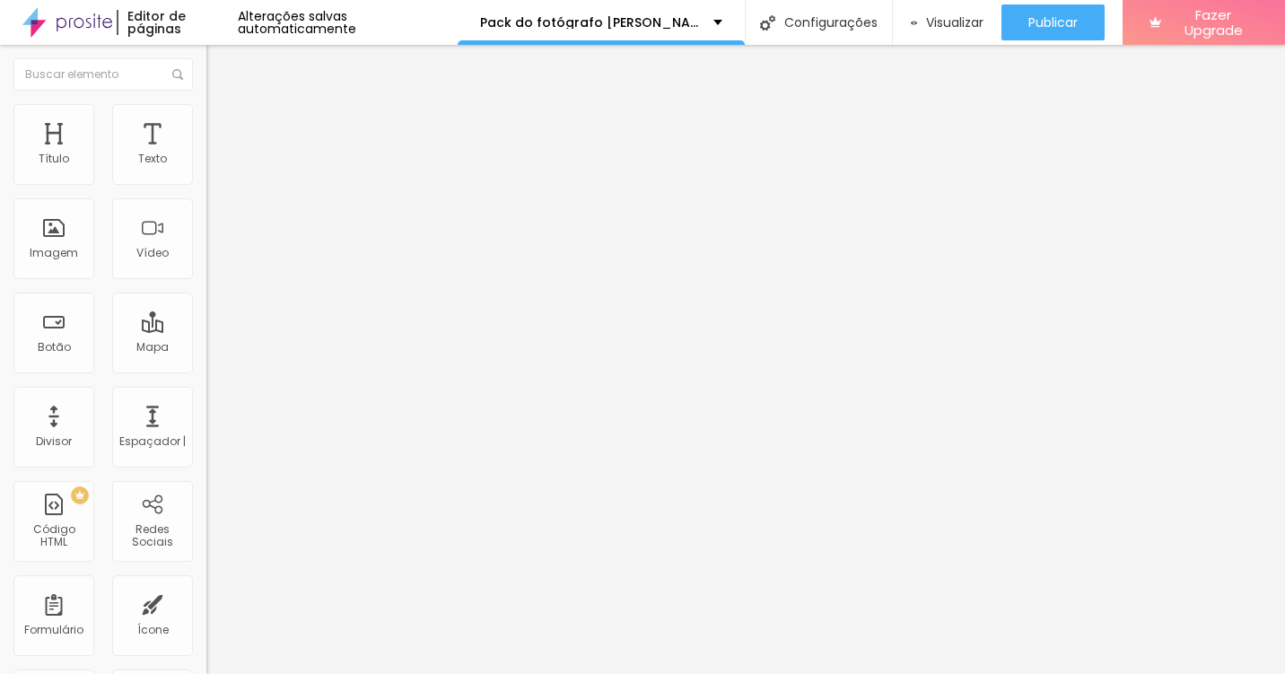
click at [206, 330] on input "range" at bounding box center [264, 337] width 116 height 14
type input "2"
type input "4"
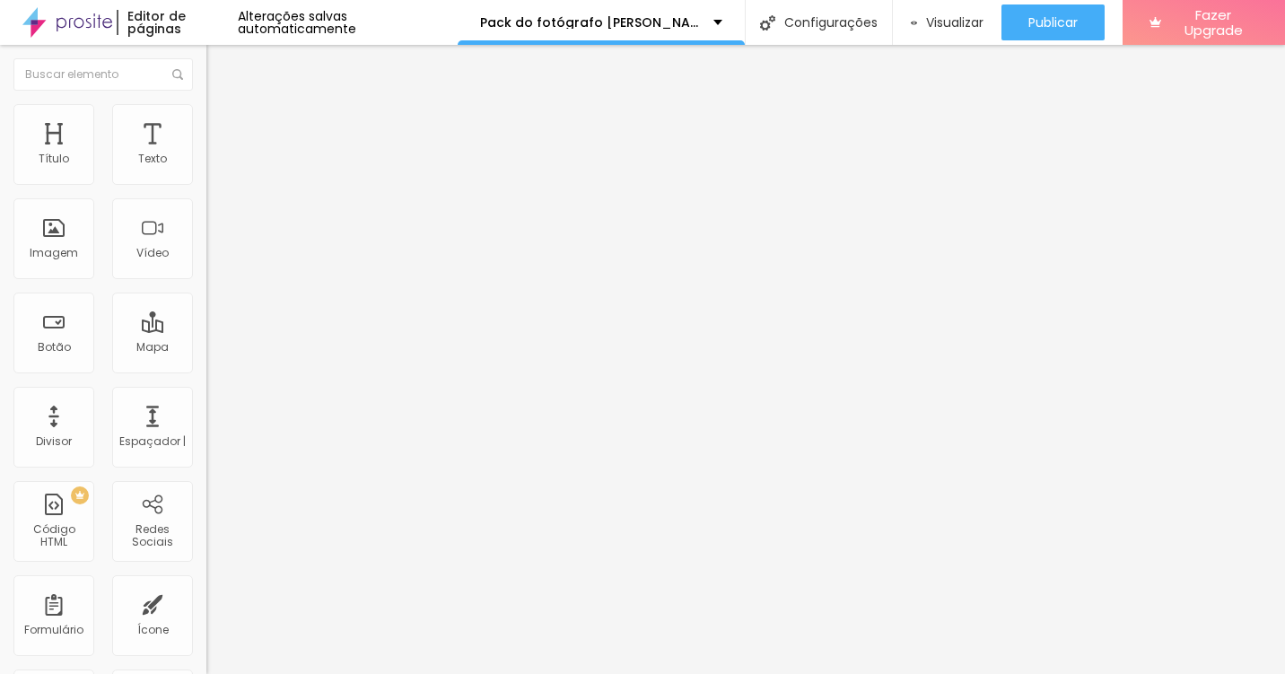
type input "5"
type input "6"
type input "7"
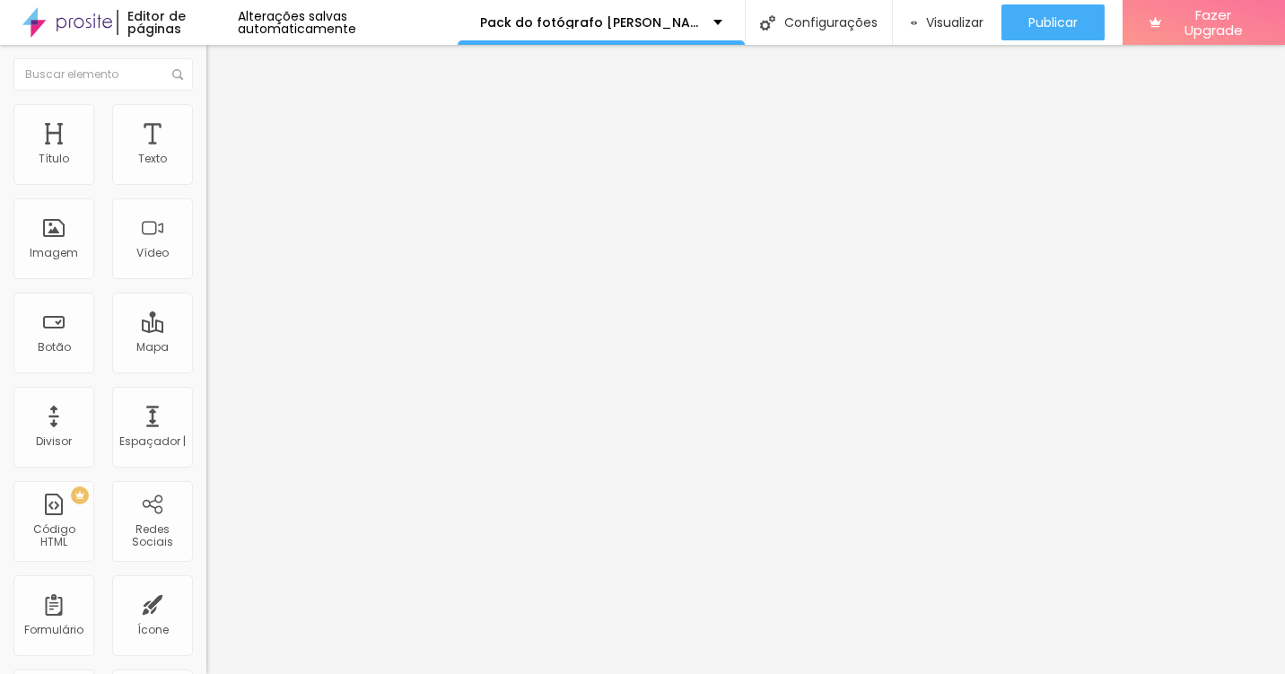
type input "7"
type input "8"
type input "9"
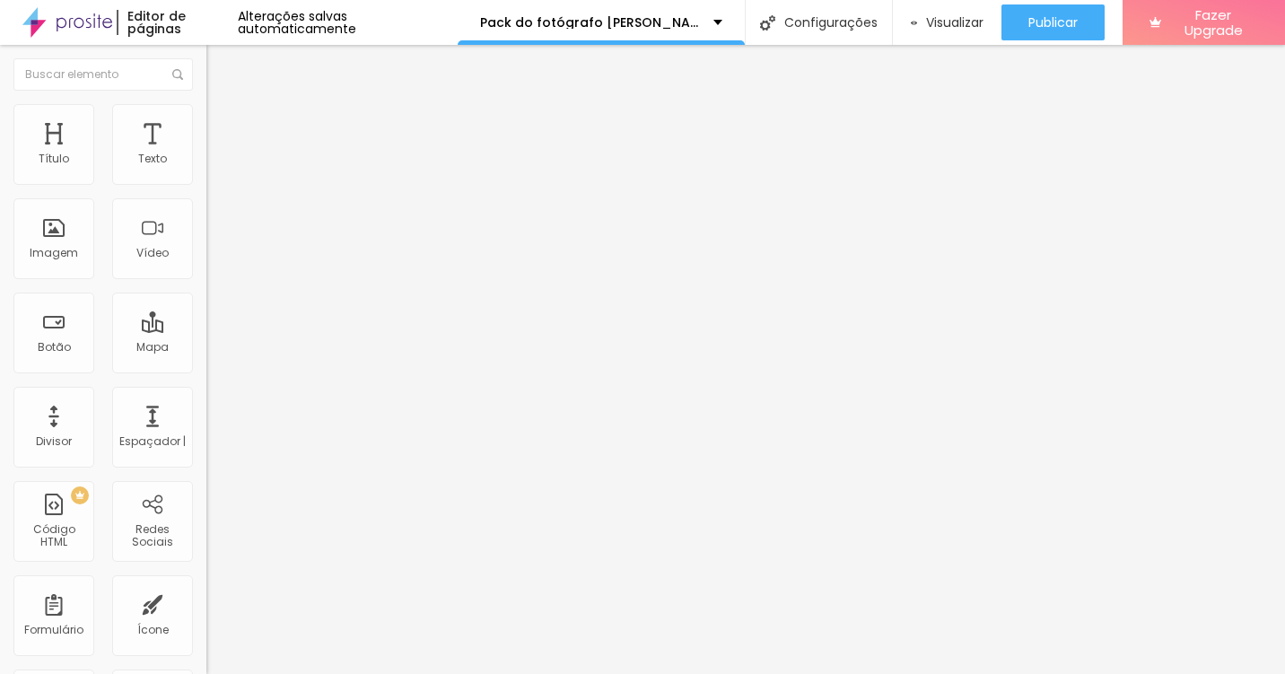
type input "10"
type input "9"
type input "8"
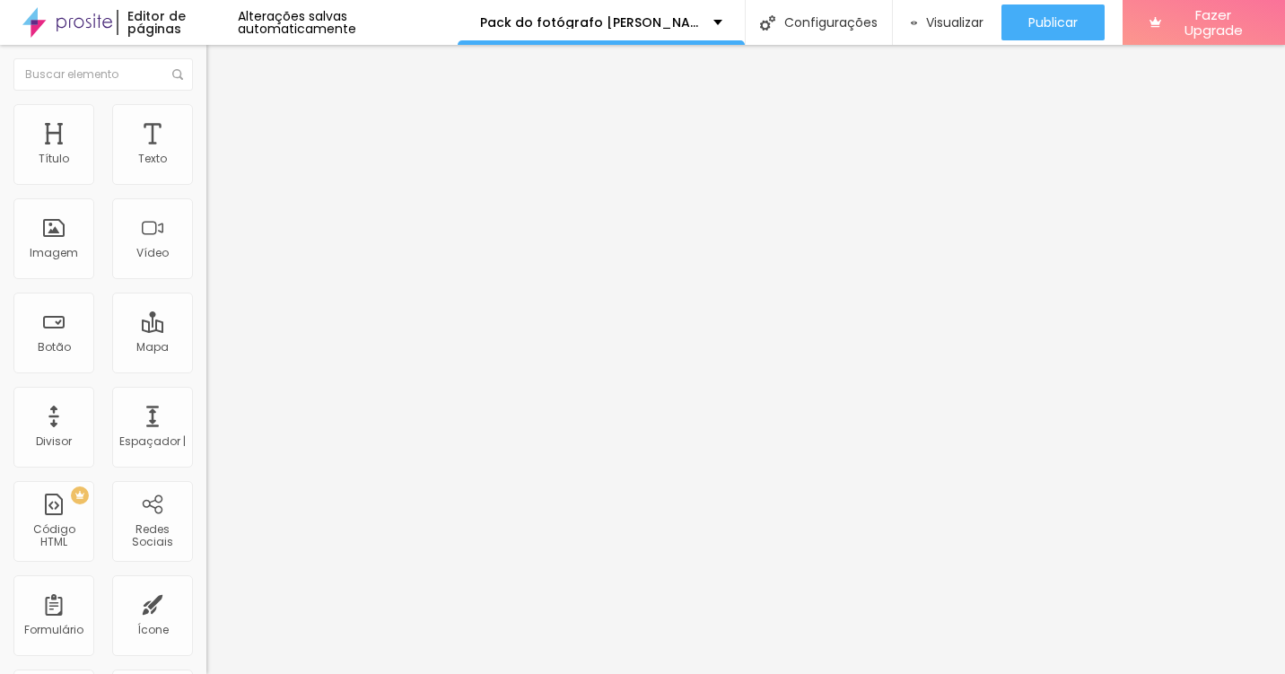
type input "8"
type input "7"
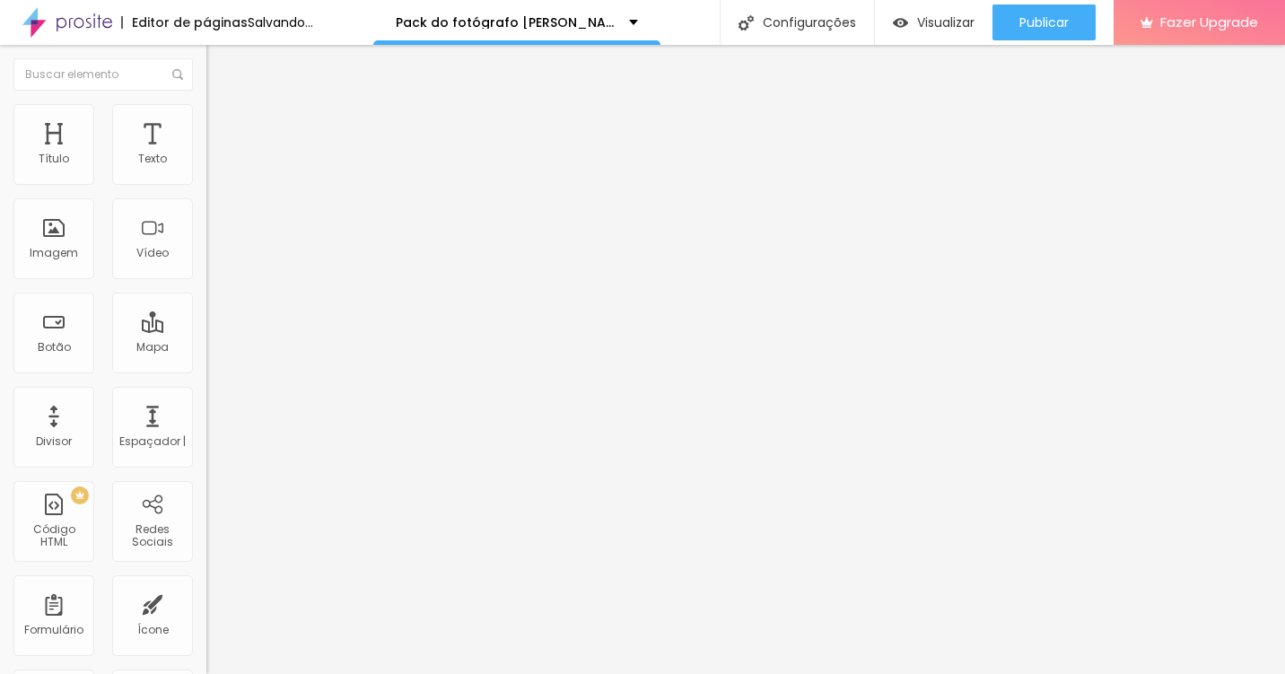
type input "6"
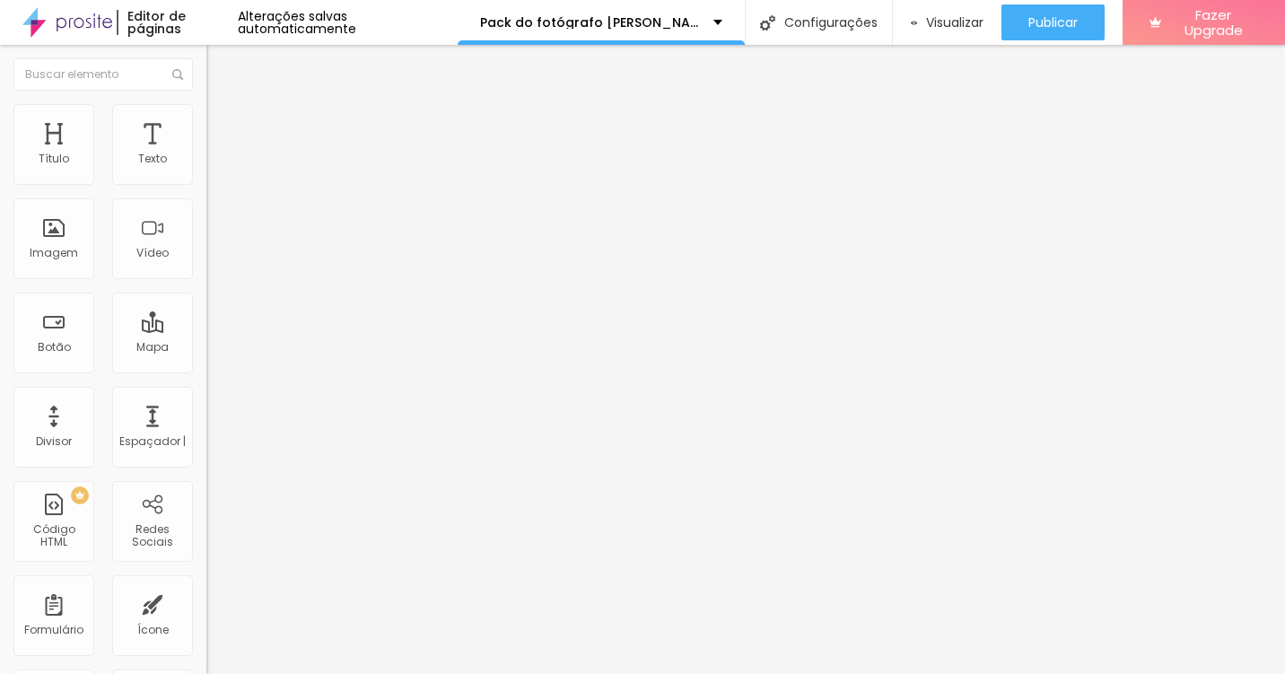
type input "5"
type input "4"
type input "3"
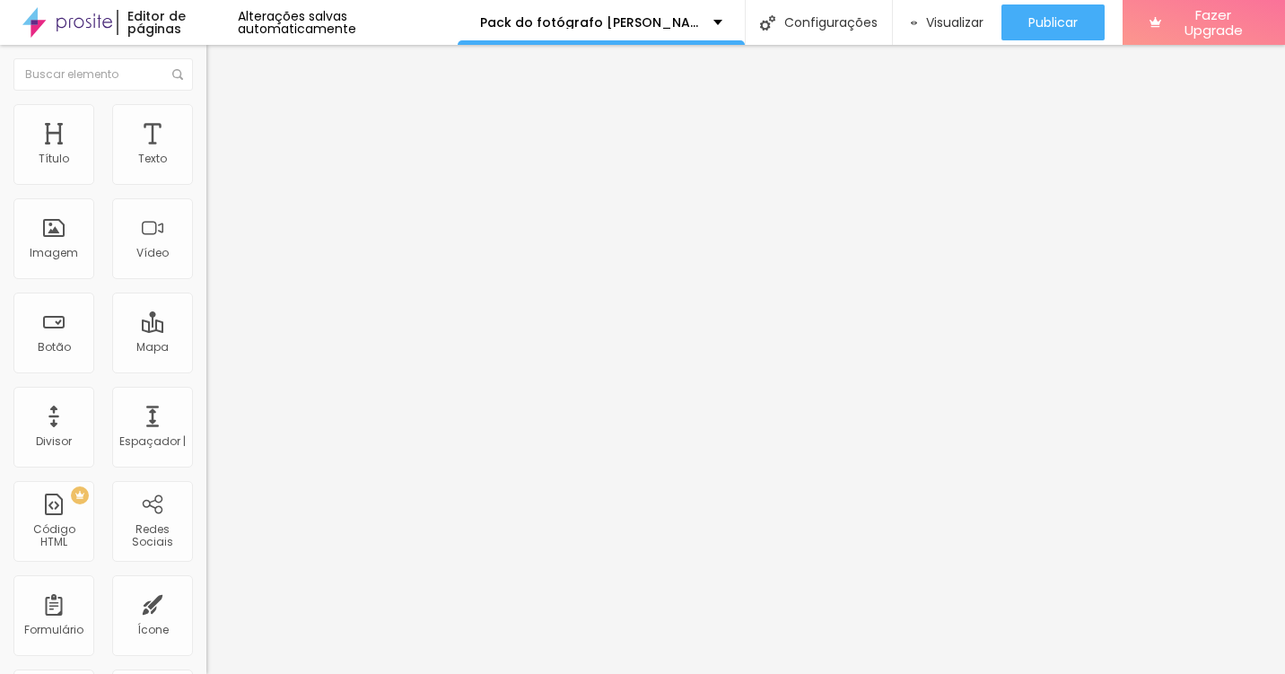
type input "3"
type input "2"
type input "1"
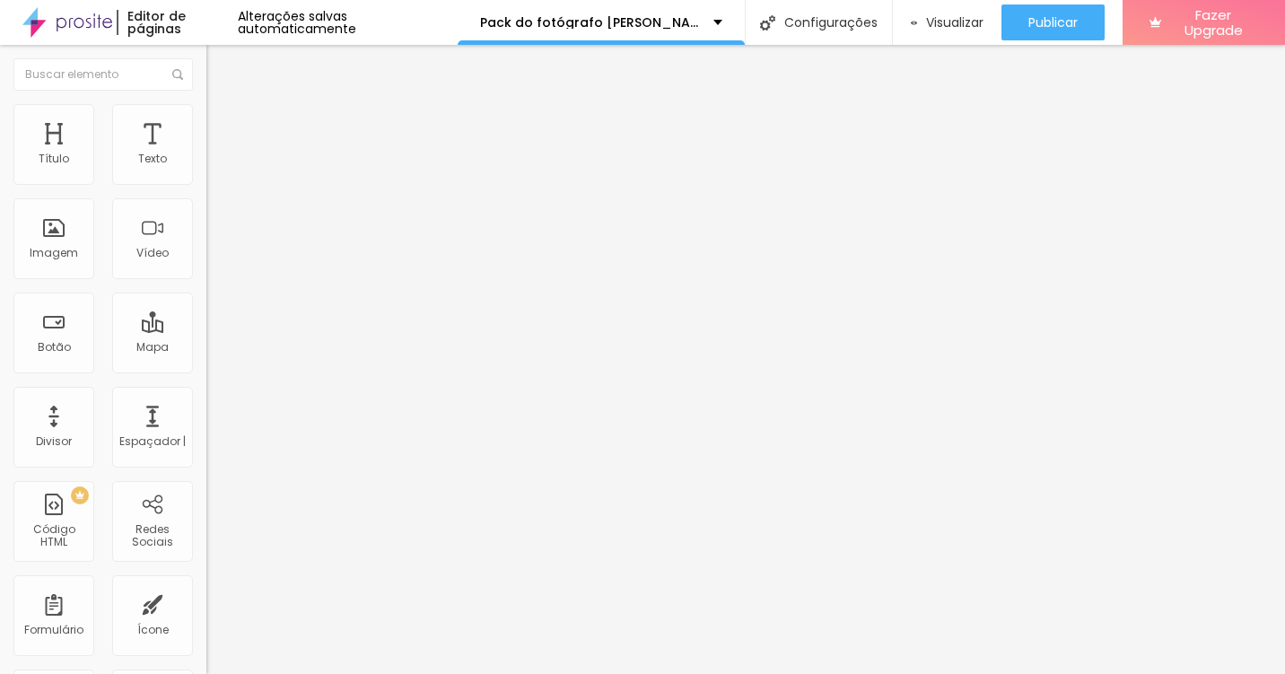
type input "0"
click at [206, 330] on input "range" at bounding box center [264, 337] width 116 height 14
type input "9"
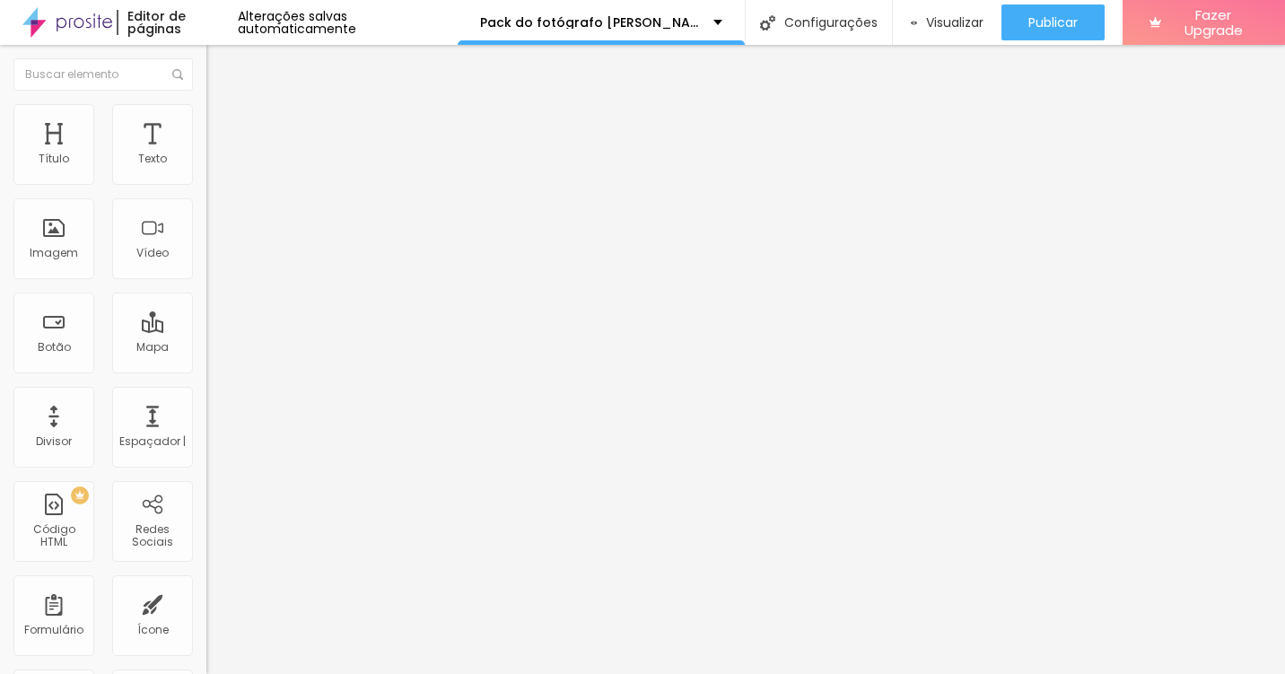
type input "5"
type input "4"
type input "3"
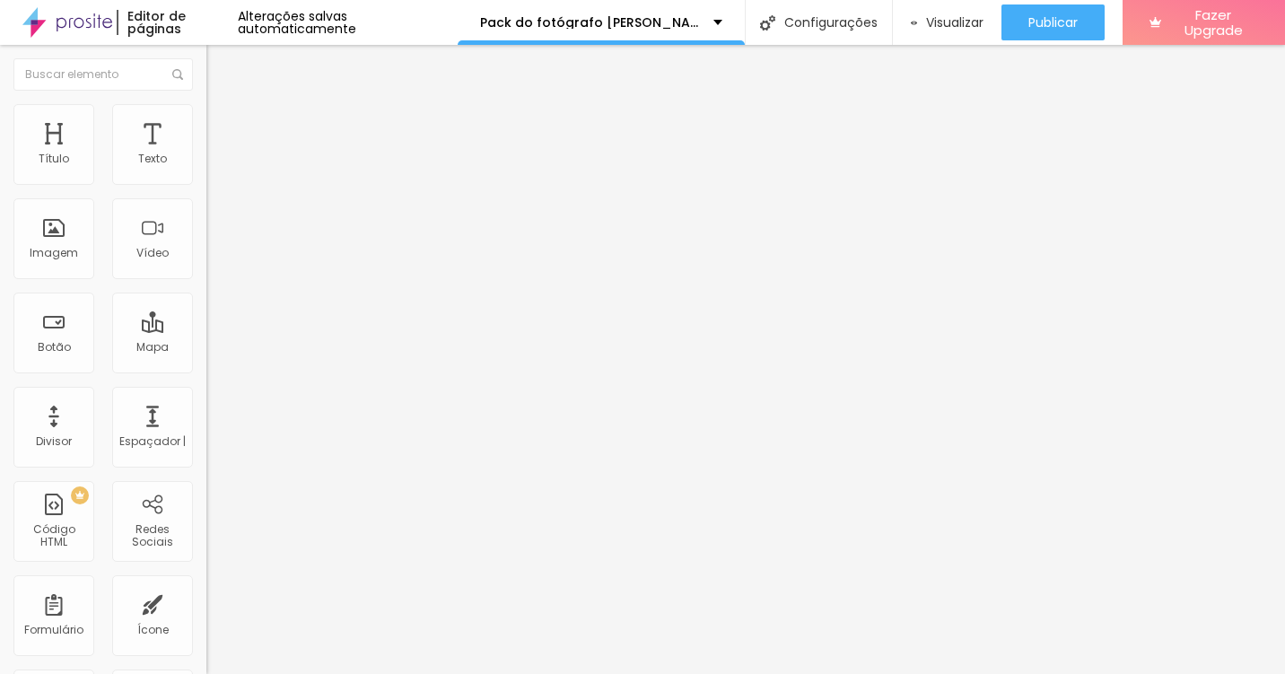
type input "3"
type input "2"
type input "1"
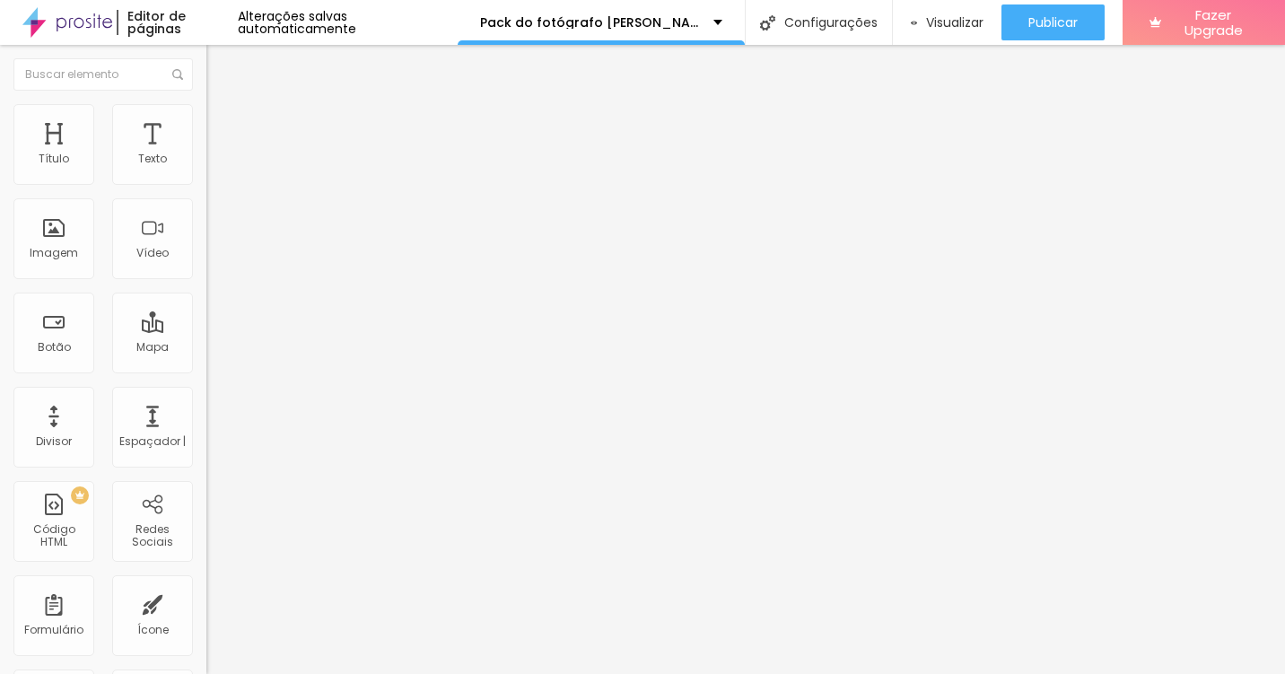
type input "0"
type input "2"
type input "5"
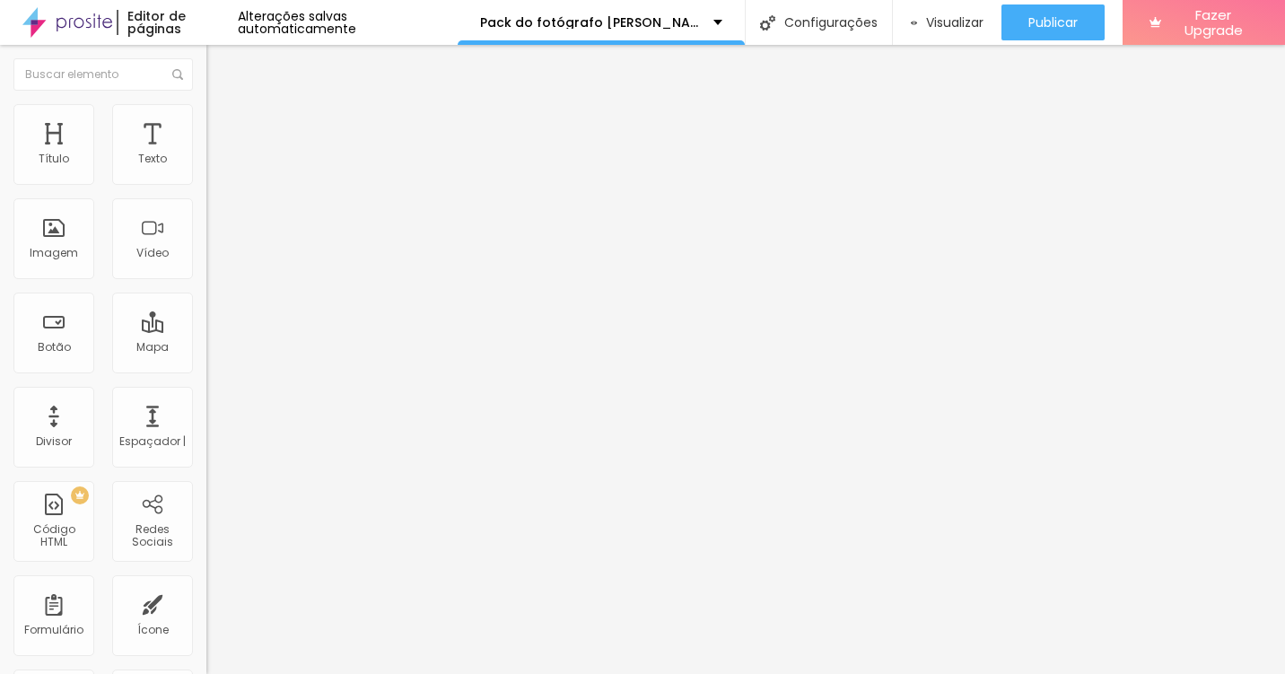
type input "5"
type input "6"
type input "7"
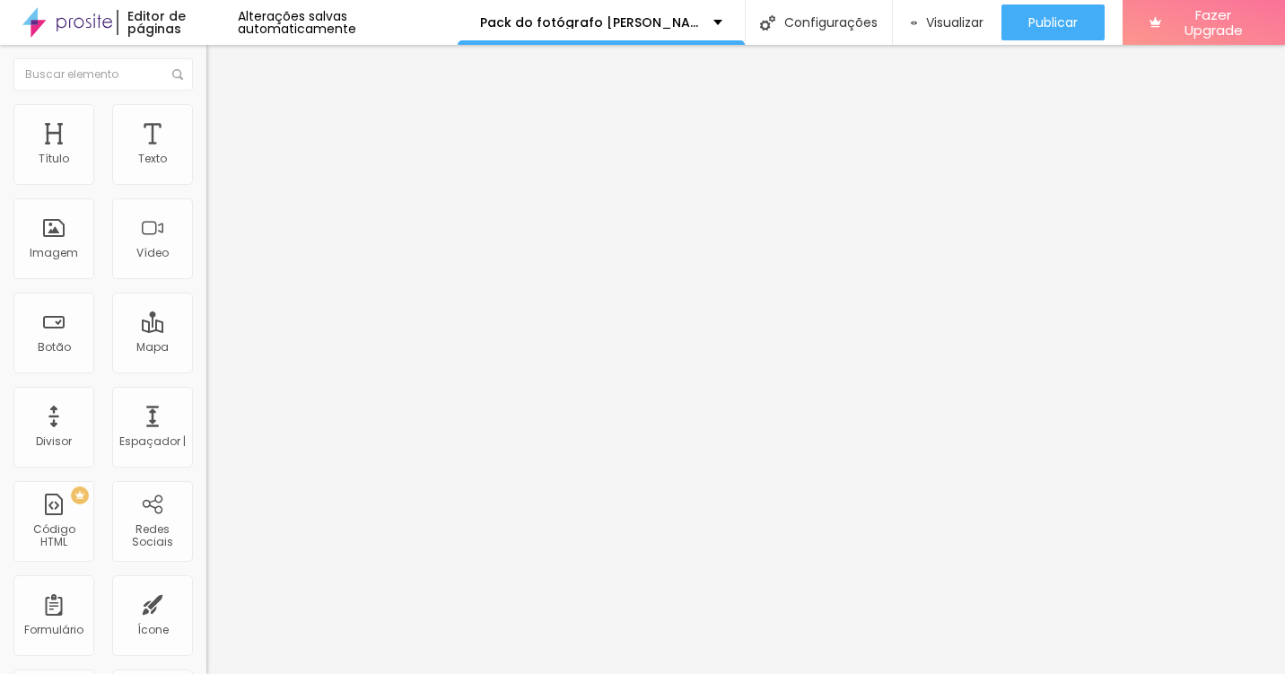
type input "8"
type input "9"
type input "10"
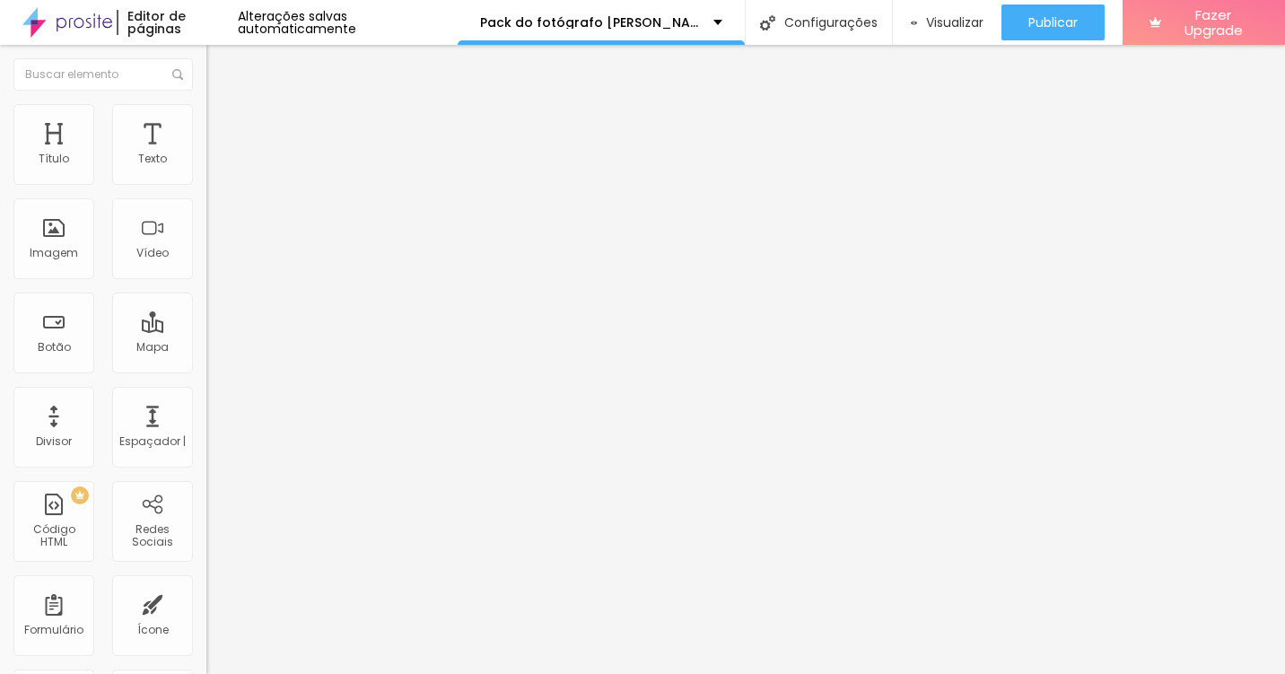
type input "10"
type input "11"
type input "10"
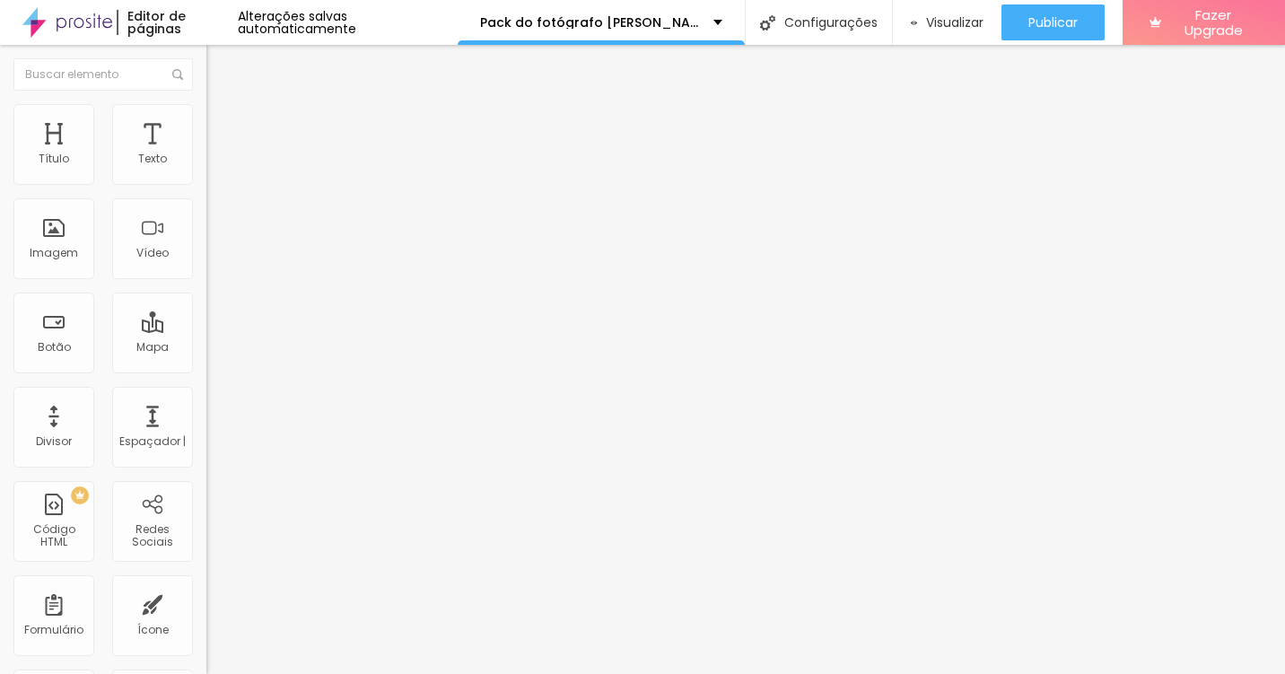
type input "9"
type input "8"
type input "7"
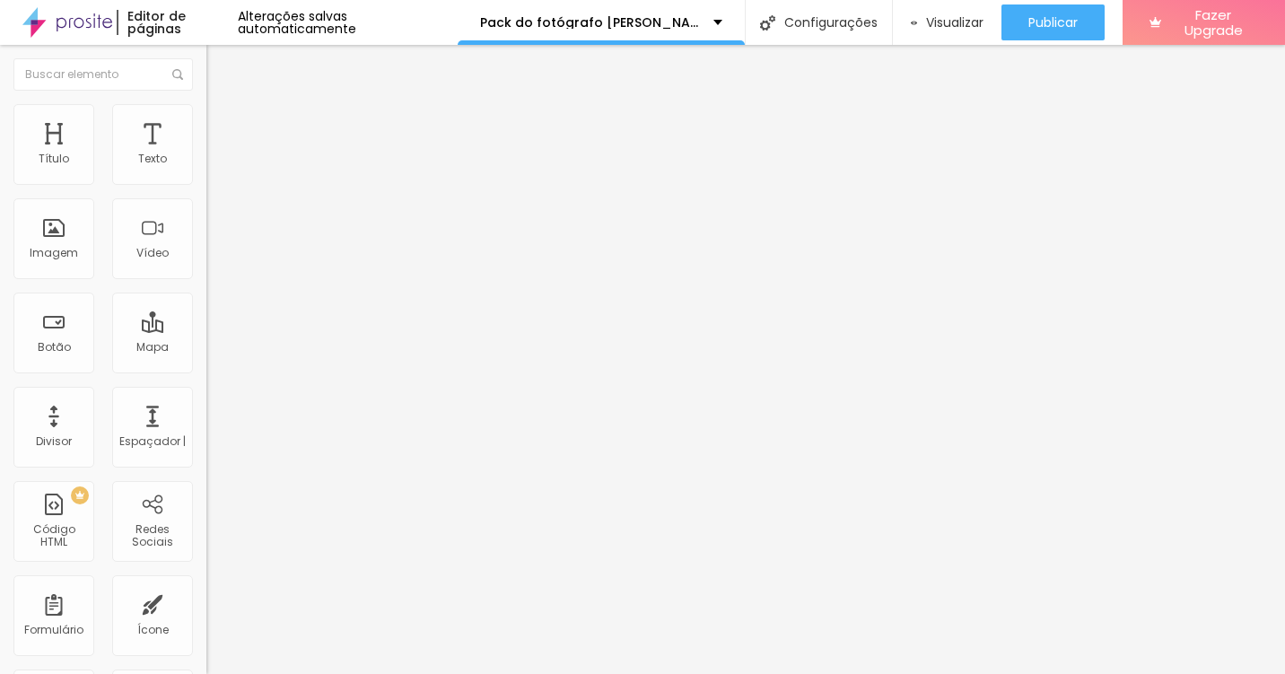
type input "7"
click at [206, 584] on input "range" at bounding box center [264, 591] width 116 height 14
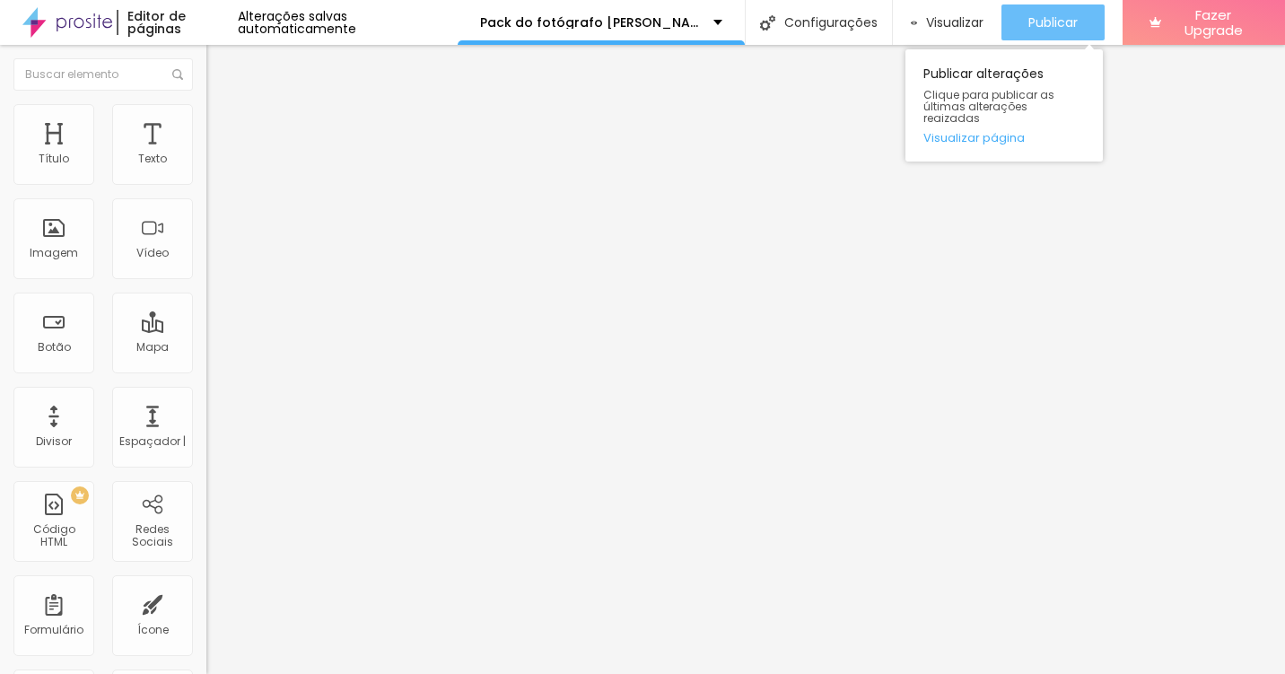
click at [1041, 26] on span "Publicar" at bounding box center [1053, 22] width 49 height 14
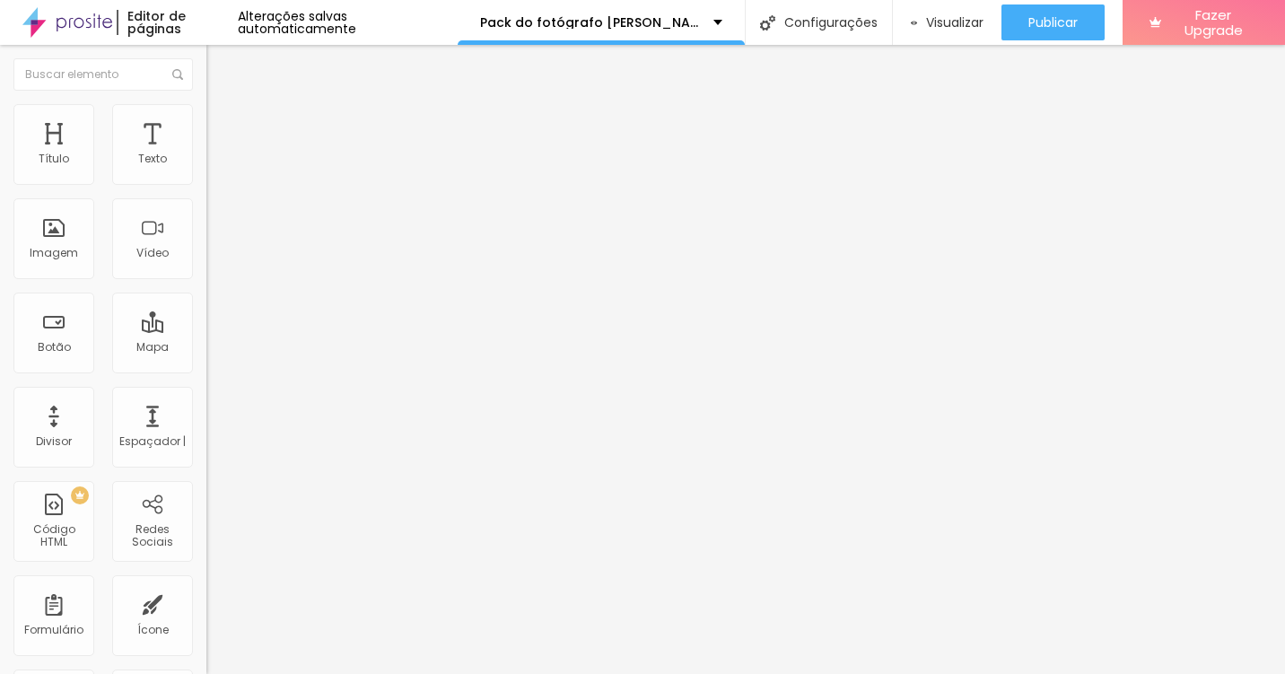
click at [206, 110] on li "Avançado" at bounding box center [309, 113] width 206 height 18
click at [206, 104] on li "Estilo" at bounding box center [309, 95] width 206 height 18
click at [217, 154] on font "Adicionar imagem" at bounding box center [269, 146] width 105 height 15
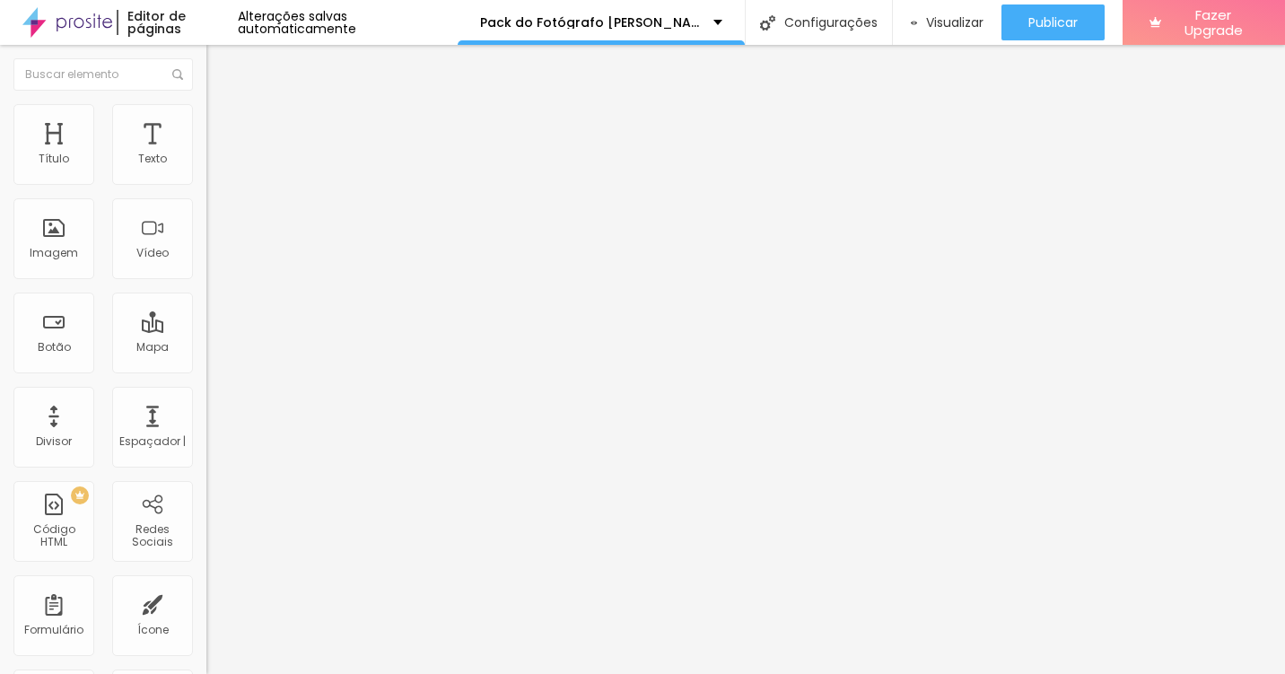
click at [206, 172] on button "button" at bounding box center [218, 162] width 25 height 19
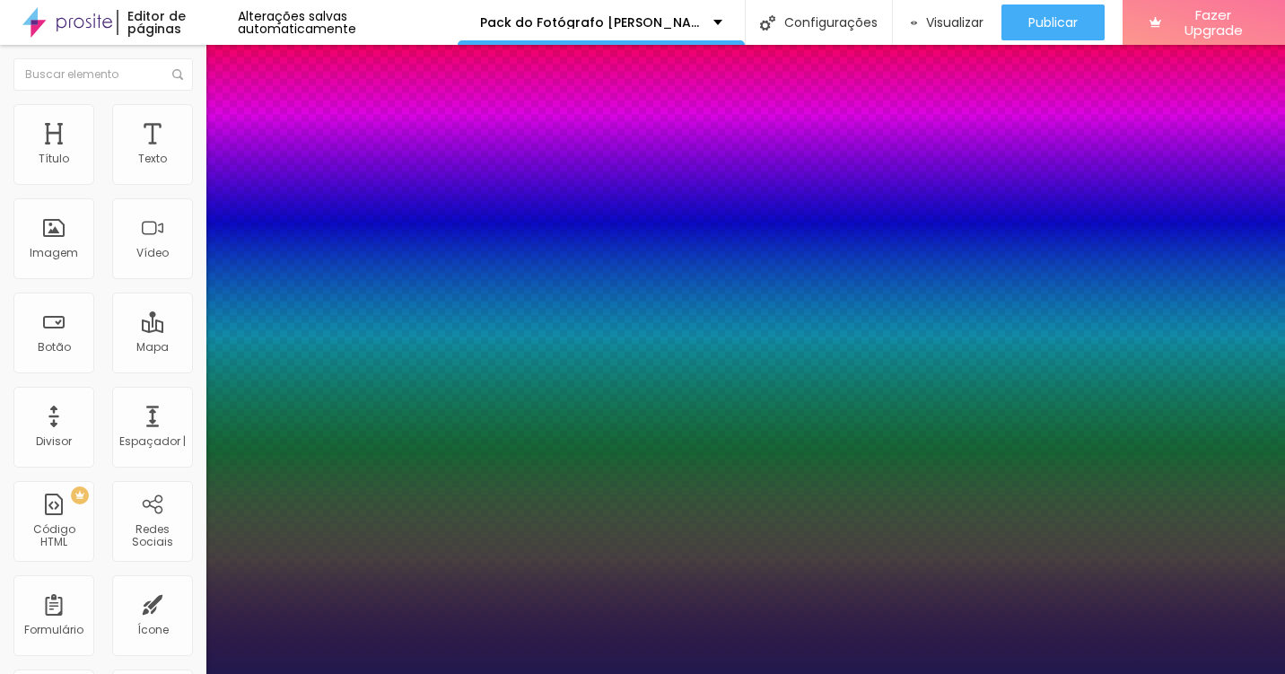
type input "1"
select select "Actor-Regular"
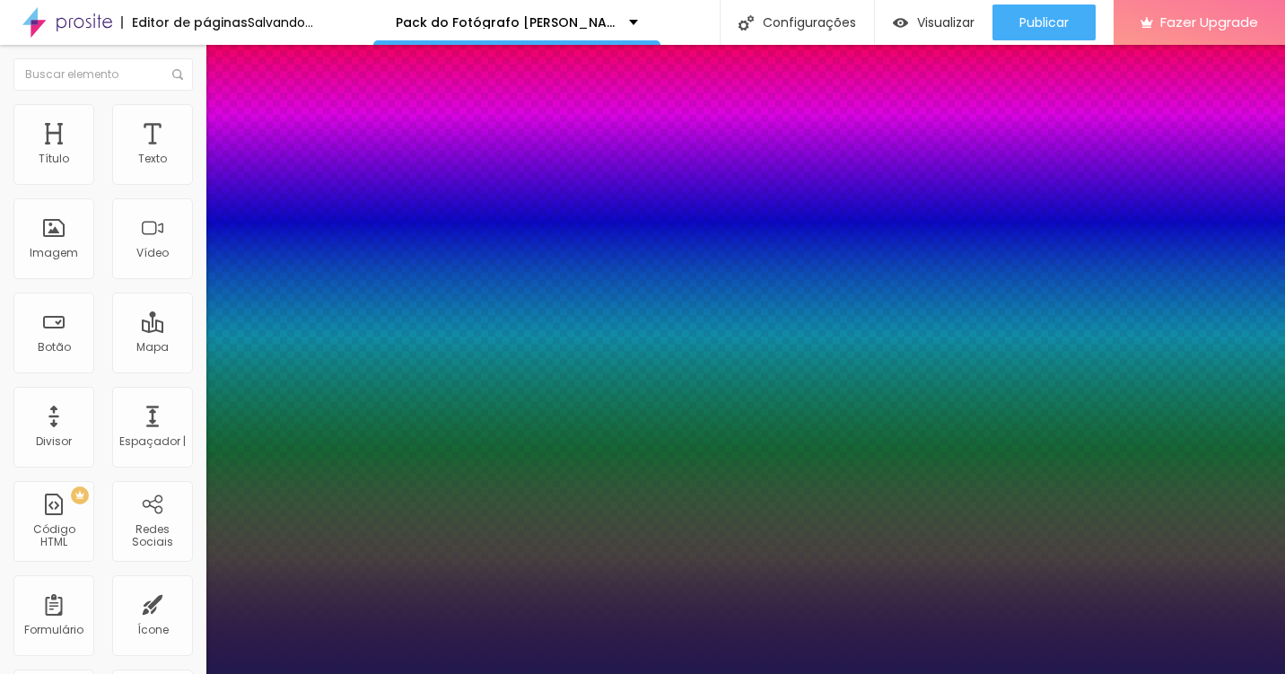
type input "1"
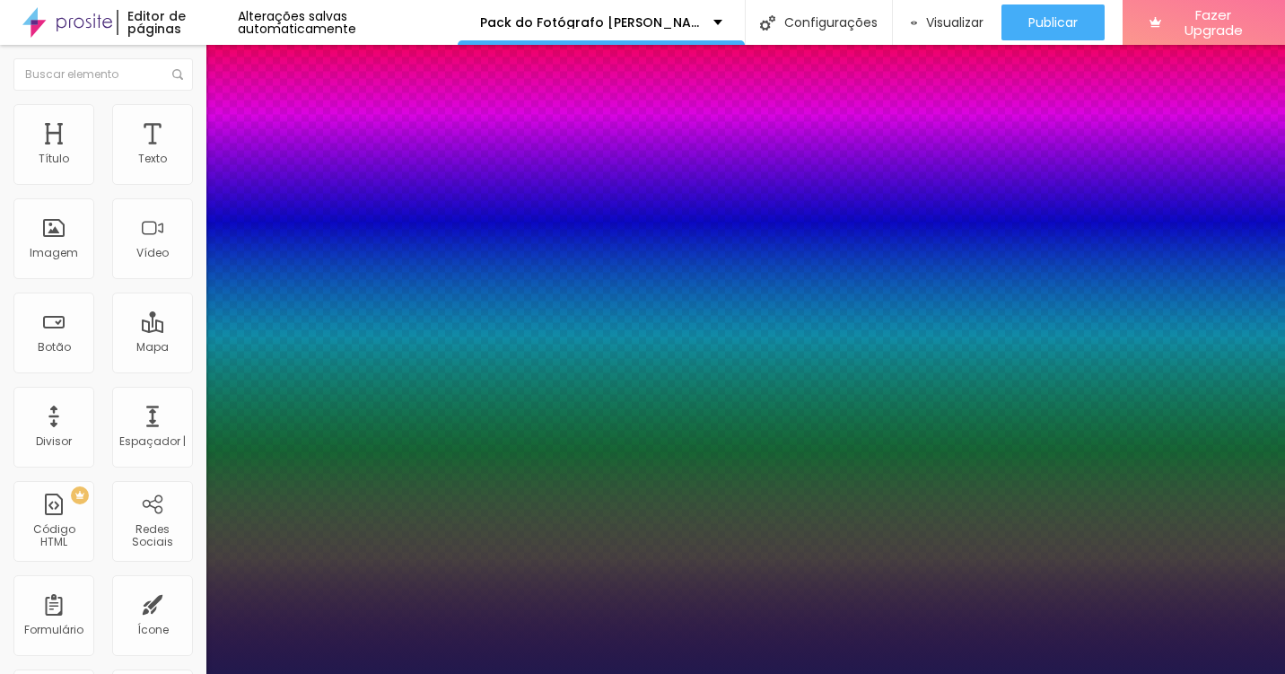
click at [671, 673] on div at bounding box center [642, 674] width 1285 height 0
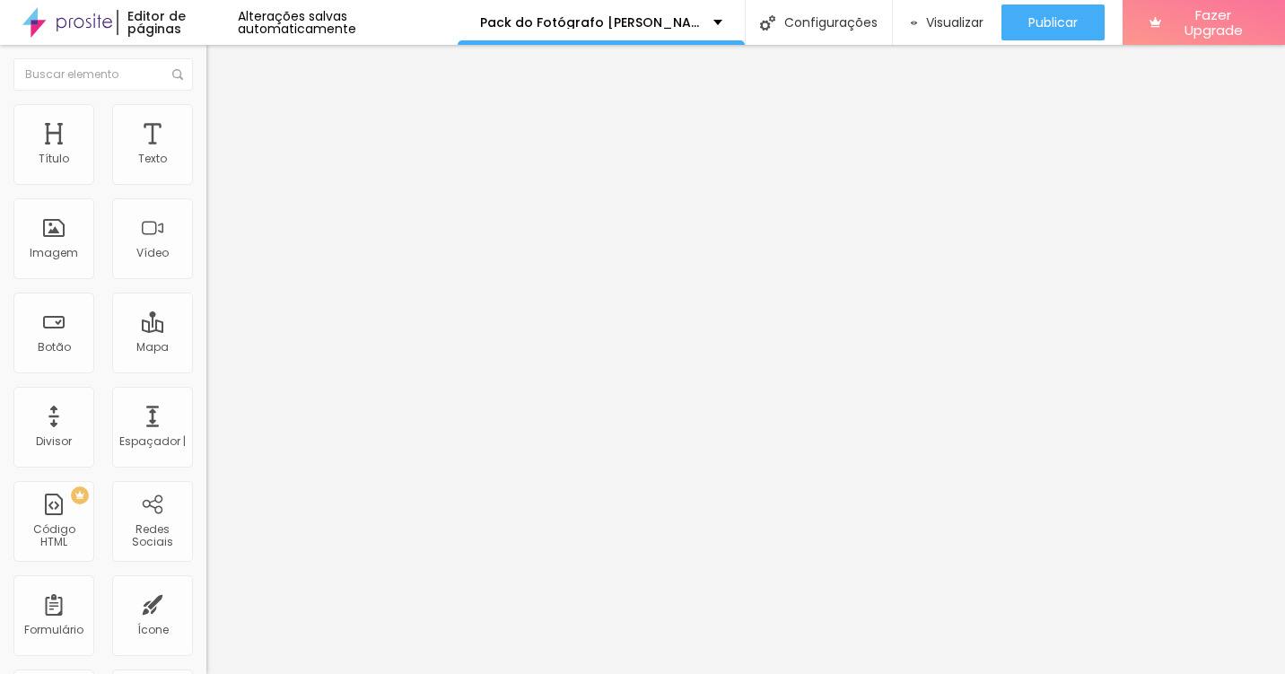
click at [206, 112] on img at bounding box center [214, 112] width 16 height 16
click at [206, 104] on li "Estilo" at bounding box center [309, 95] width 206 height 18
click at [220, 72] on img "button" at bounding box center [227, 65] width 14 height 14
click at [220, 60] on img "button" at bounding box center [227, 65] width 14 height 14
click at [52, 145] on div "Título" at bounding box center [53, 144] width 81 height 81
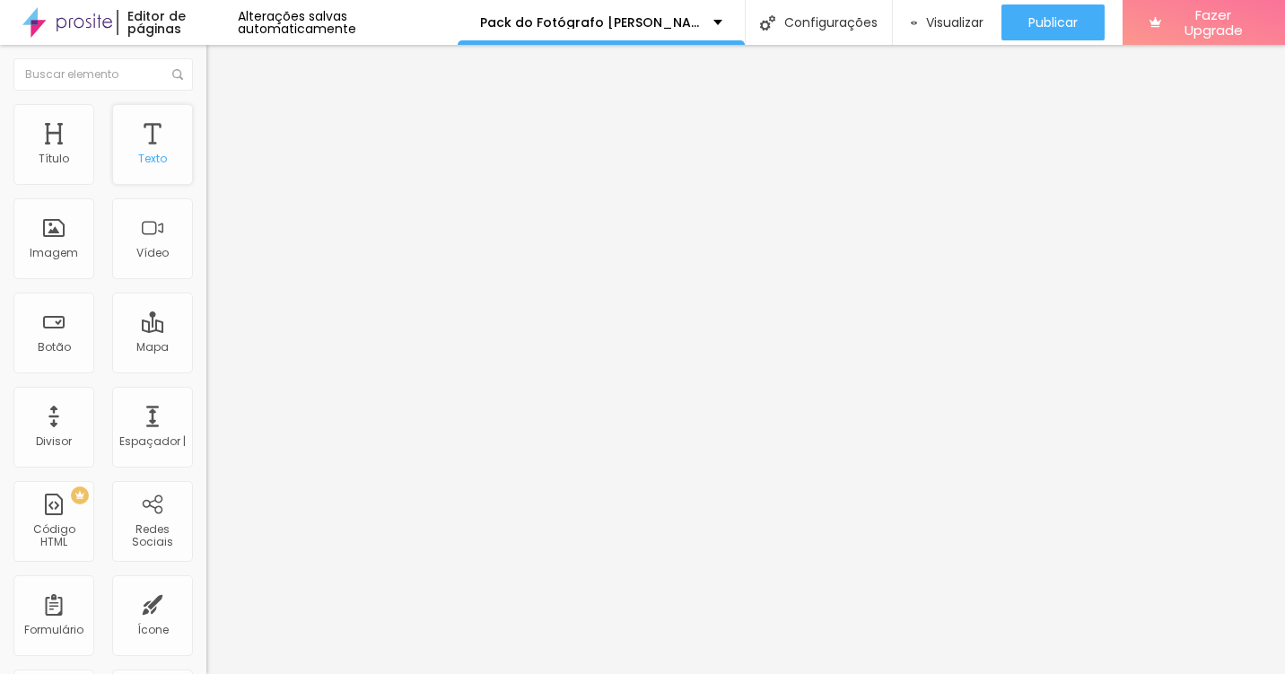
click at [131, 142] on div "Texto" at bounding box center [152, 144] width 81 height 81
click at [206, 167] on div "Título 2 H2" at bounding box center [309, 159] width 206 height 16
click at [206, 186] on span "Título 3" at bounding box center [232, 175] width 52 height 21
click at [206, 219] on ul "Título 1 H1 Título 2 H2 Título 3 H3 Título 4 H4 Título 5 H5 Título 6 H6" at bounding box center [309, 176] width 206 height 86
drag, startPoint x: 101, startPoint y: 278, endPoint x: 103, endPoint y: 326, distance: 47.6
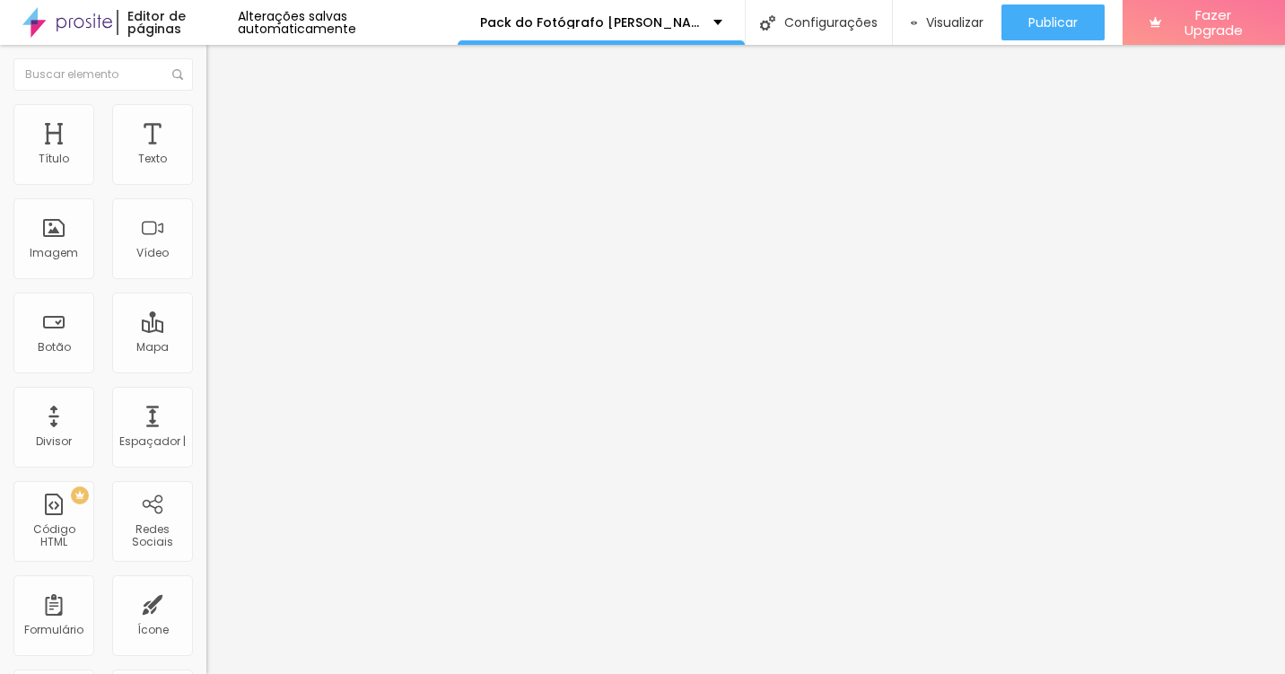
click at [206, 208] on div "Título 5 H5" at bounding box center [309, 202] width 206 height 11
click at [206, 222] on div "Tamanho Título 1 H1 Título 2 H2 Título 3 H3 Título 4 H4 Título 5 H5 Título 6 H6" at bounding box center [309, 172] width 206 height 100
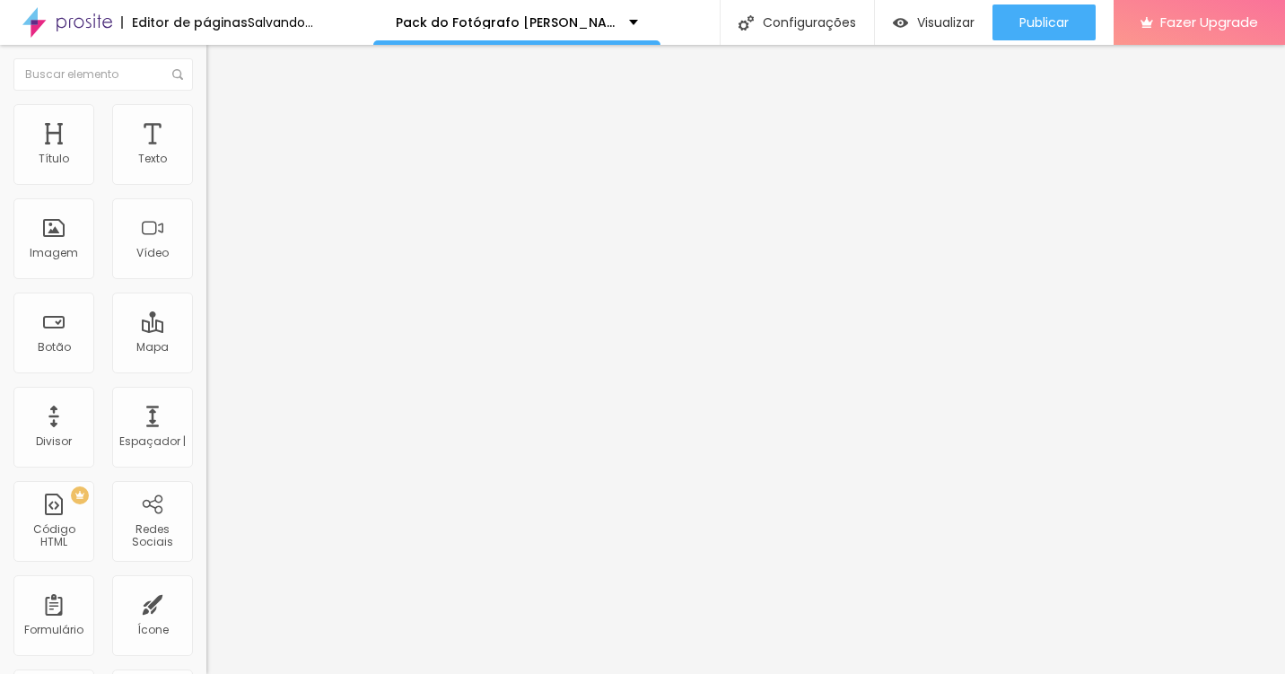
click at [206, 223] on span "Título 6" at bounding box center [223, 216] width 34 height 13
click at [206, 55] on button "Editar Coluna" at bounding box center [309, 65] width 206 height 41
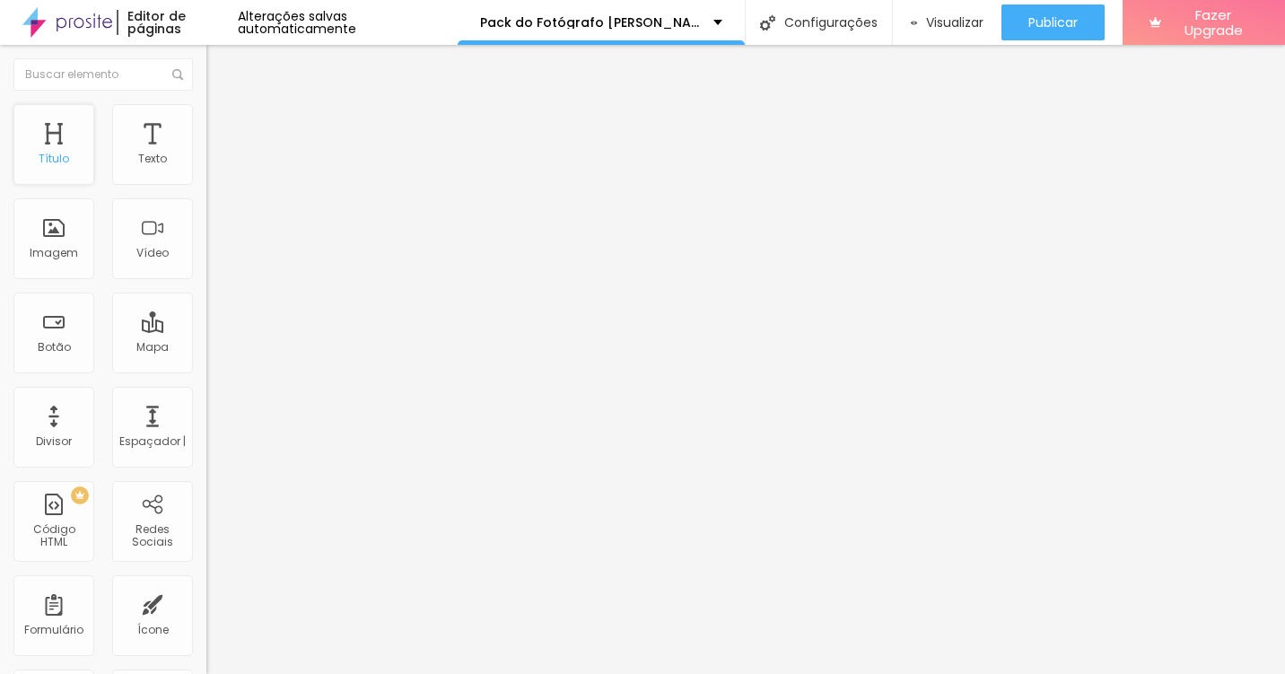
click at [48, 149] on div "Título" at bounding box center [53, 144] width 81 height 81
click at [46, 147] on div "Título" at bounding box center [53, 144] width 81 height 81
click at [206, 170] on span "Título 2" at bounding box center [235, 158] width 59 height 22
click at [206, 196] on div "Título 4 H4" at bounding box center [309, 189] width 206 height 13
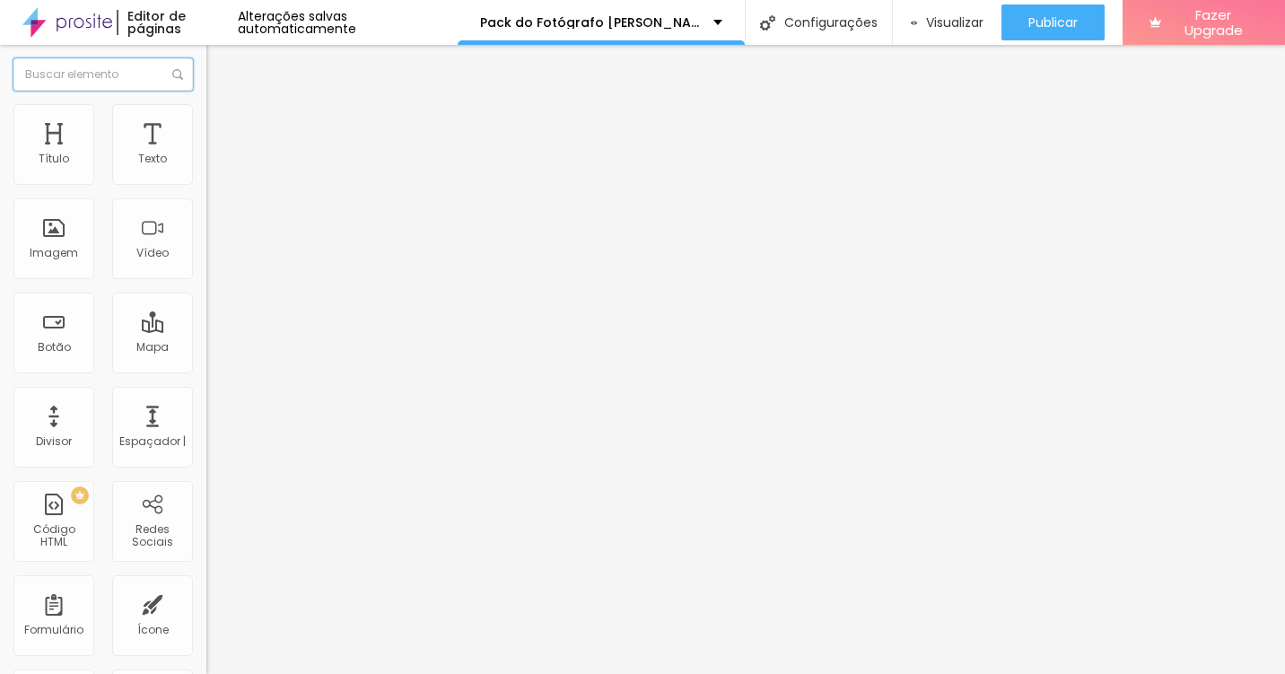
click at [74, 76] on input "text" at bounding box center [103, 74] width 180 height 32
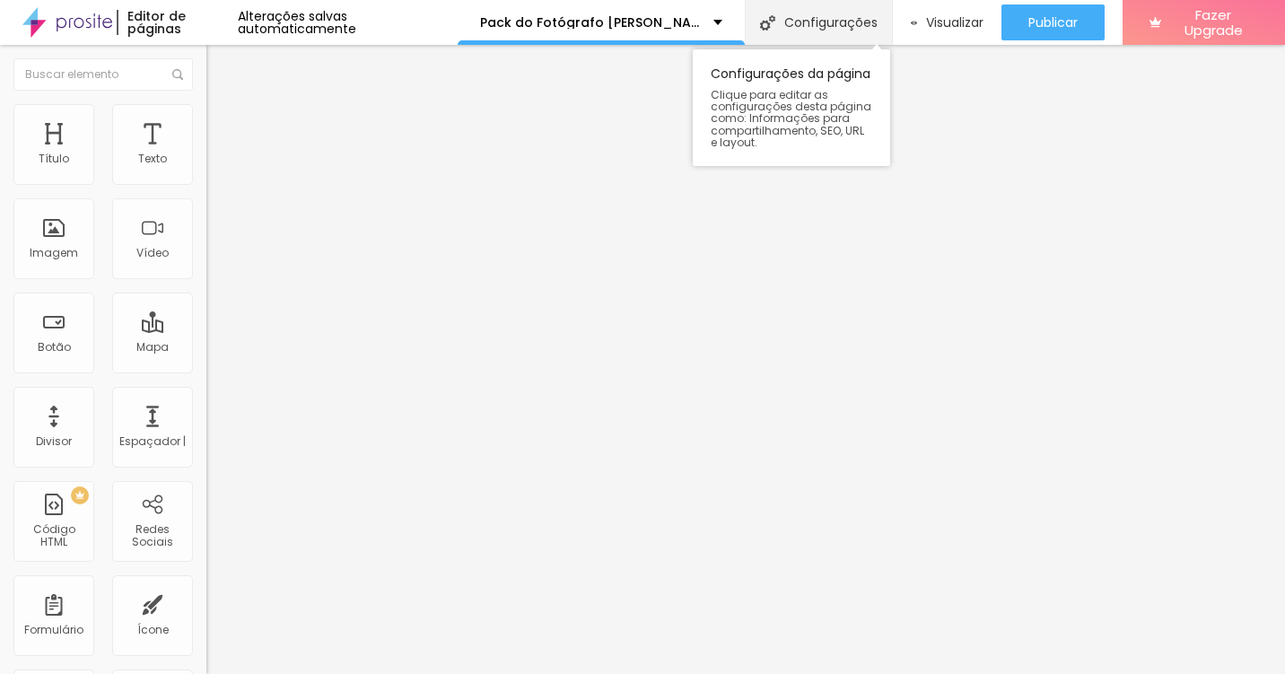
click at [816, 22] on font "Configurações" at bounding box center [830, 22] width 93 height 13
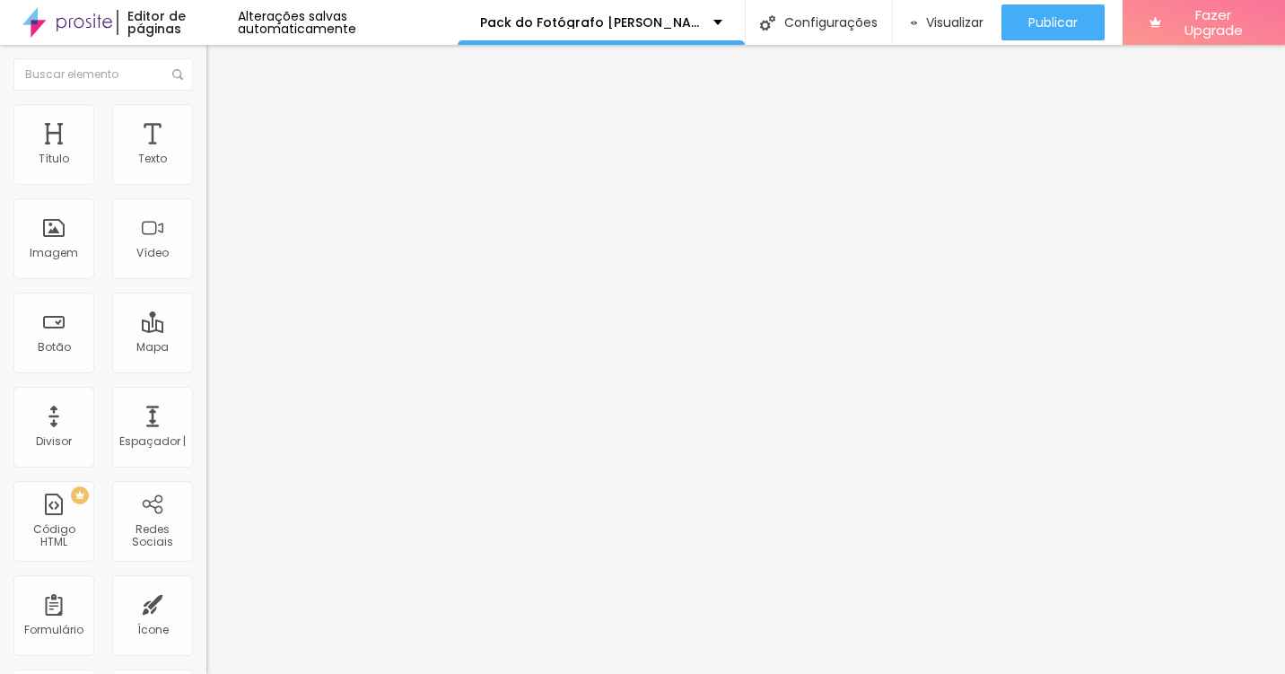
click at [220, 67] on img "button" at bounding box center [227, 65] width 14 height 14
click at [82, 18] on img at bounding box center [67, 22] width 90 height 45
click at [220, 60] on img "button" at bounding box center [227, 65] width 14 height 14
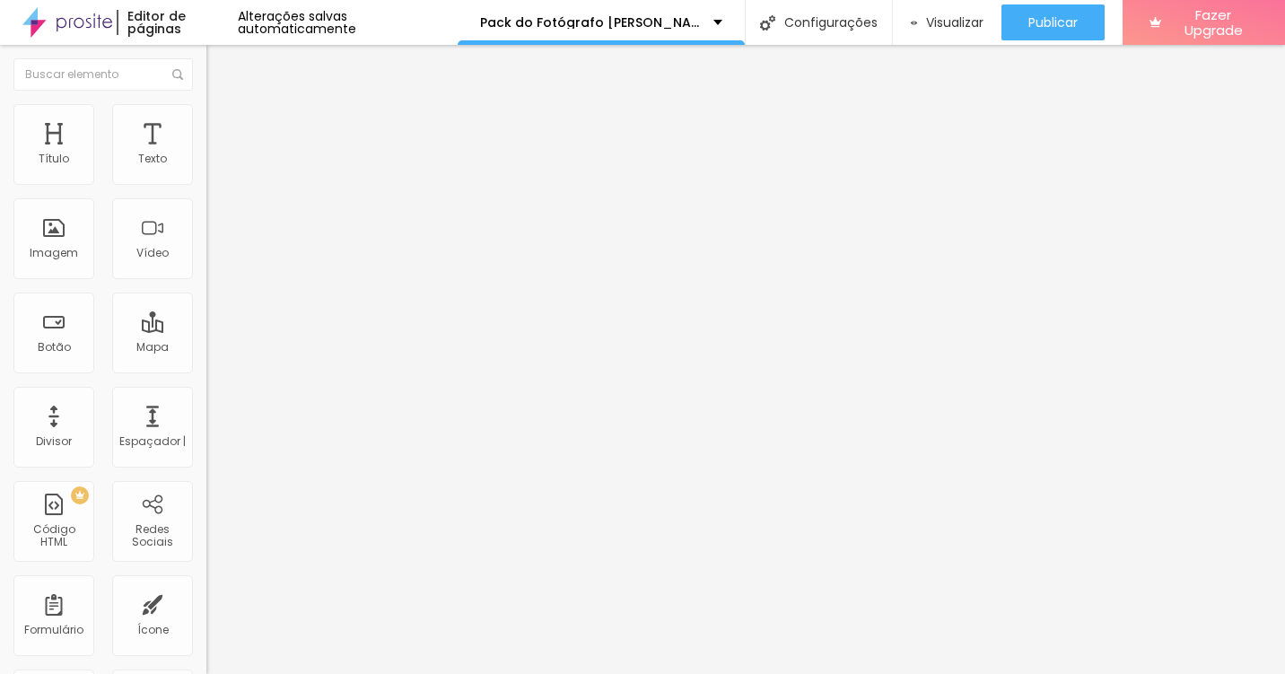
click at [220, 66] on img "button" at bounding box center [227, 65] width 14 height 14
click at [220, 60] on div "Editar Título" at bounding box center [271, 65] width 102 height 14
drag, startPoint x: 31, startPoint y: 61, endPoint x: 55, endPoint y: 75, distance: 28.2
click at [220, 61] on div "Editar Título" at bounding box center [271, 65] width 102 height 14
click at [206, 74] on button "Editar Título" at bounding box center [309, 65] width 206 height 41
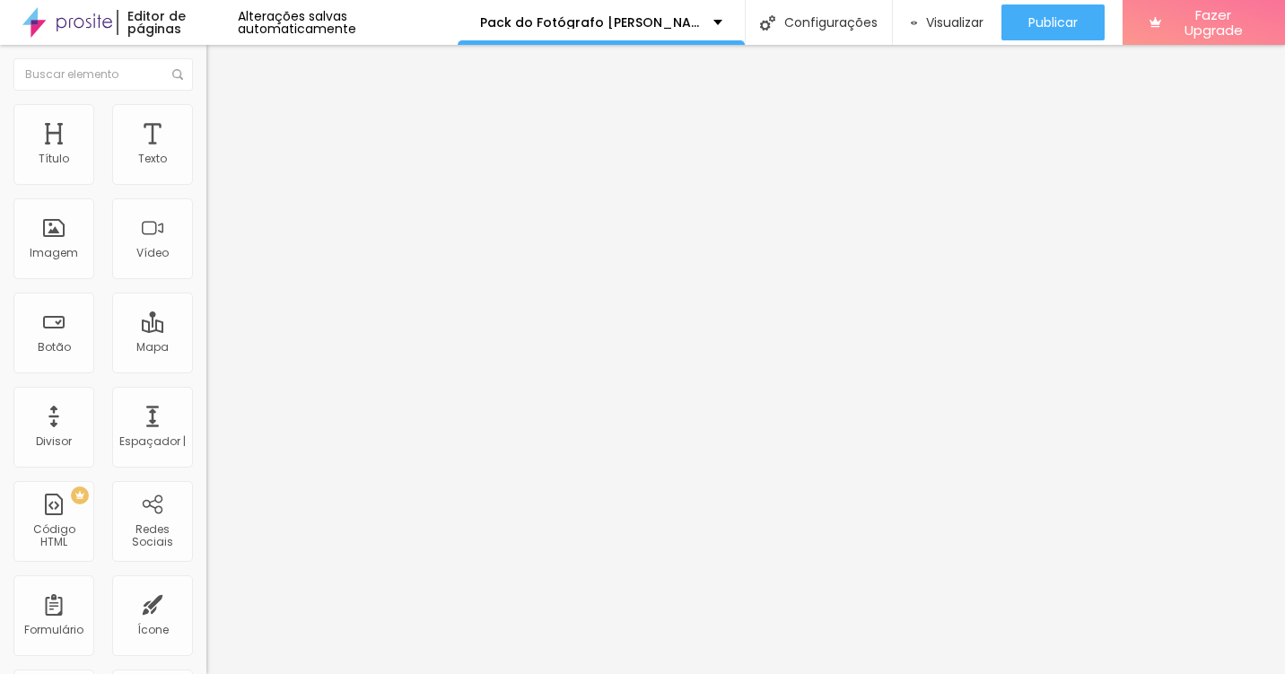
click at [206, 567] on div "Editar Título Estilo Avançado Tamanho Título 1 H1 Título 2 H2 Título 3 H3 Títul…" at bounding box center [309, 359] width 206 height 629
click at [36, 242] on div "Imagem" at bounding box center [53, 238] width 81 height 81
click at [58, 248] on div "Imagem" at bounding box center [54, 253] width 48 height 13
